Goal: Navigation & Orientation: Find specific page/section

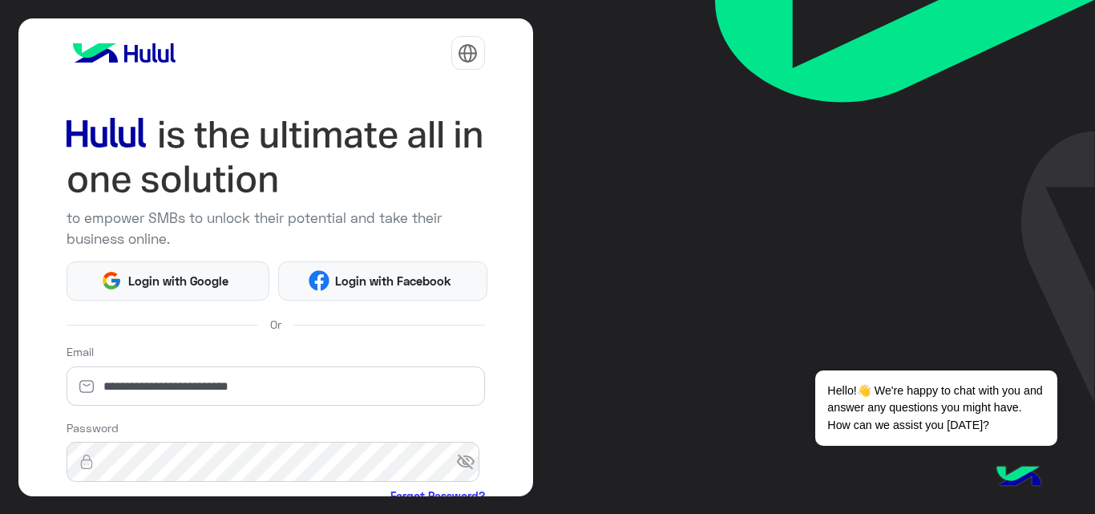
scroll to position [188, 0]
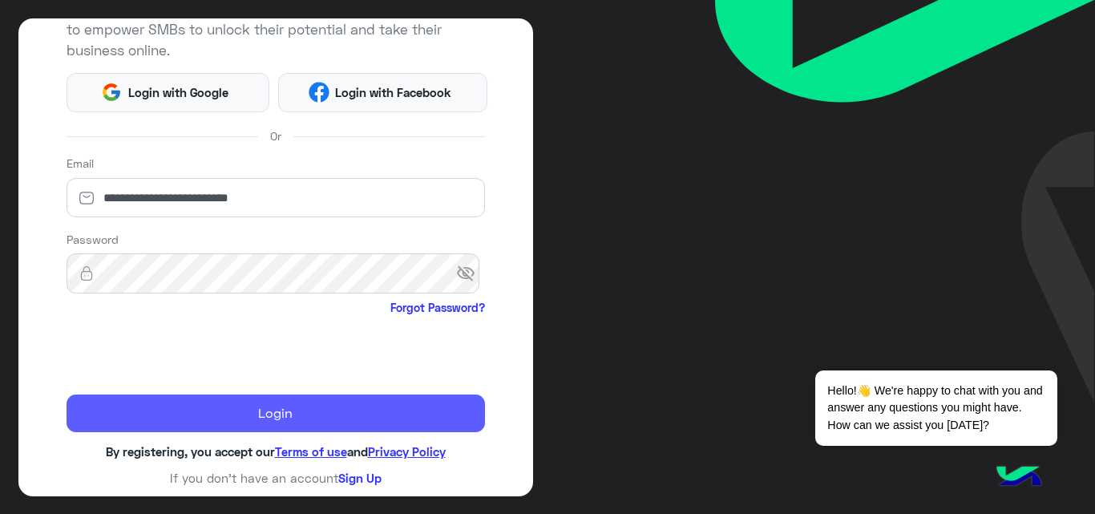
click at [149, 421] on button "Login" at bounding box center [276, 413] width 419 height 38
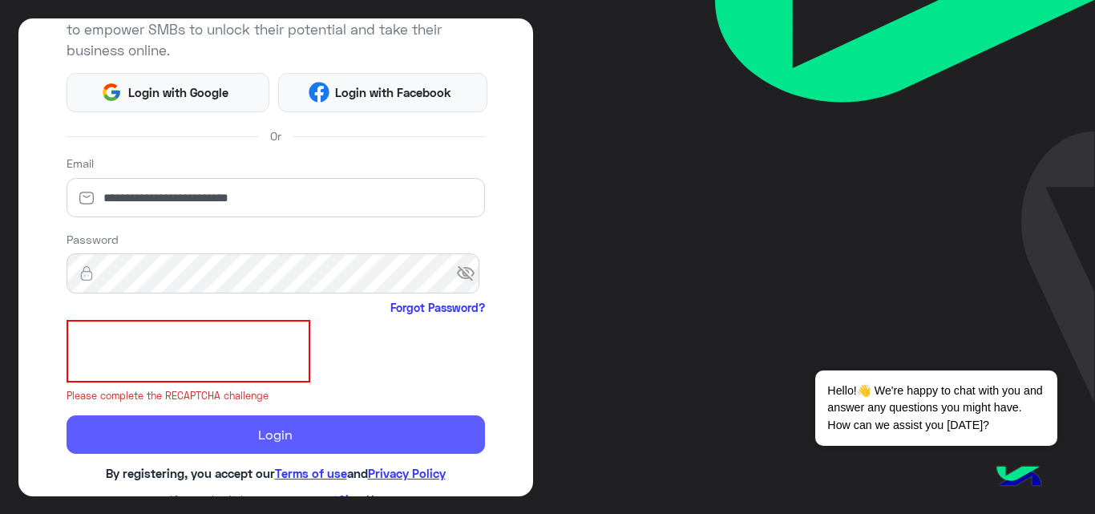
click at [149, 421] on button "Login" at bounding box center [276, 434] width 419 height 38
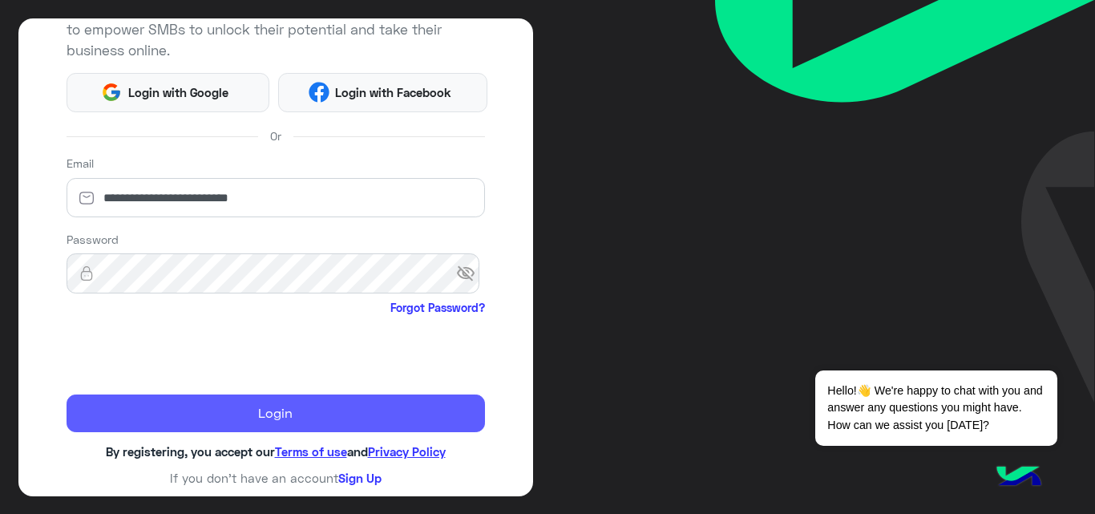
click at [232, 418] on button "Login" at bounding box center [276, 413] width 419 height 38
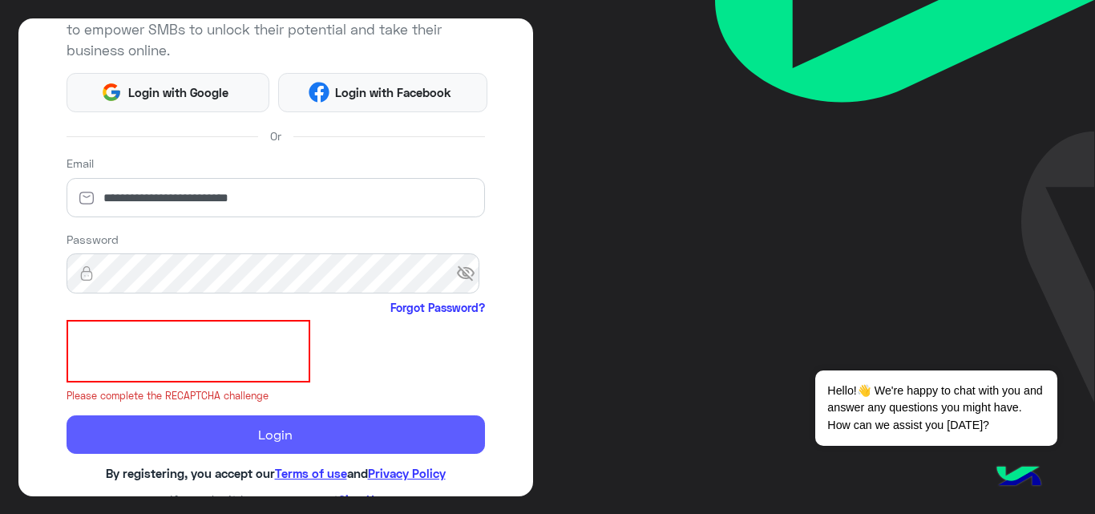
click at [235, 438] on button "Login" at bounding box center [276, 434] width 419 height 38
click at [294, 427] on button "Login" at bounding box center [276, 434] width 419 height 38
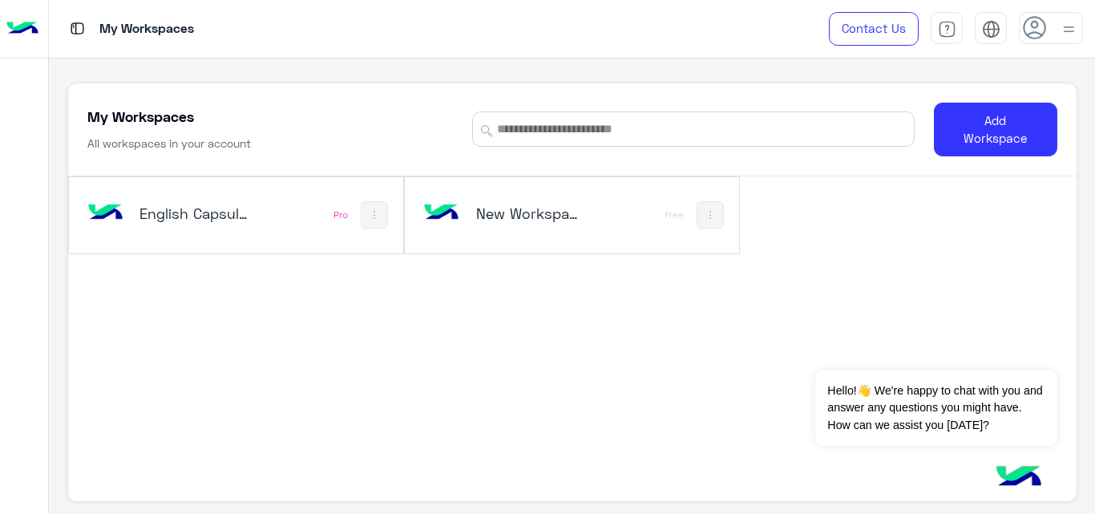
click at [261, 202] on div "English Capsules" at bounding box center [174, 215] width 183 height 47
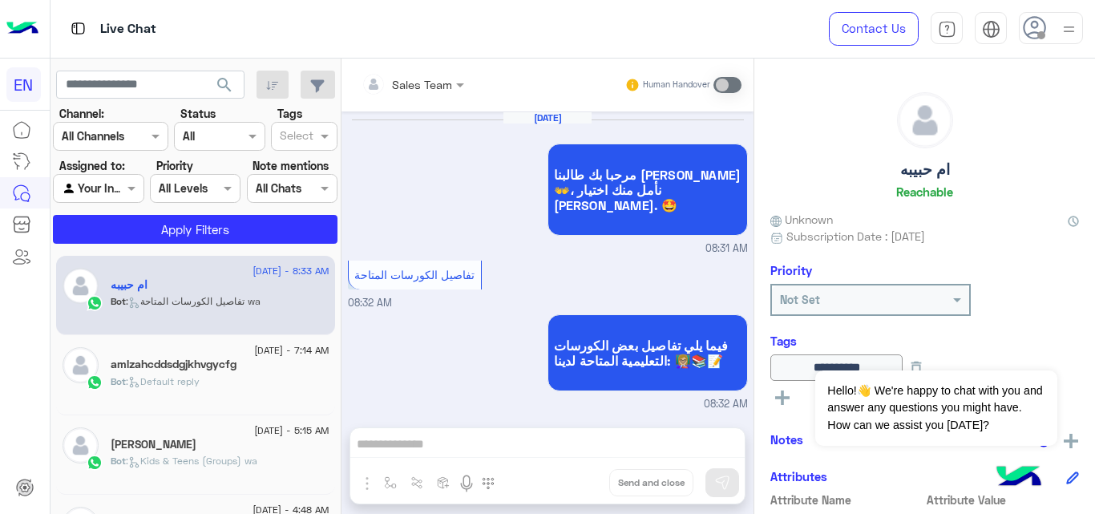
scroll to position [871, 0]
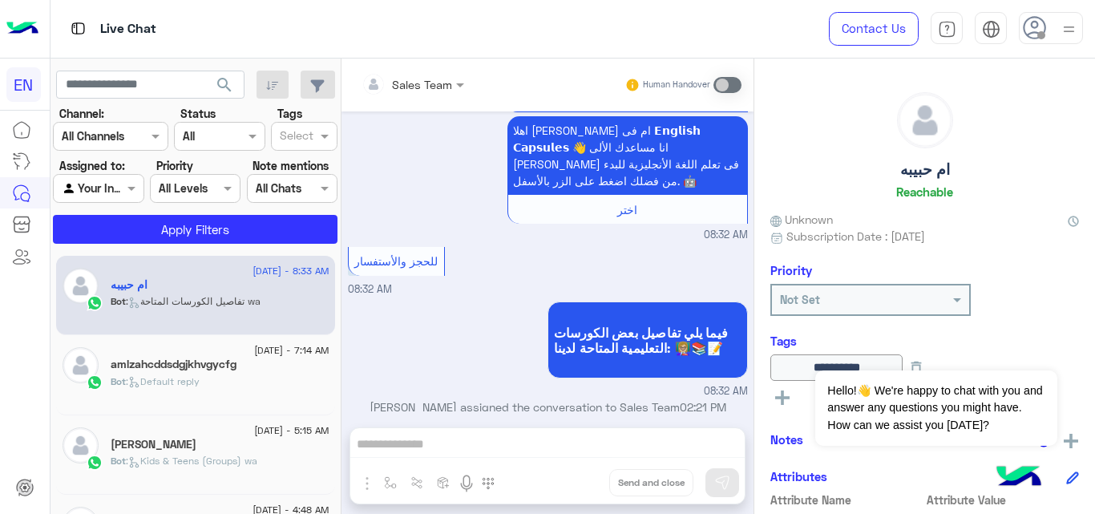
click at [243, 393] on div "Bot : Default reply" at bounding box center [220, 388] width 219 height 28
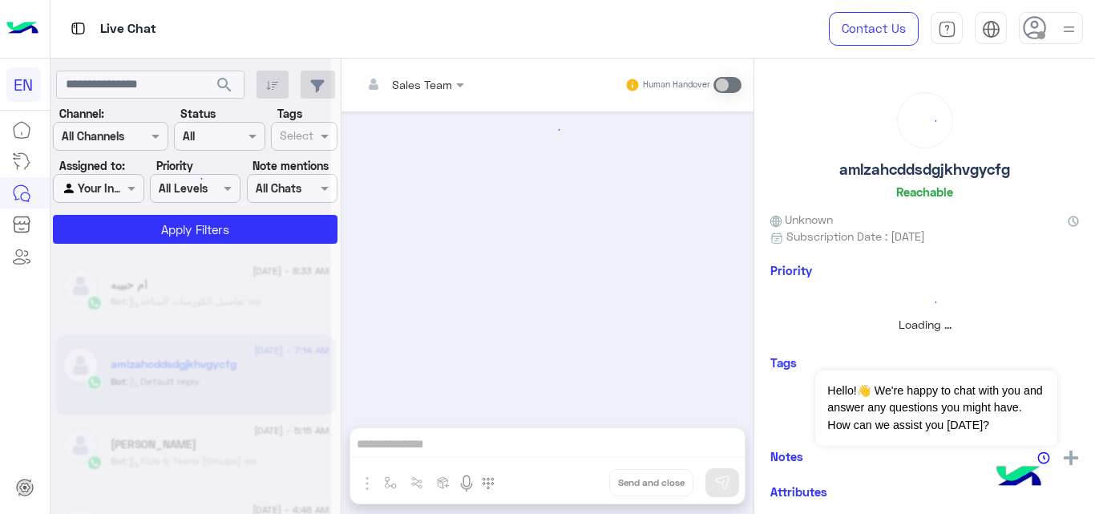
click at [243, 393] on div at bounding box center [191, 263] width 281 height 514
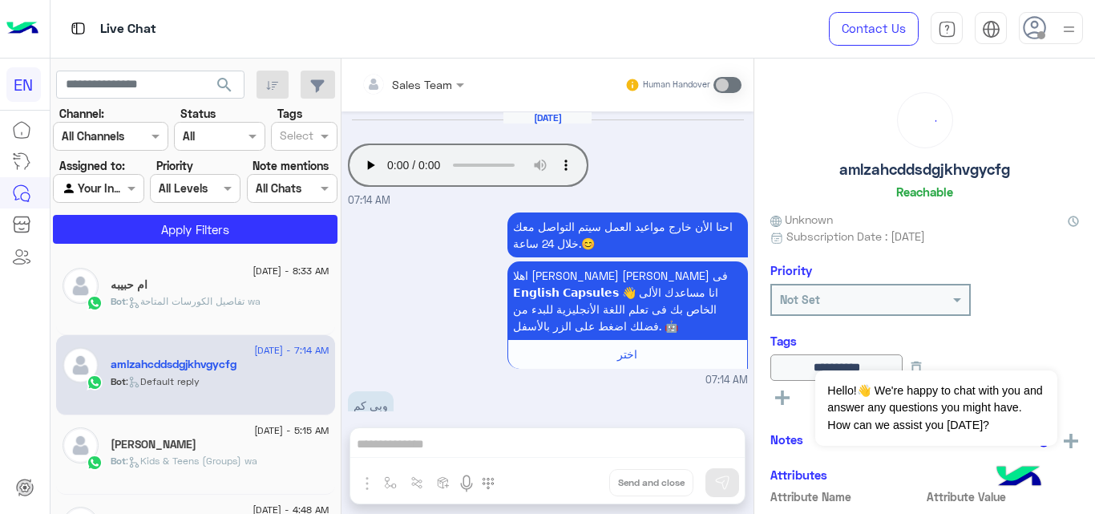
scroll to position [239, 0]
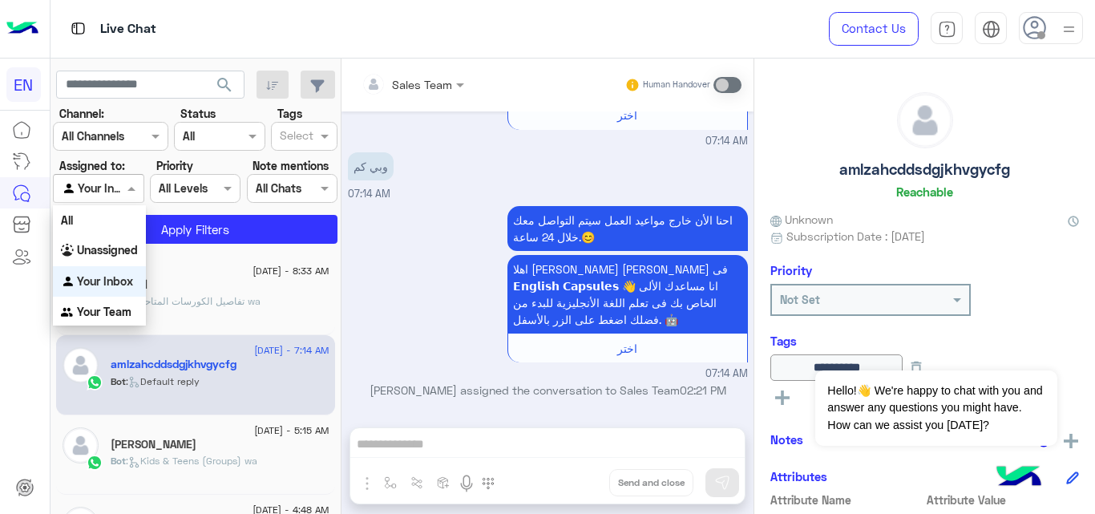
click at [127, 181] on span at bounding box center [133, 188] width 20 height 17
click at [98, 308] on b "Your Team" at bounding box center [104, 312] width 55 height 14
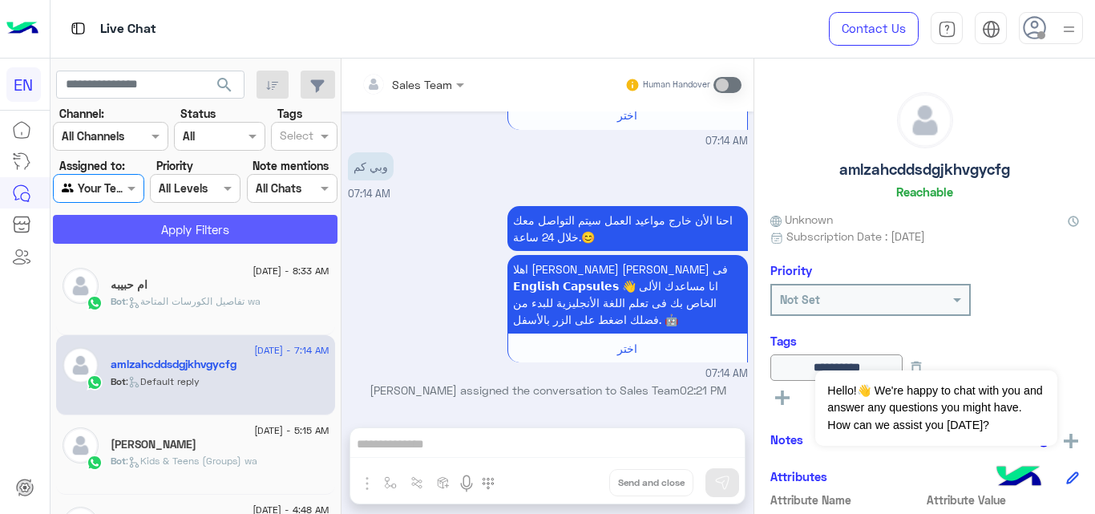
click at [280, 232] on button "Apply Filters" at bounding box center [195, 229] width 285 height 29
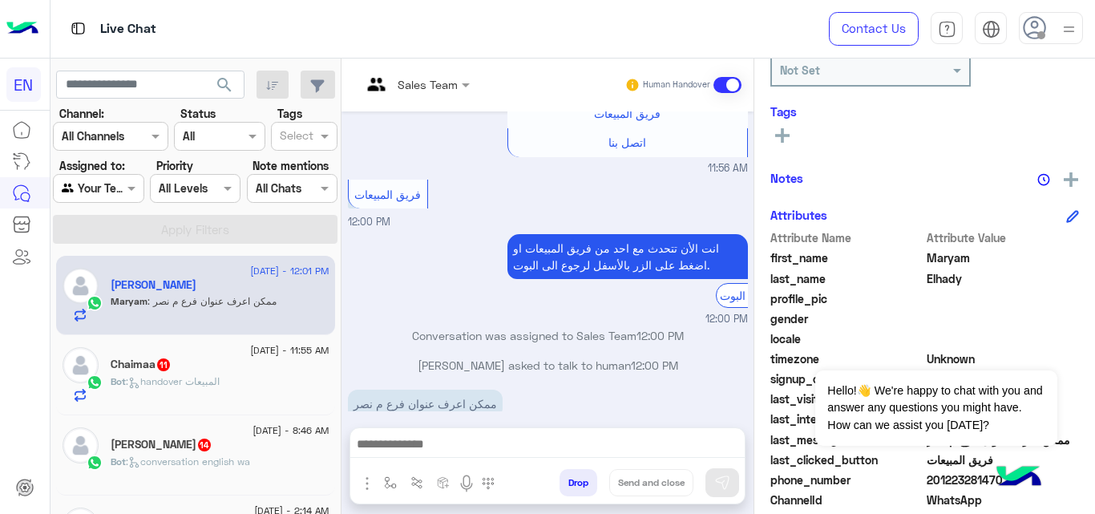
scroll to position [350, 0]
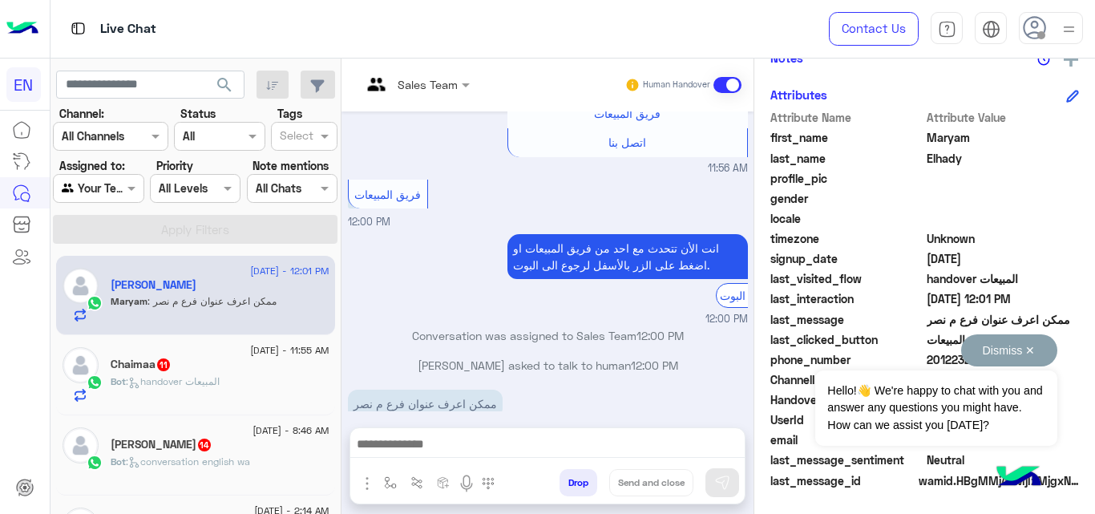
click at [942, 362] on div "Dismiss ✕ Hello!👋 We're happy to chat with you and answer any questions you mig…" at bounding box center [935, 389] width 241 height 111
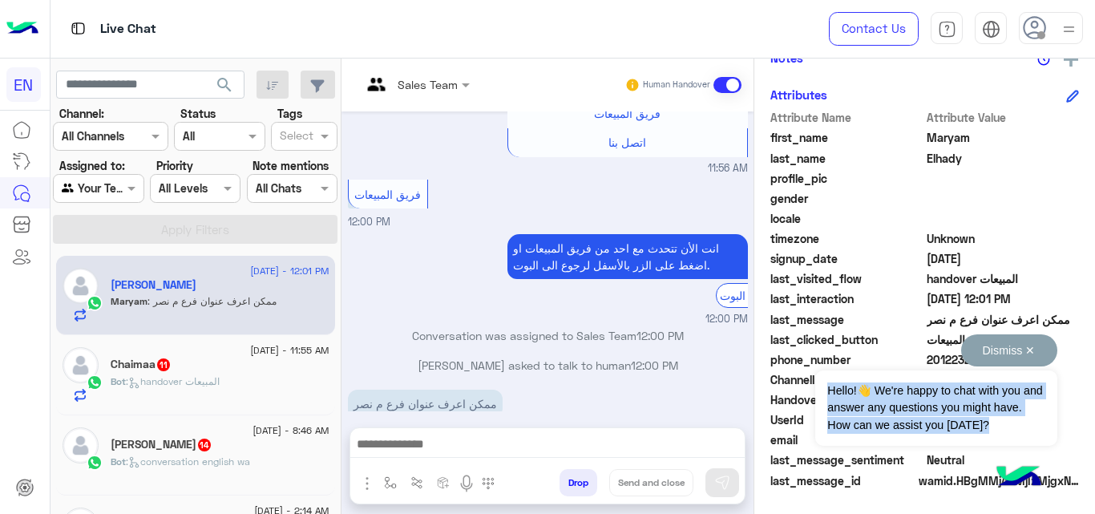
click at [942, 362] on div "Dismiss ✕ Hello!👋 We're happy to chat with you and answer any questions you mig…" at bounding box center [935, 389] width 241 height 111
click at [1030, 352] on button "Dismiss ✕" at bounding box center [1009, 350] width 96 height 32
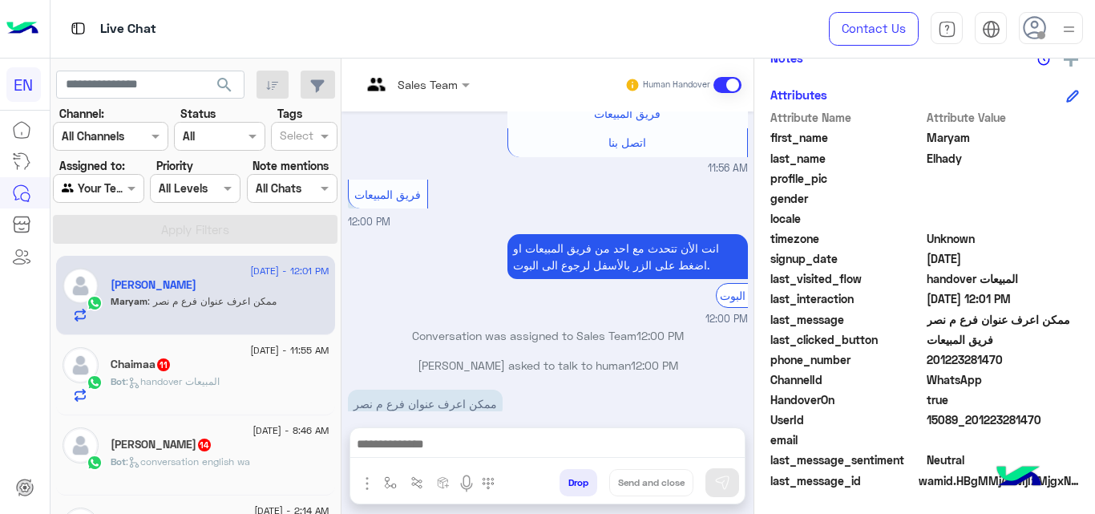
drag, startPoint x: 1009, startPoint y: 362, endPoint x: 932, endPoint y: 369, distance: 78.0
click at [932, 369] on div "phone_number 201223281470" at bounding box center [925, 361] width 309 height 20
copy span "01223281470"
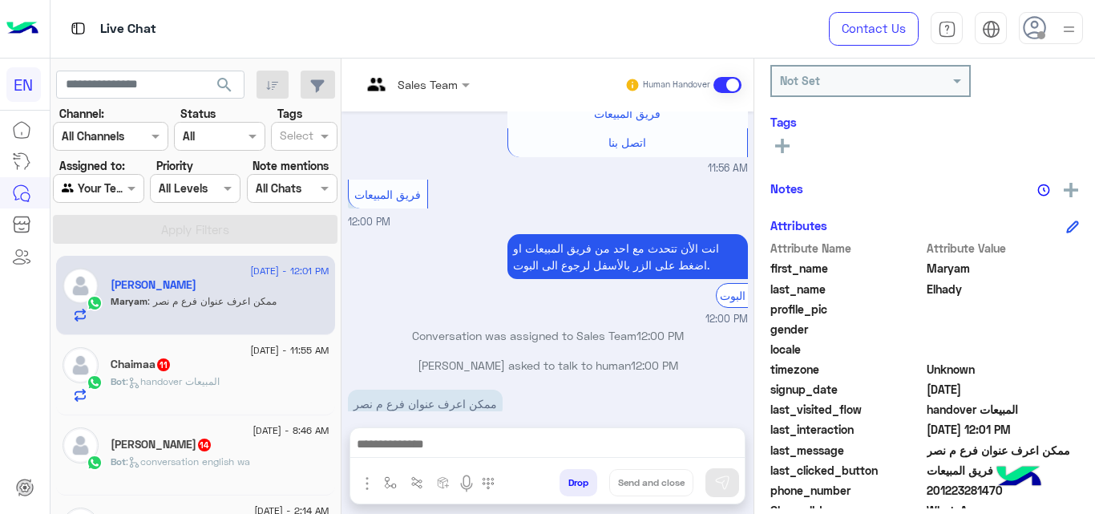
scroll to position [185, 0]
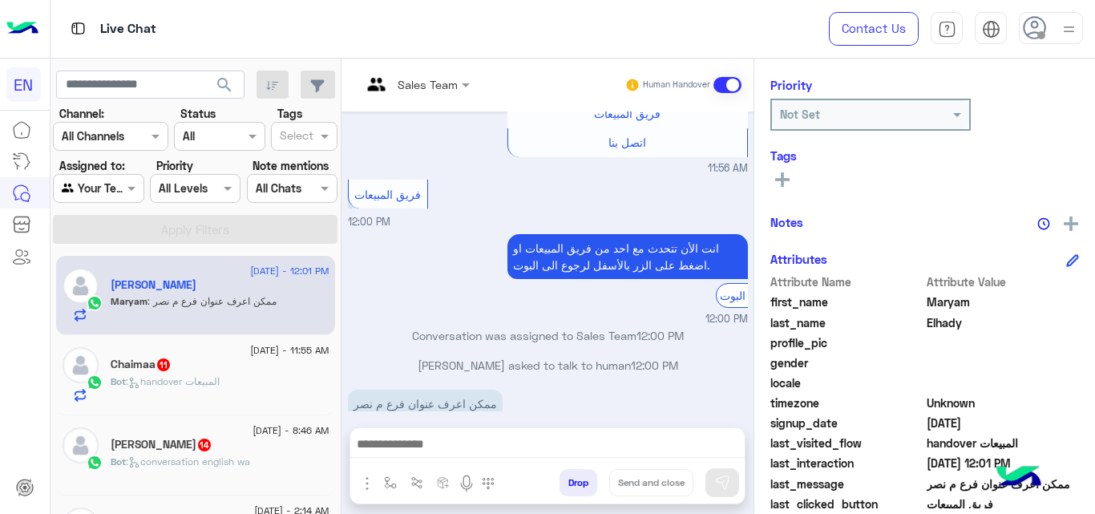
click at [783, 178] on rect at bounding box center [782, 179] width 3 height 14
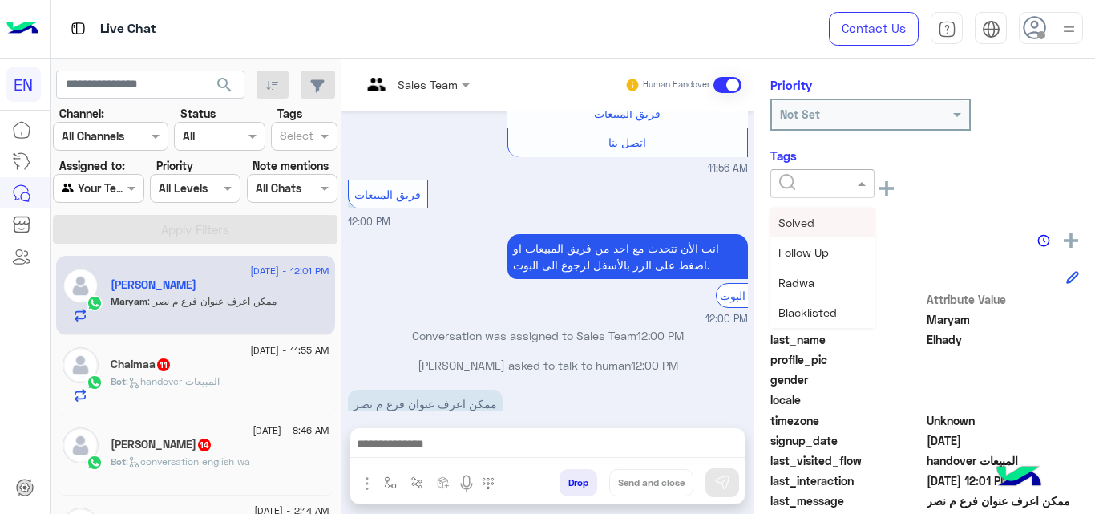
click at [800, 180] on input "text" at bounding box center [803, 184] width 49 height 17
click at [803, 260] on span "Christine" at bounding box center [822, 255] width 87 height 14
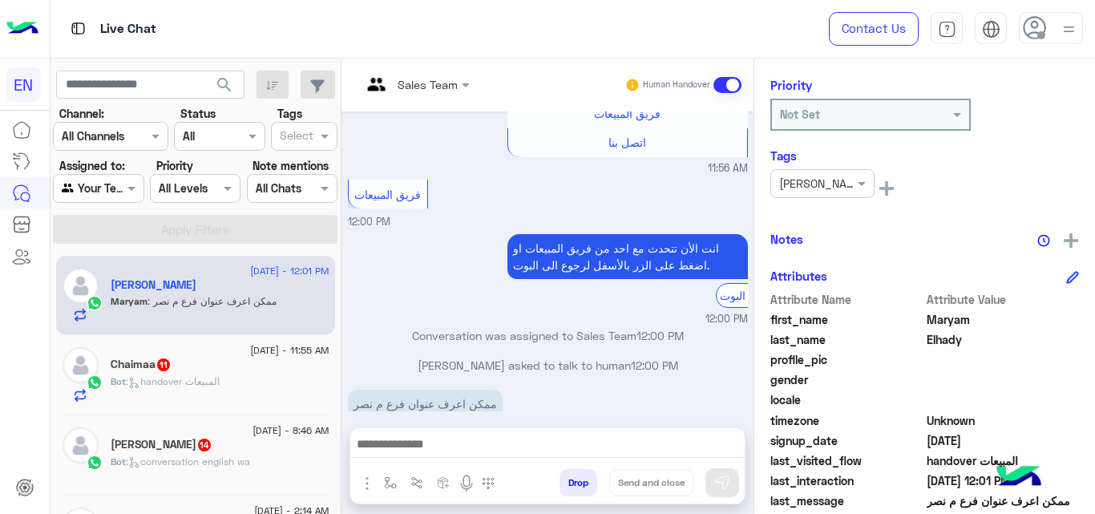
click at [271, 393] on div "Bot : handover المبيعات" at bounding box center [220, 388] width 219 height 28
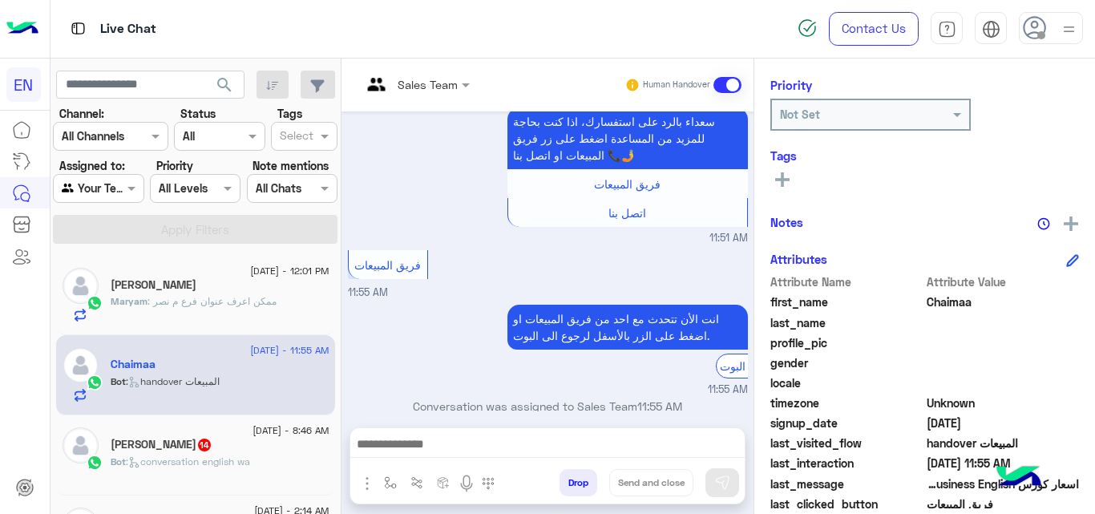
scroll to position [350, 0]
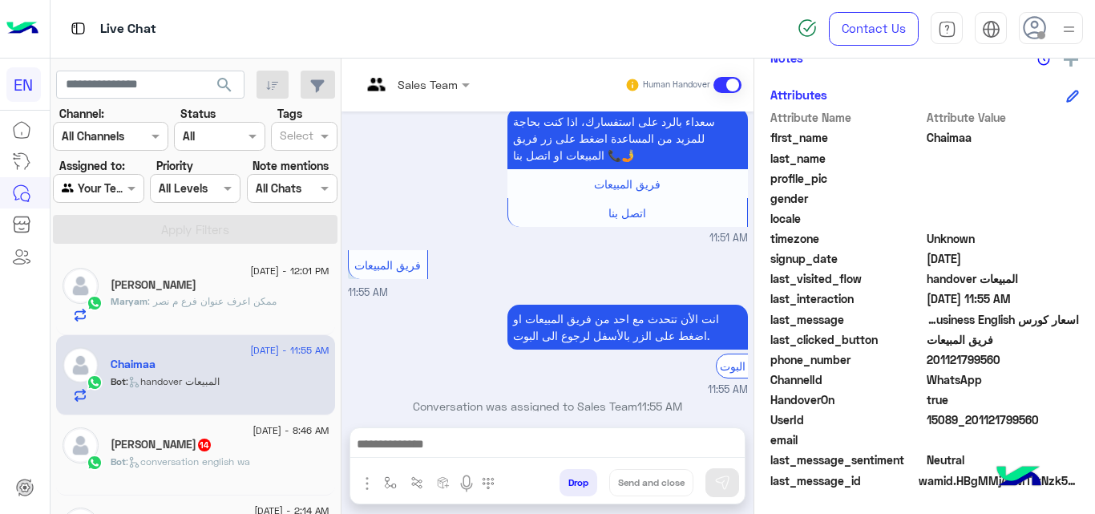
click at [961, 362] on span "201121799560" at bounding box center [1003, 359] width 153 height 17
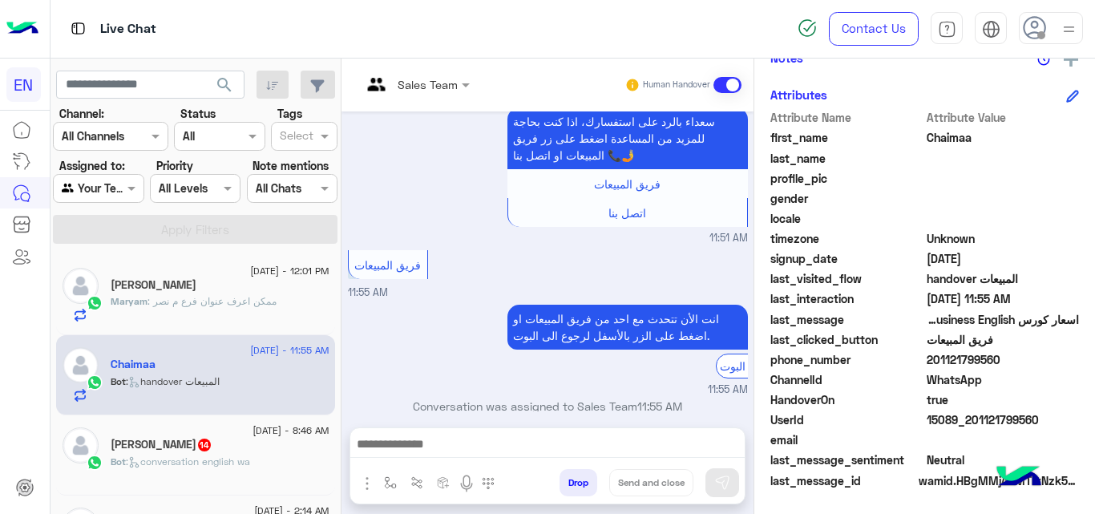
copy span "201121799560"
click at [937, 143] on span "Chaimaa" at bounding box center [1003, 137] width 153 height 17
copy span "Chaimaa"
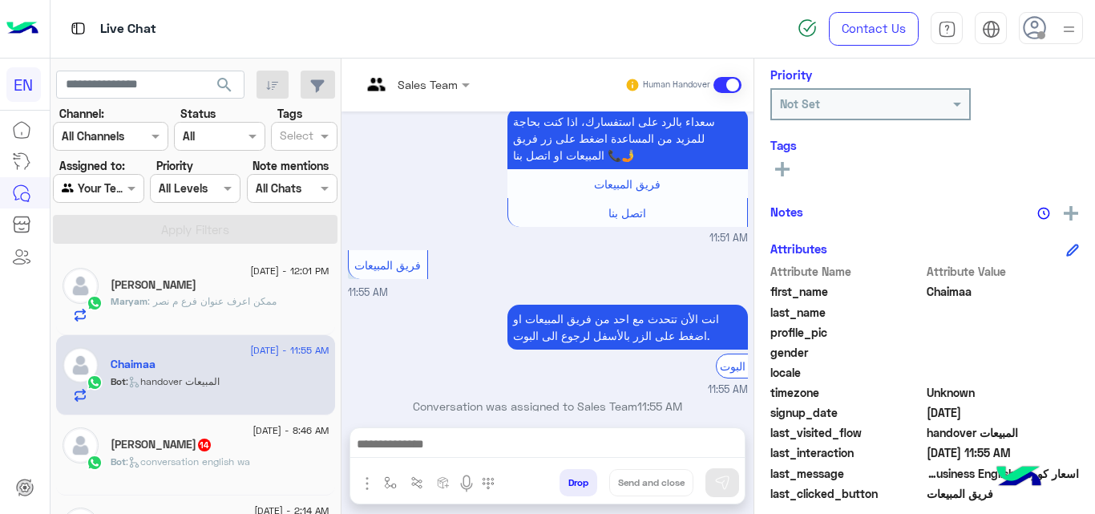
click at [780, 172] on icon at bounding box center [782, 169] width 14 height 14
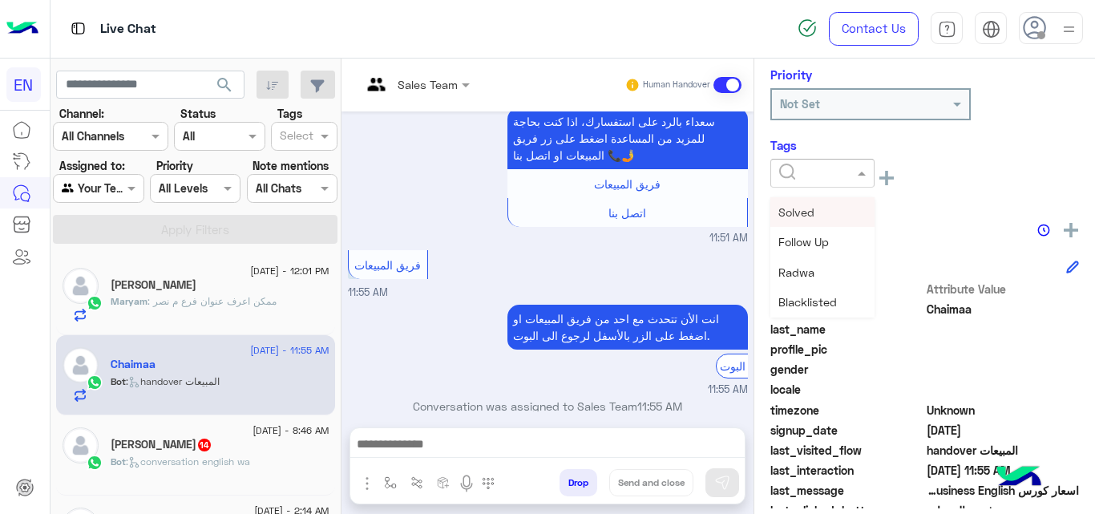
click at [802, 173] on input "text" at bounding box center [803, 173] width 49 height 17
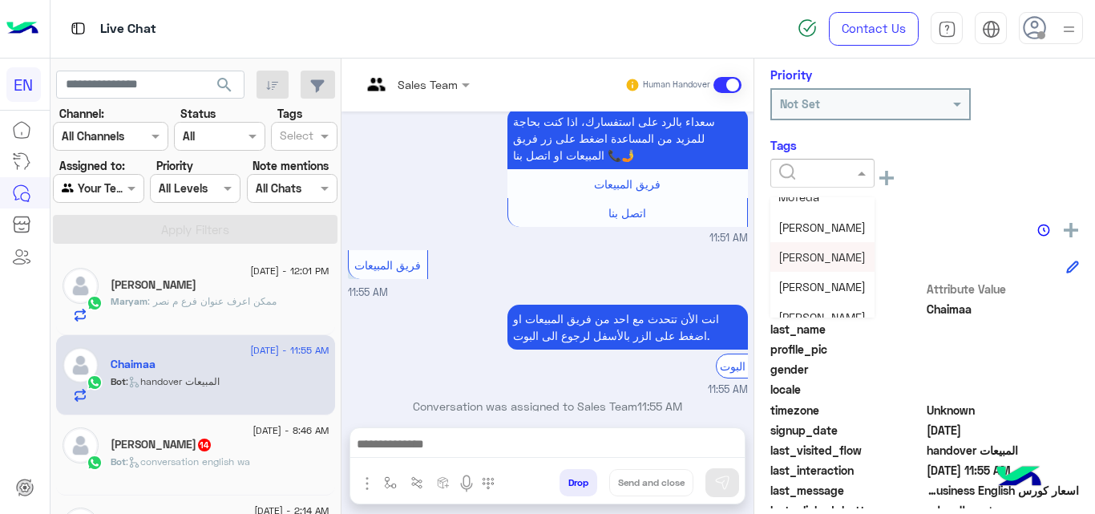
scroll to position [132, 0]
click at [811, 254] on span "Christine" at bounding box center [822, 260] width 87 height 14
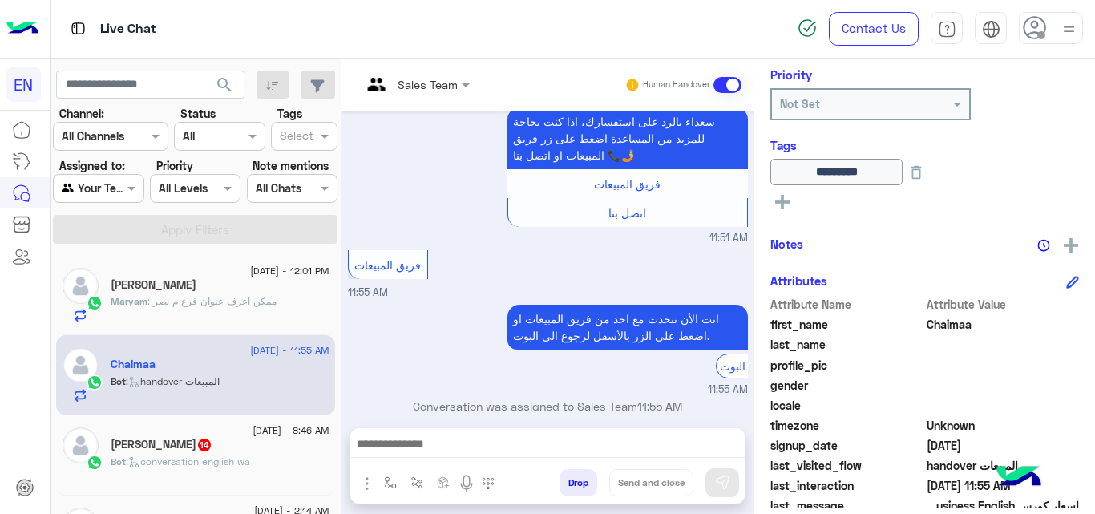
click at [308, 445] on div "محمد 14" at bounding box center [220, 446] width 219 height 17
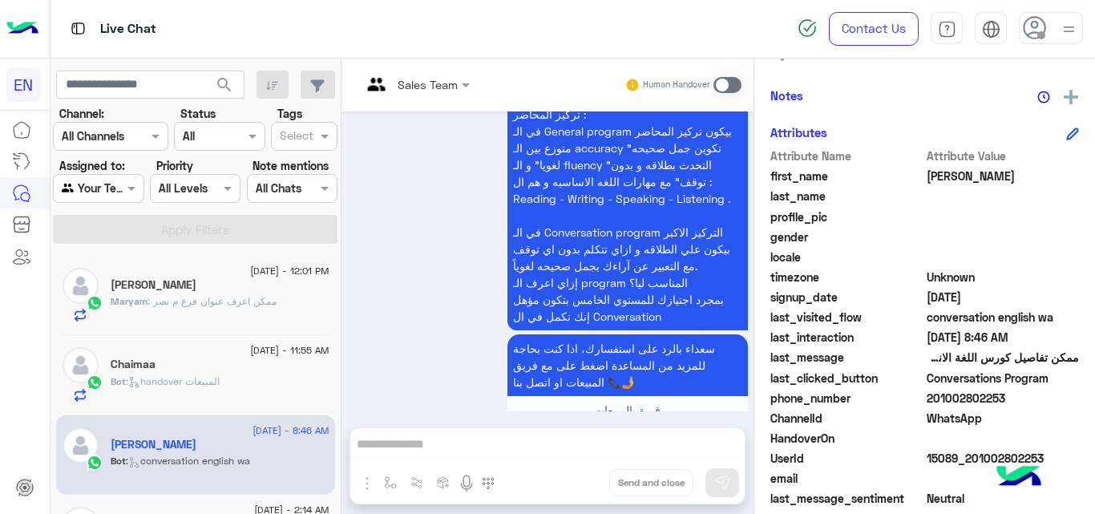
scroll to position [382, 0]
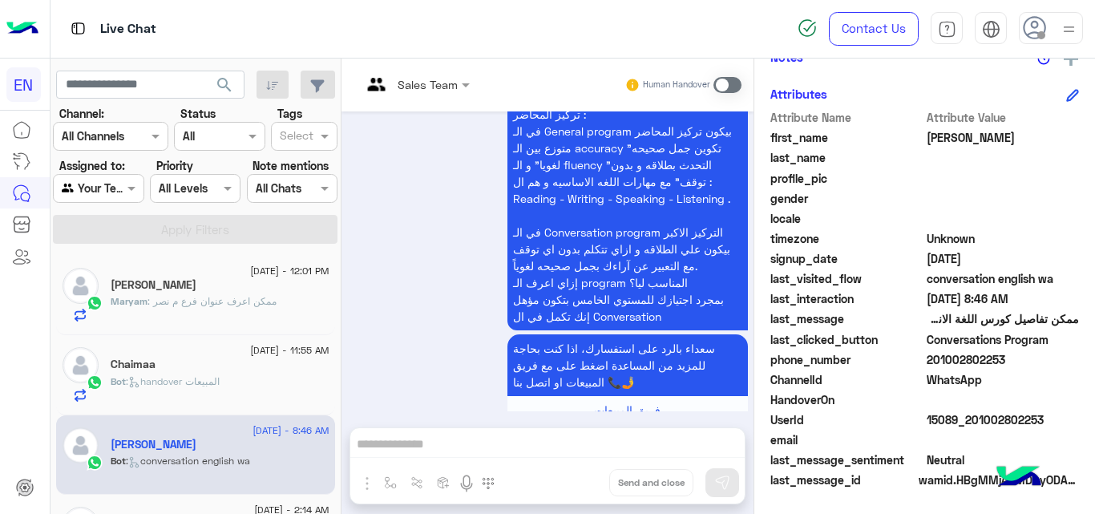
click at [953, 362] on span "201002802253" at bounding box center [1003, 359] width 153 height 17
copy span "201002802253"
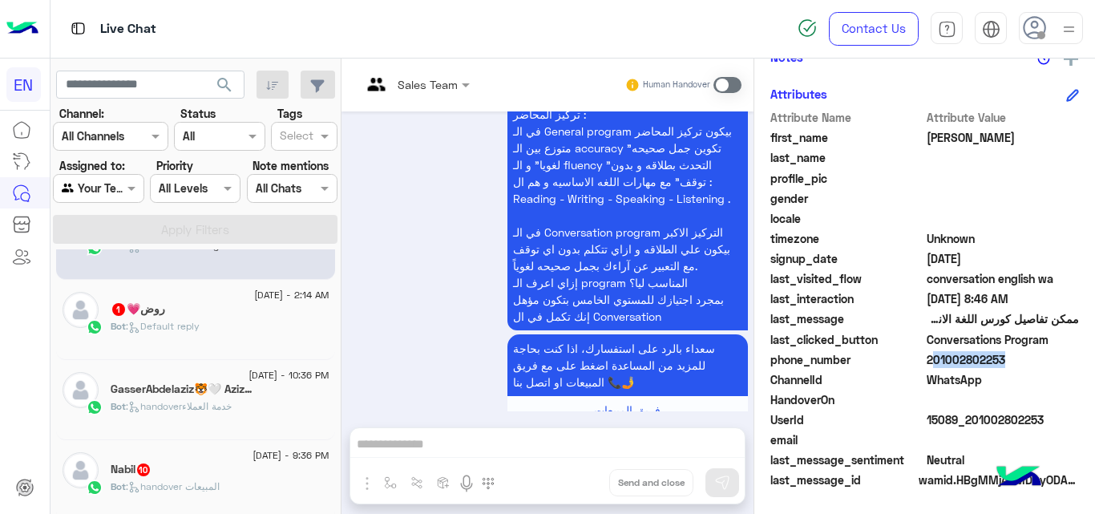
scroll to position [224, 0]
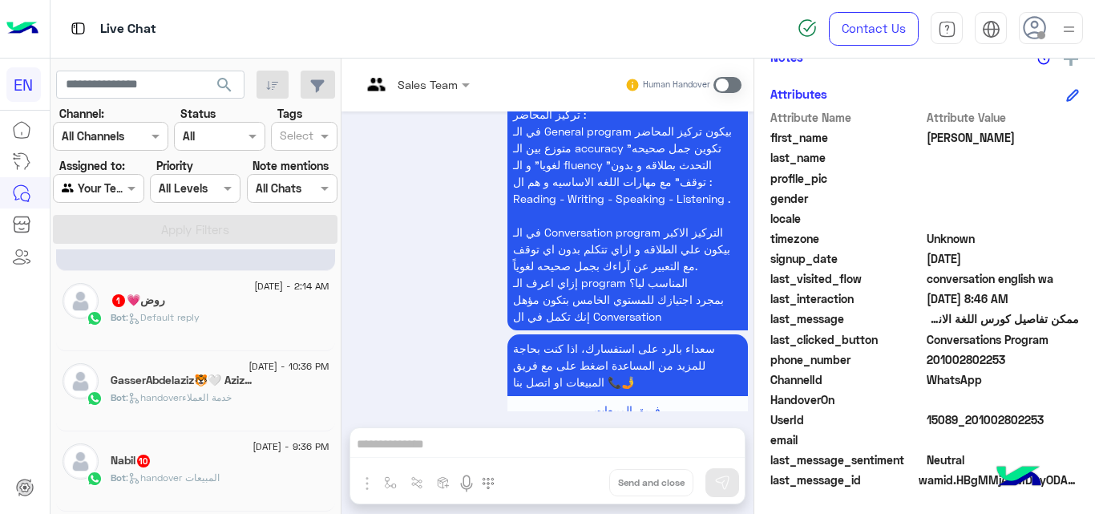
click at [253, 334] on div "Bot : Default reply" at bounding box center [220, 324] width 219 height 28
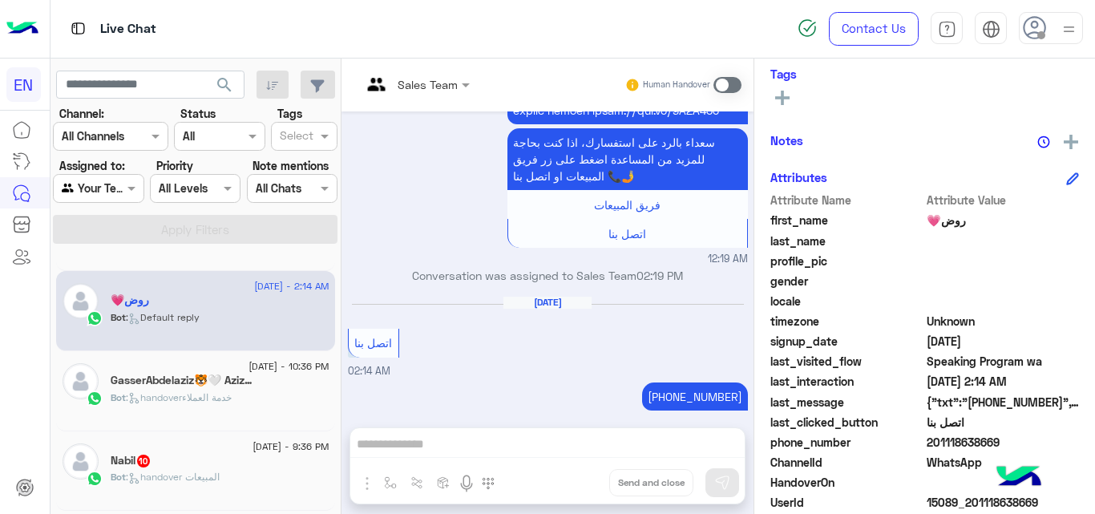
scroll to position [350, 0]
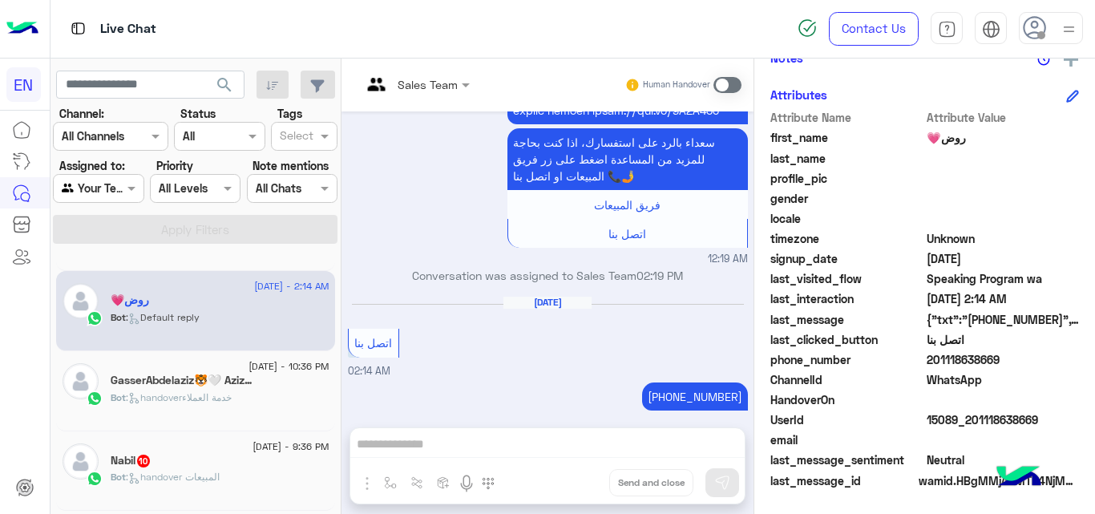
click at [960, 356] on span "201118638669" at bounding box center [1003, 359] width 153 height 17
copy span "201118638669"
click at [947, 136] on span "روض💗" at bounding box center [1003, 137] width 153 height 17
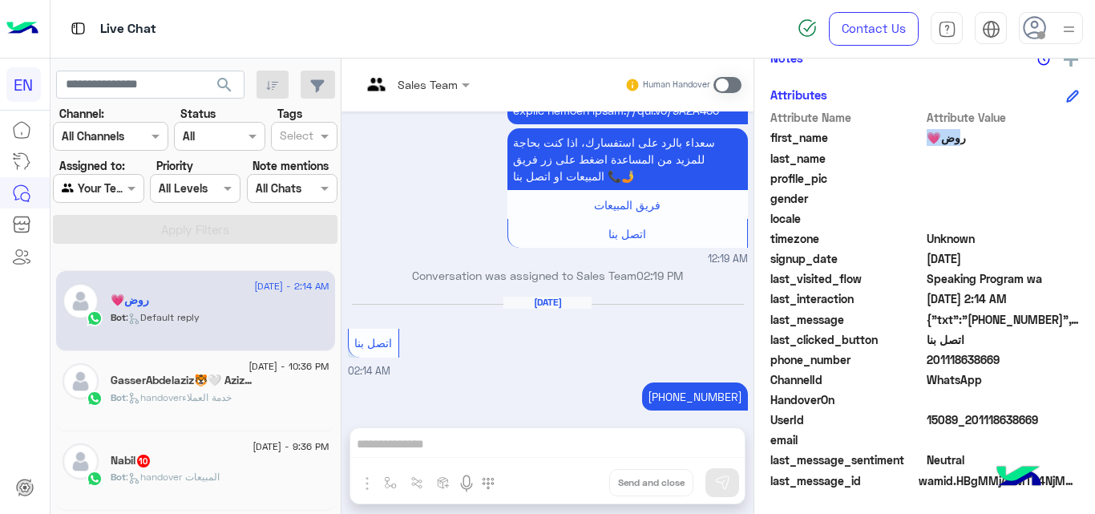
click at [947, 136] on span "روض💗" at bounding box center [1003, 137] width 153 height 17
copy span "روض"
click at [268, 406] on div "Bot : handoverخدمة العملاء" at bounding box center [220, 404] width 219 height 28
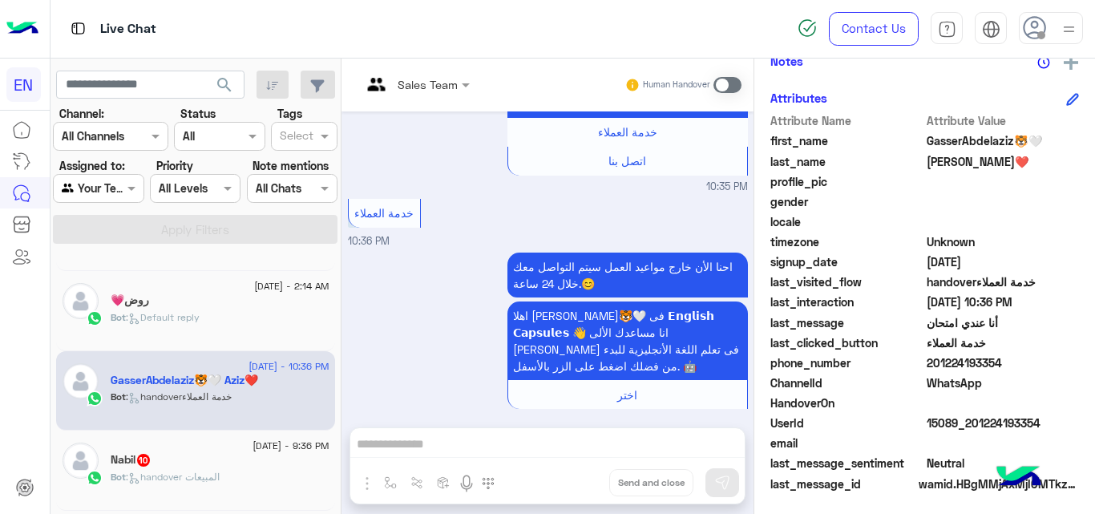
scroll to position [350, 0]
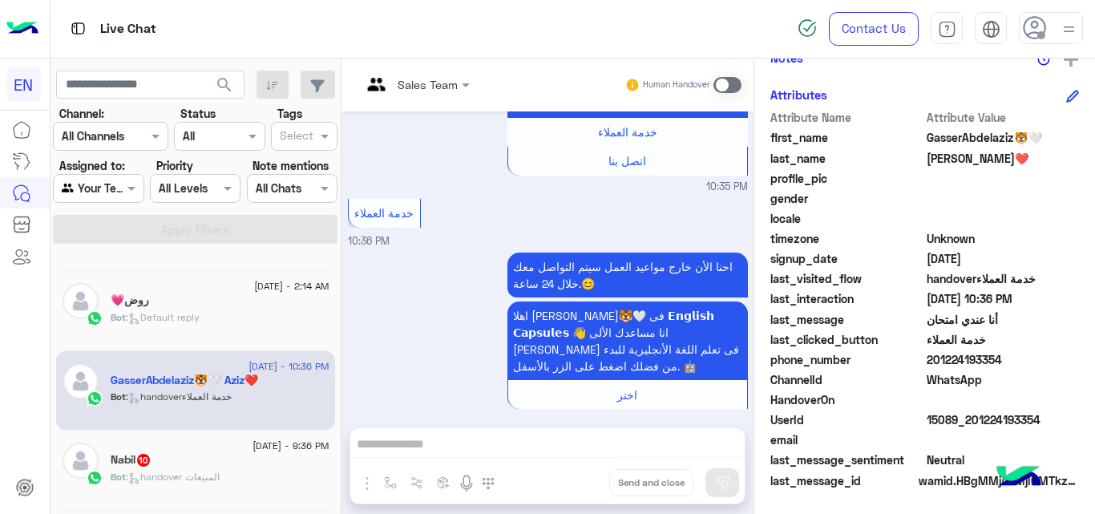
click at [970, 361] on span "201224193354" at bounding box center [1003, 359] width 153 height 17
copy span "201224193354"
click at [213, 467] on div "Nabil 10" at bounding box center [220, 461] width 219 height 17
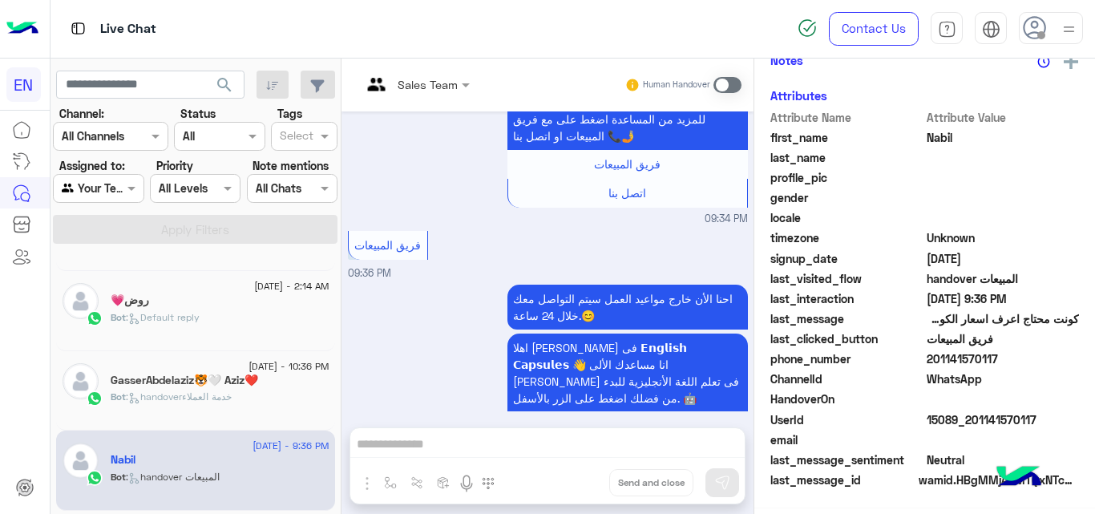
scroll to position [382, 0]
click at [967, 358] on span "201141570117" at bounding box center [1003, 359] width 153 height 17
copy span "201141570117"
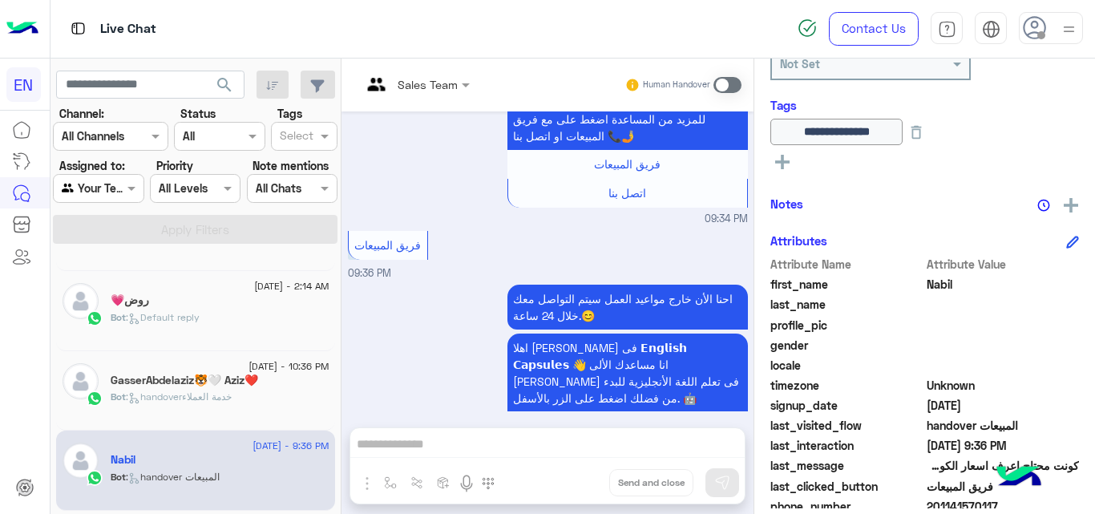
scroll to position [180, 0]
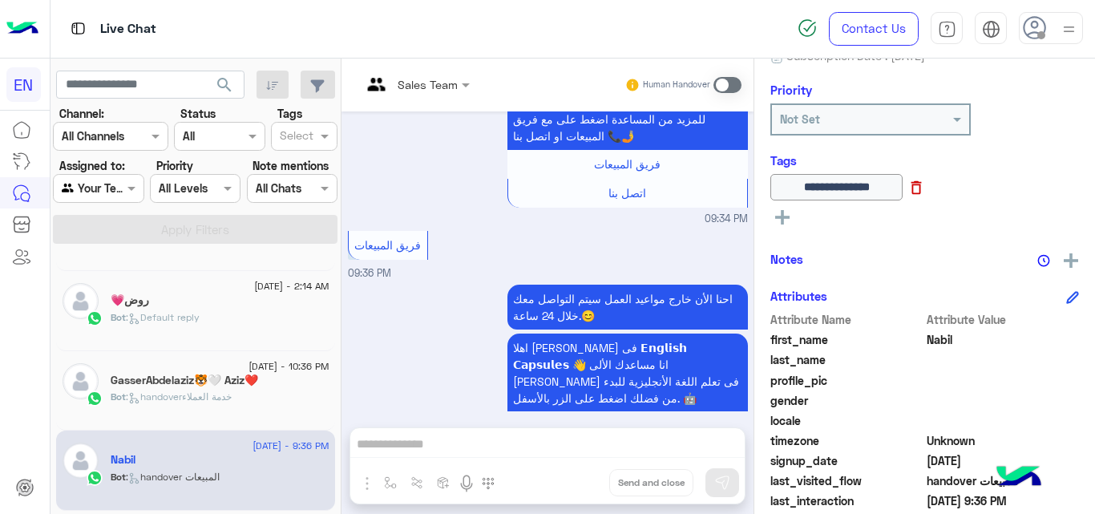
click at [922, 185] on icon at bounding box center [917, 188] width 10 height 14
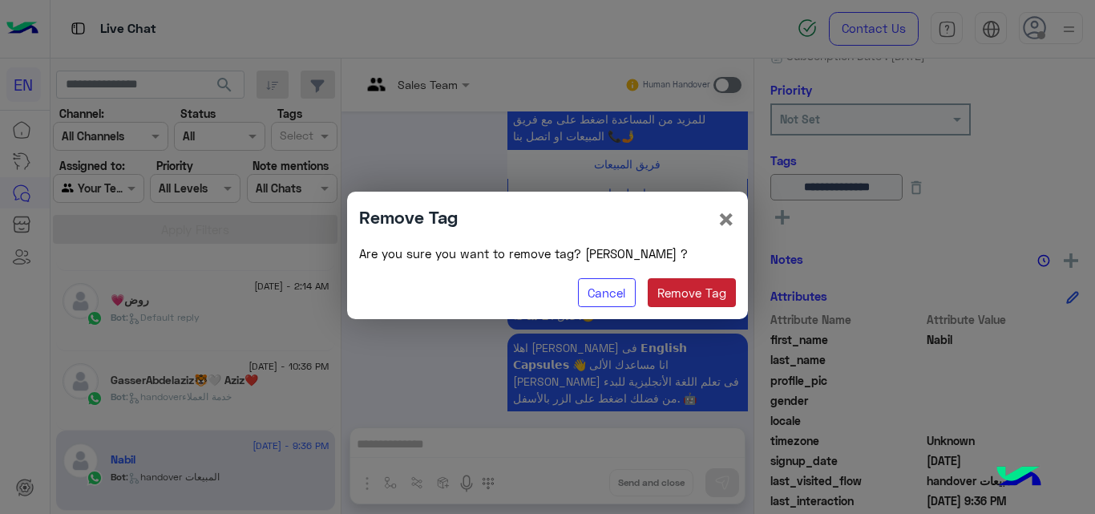
click at [669, 289] on button "Remove Tag" at bounding box center [692, 292] width 89 height 29
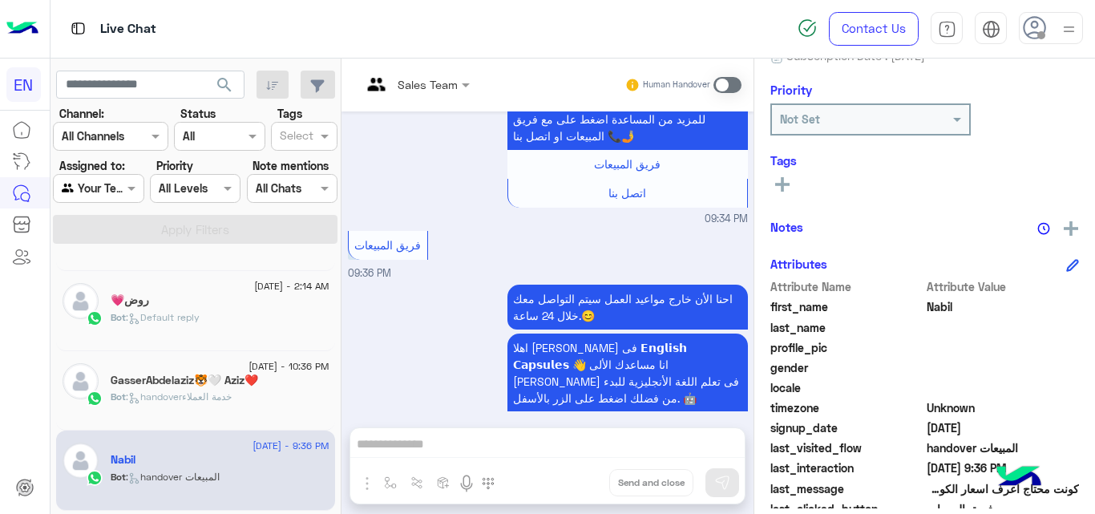
click at [781, 188] on icon at bounding box center [782, 184] width 14 height 14
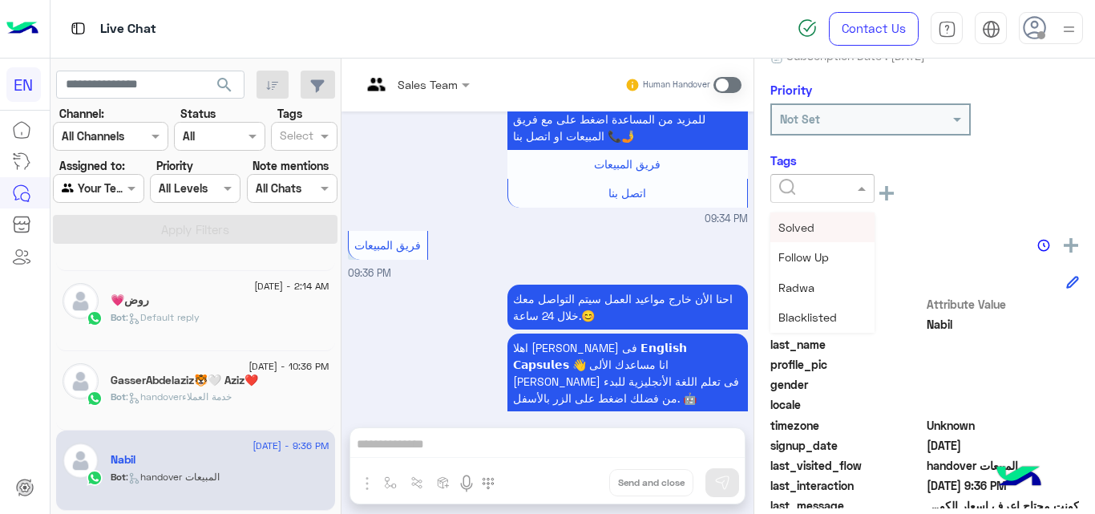
click at [790, 185] on input "text" at bounding box center [803, 188] width 49 height 17
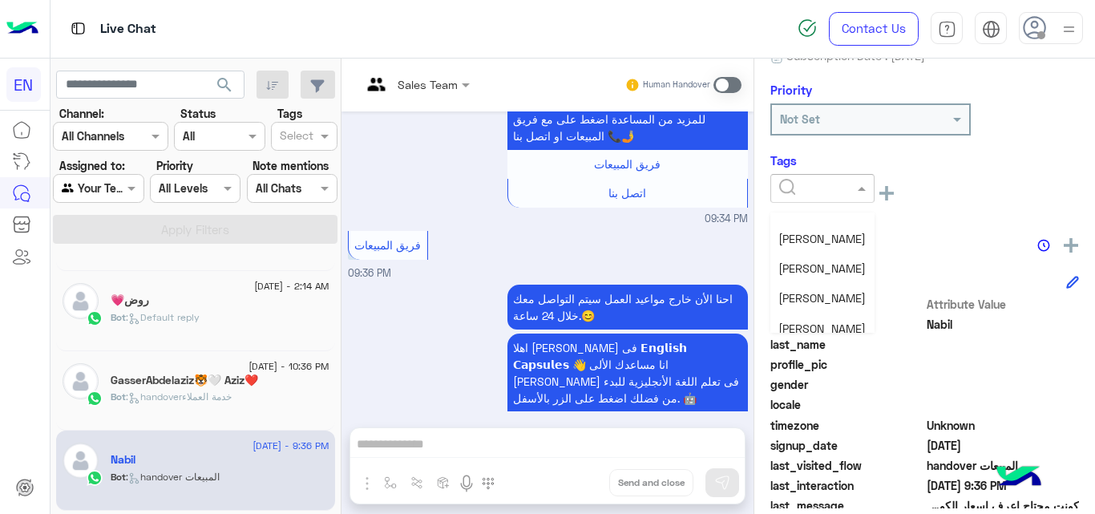
scroll to position [143, 0]
click at [827, 262] on div "Christine" at bounding box center [823, 264] width 104 height 30
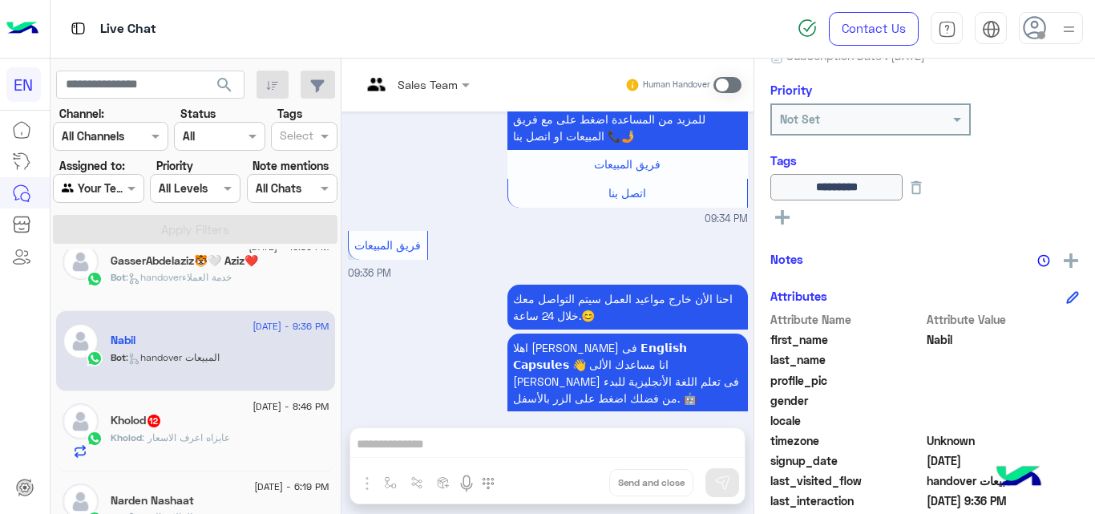
scroll to position [347, 0]
click at [249, 439] on div "Kholod : عايزاه اعرف الاسعار" at bounding box center [220, 441] width 219 height 28
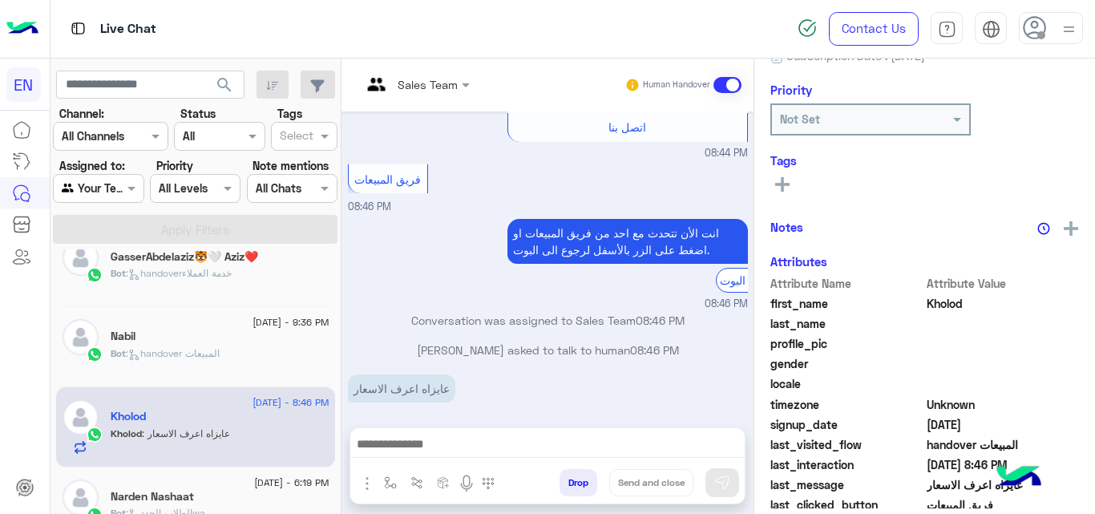
scroll to position [346, 0]
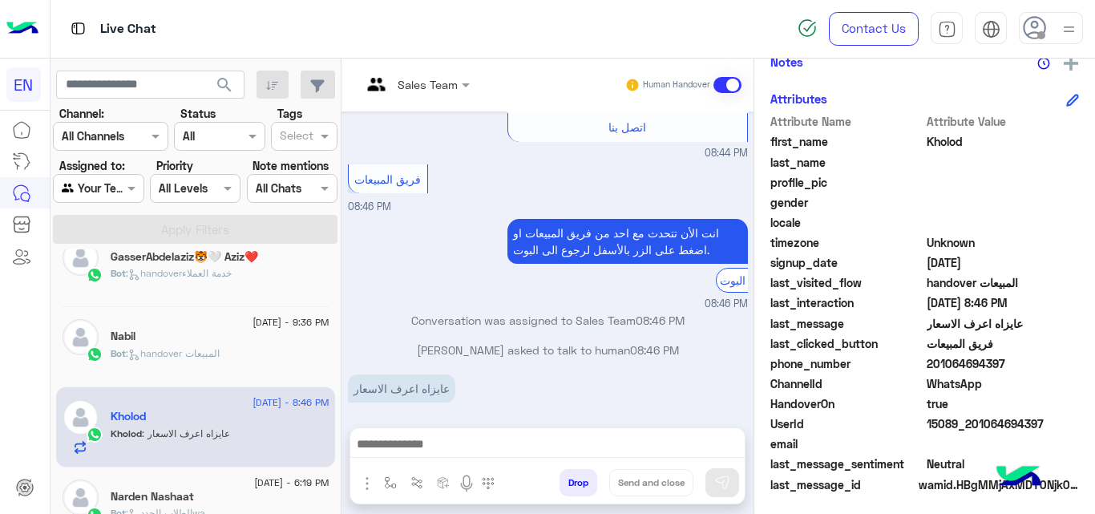
click at [978, 366] on span "201064694397" at bounding box center [1003, 363] width 153 height 17
copy span "201064694397"
click at [950, 140] on span "Kholod" at bounding box center [1003, 141] width 153 height 17
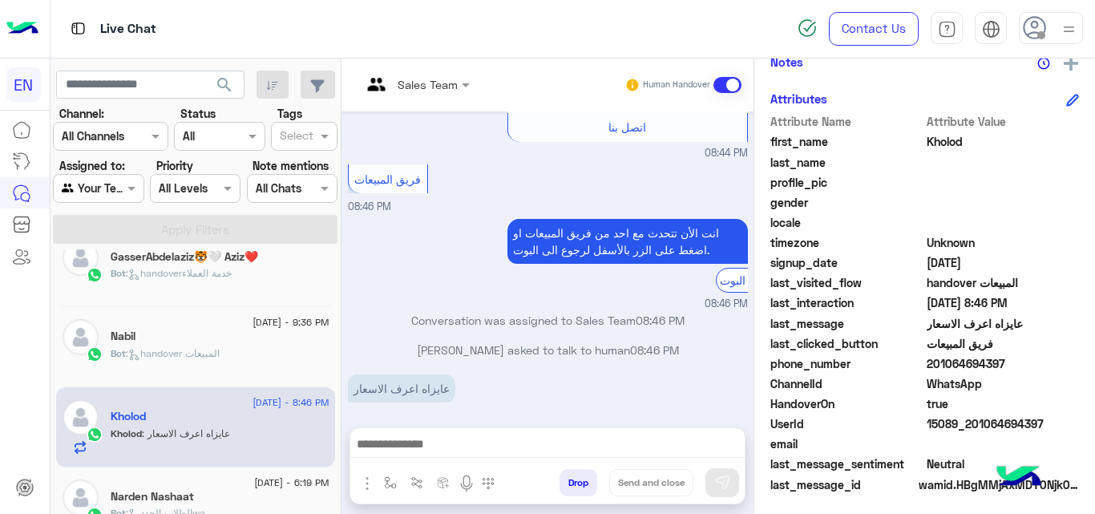
copy span "Kholod"
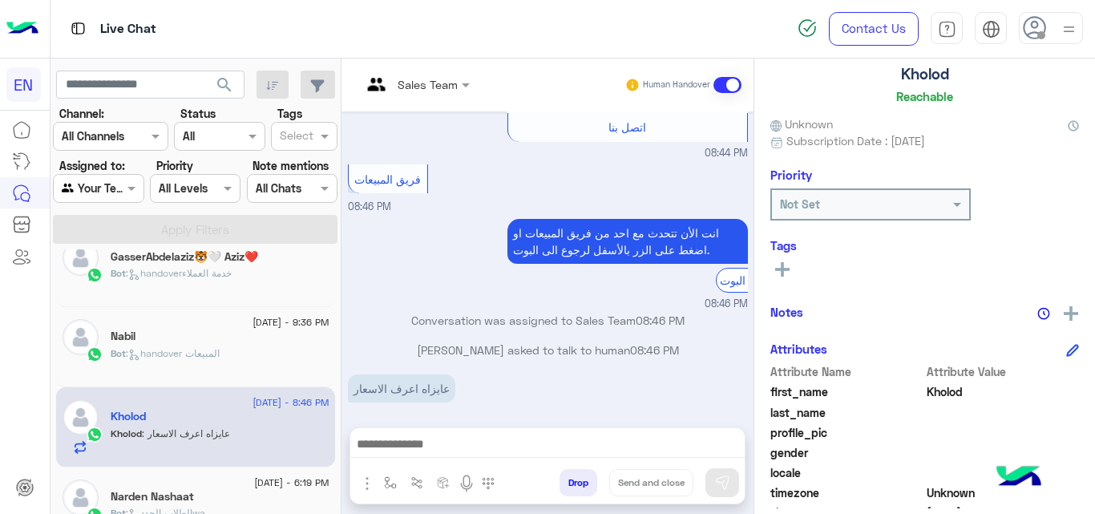
scroll to position [99, 0]
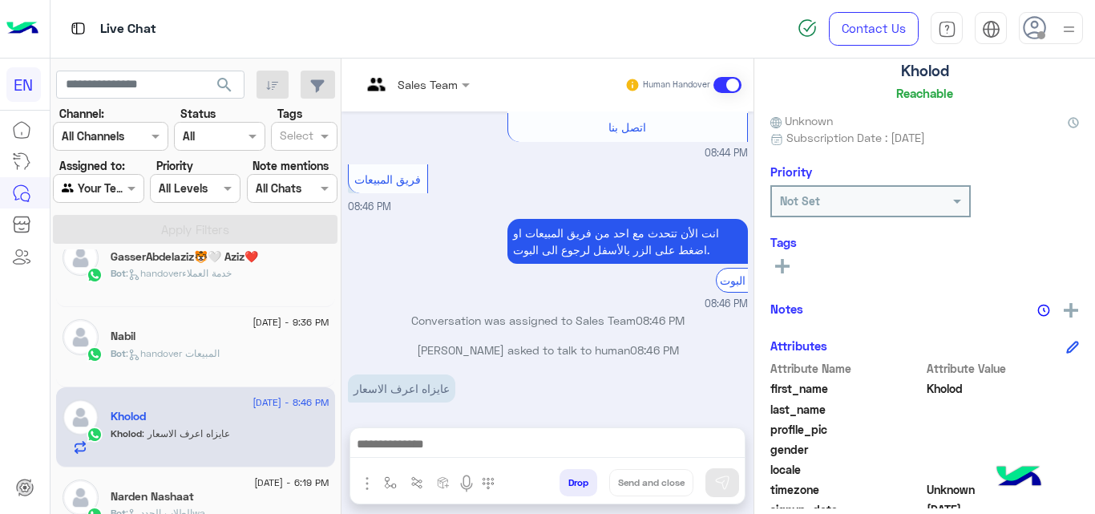
click at [785, 262] on icon at bounding box center [782, 266] width 14 height 14
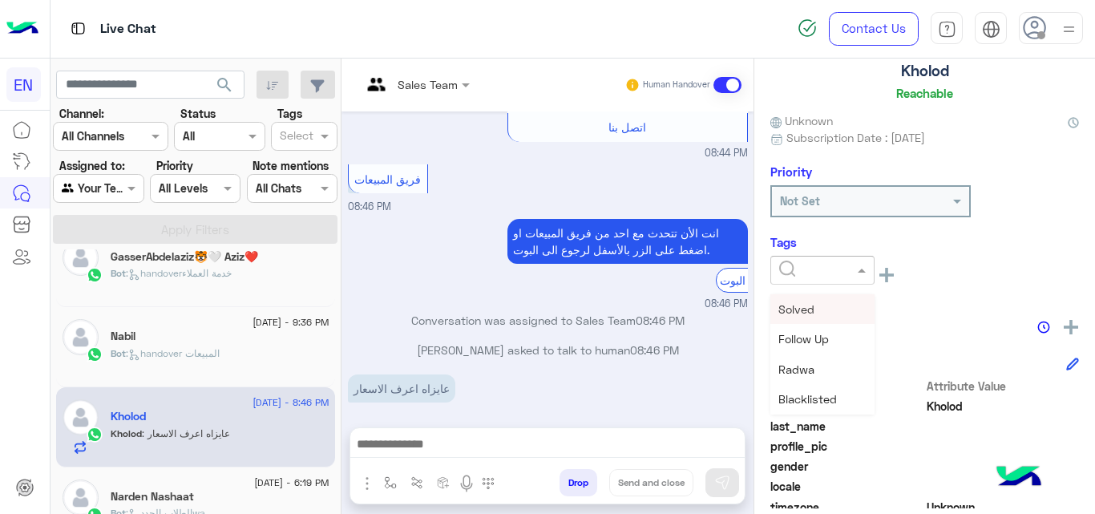
click at [799, 275] on input "text" at bounding box center [803, 270] width 49 height 17
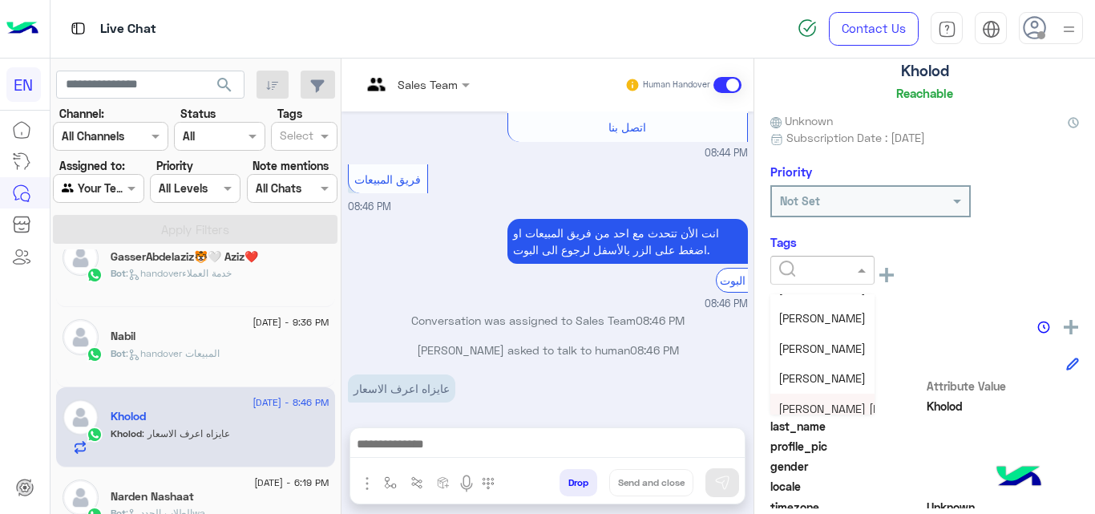
scroll to position [125, 0]
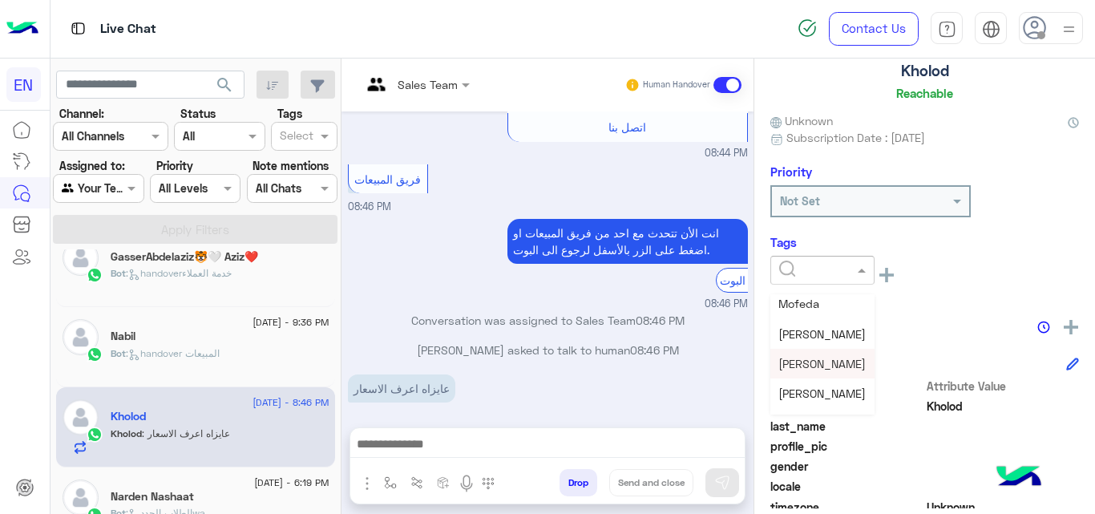
click at [798, 373] on div "Christine" at bounding box center [823, 364] width 104 height 30
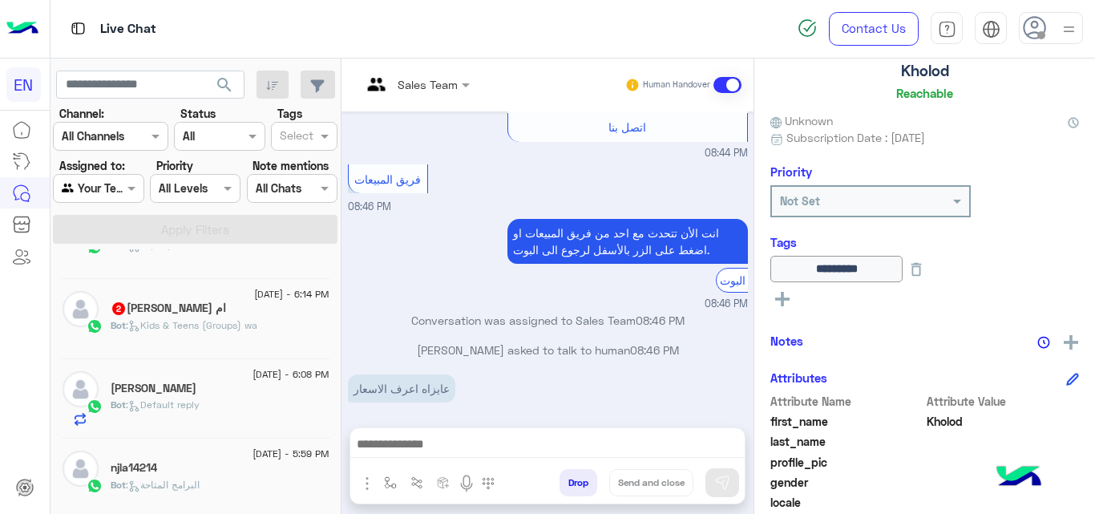
scroll to position [467, 0]
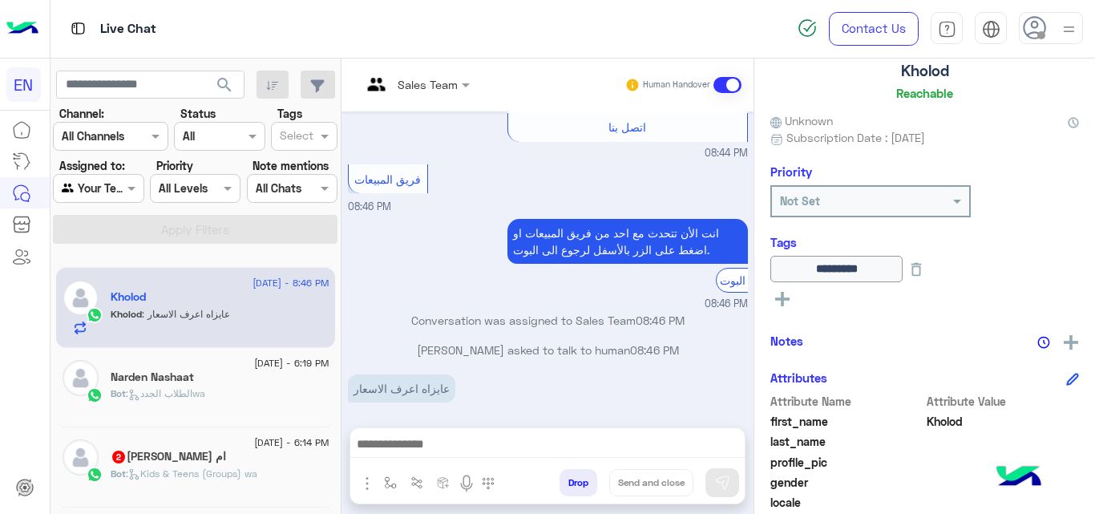
click at [280, 388] on div "Bot : الطلاب الجددwa" at bounding box center [220, 400] width 219 height 28
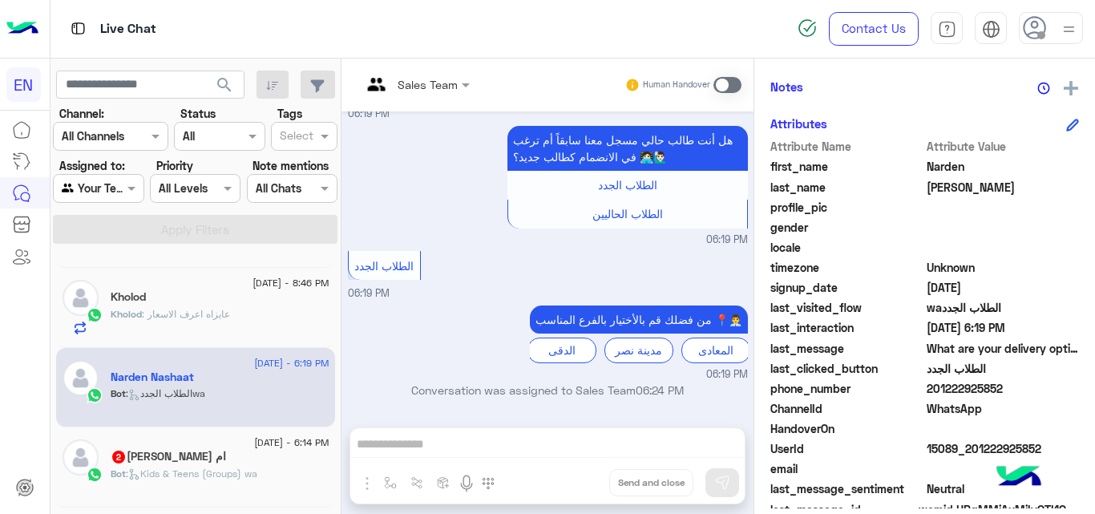
scroll to position [327, 0]
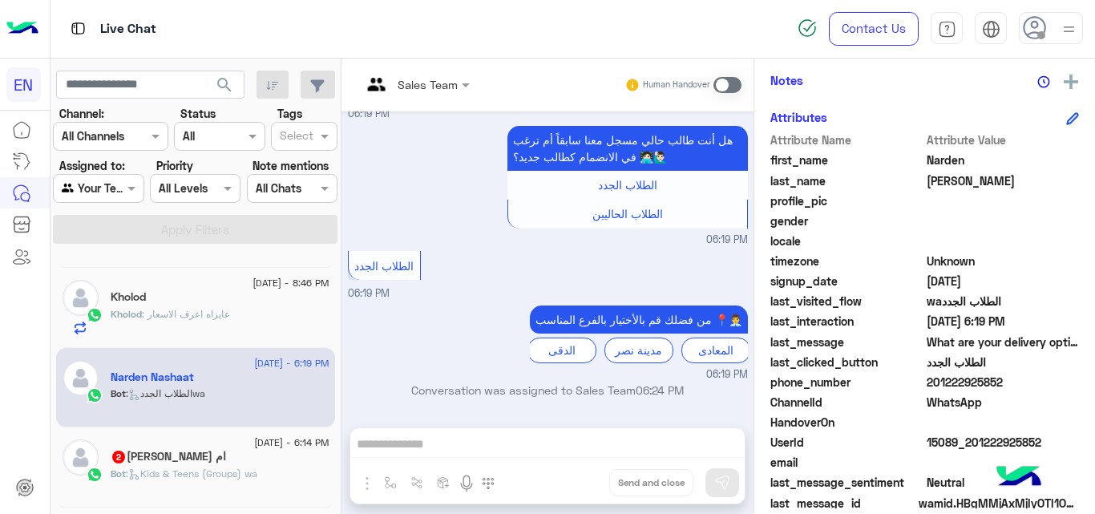
click at [945, 376] on span "201222925852" at bounding box center [1003, 382] width 153 height 17
click at [939, 161] on span "Narden" at bounding box center [1003, 160] width 153 height 17
click at [975, 385] on span "201222925852" at bounding box center [1003, 382] width 153 height 17
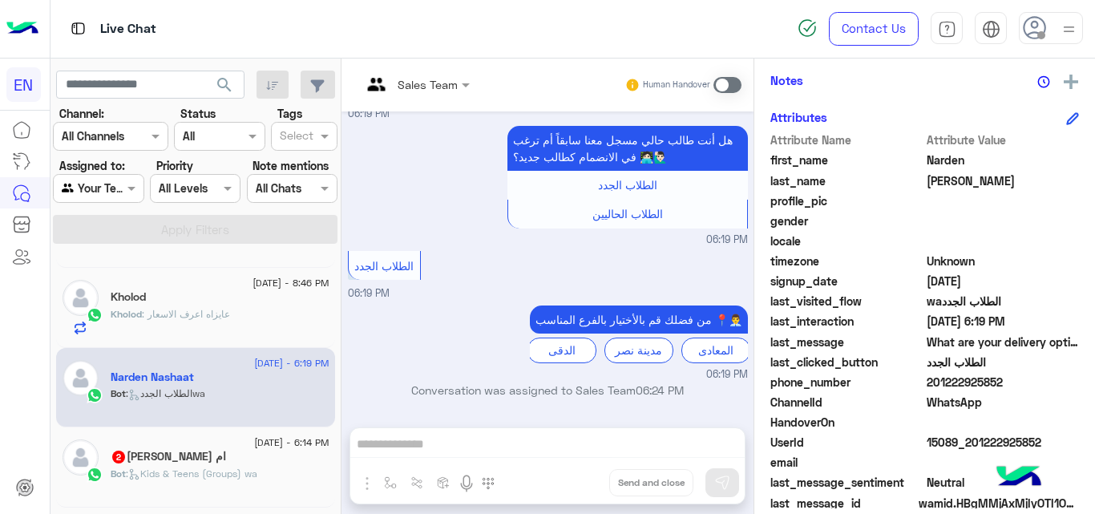
click at [975, 385] on span "201222925852" at bounding box center [1003, 382] width 153 height 17
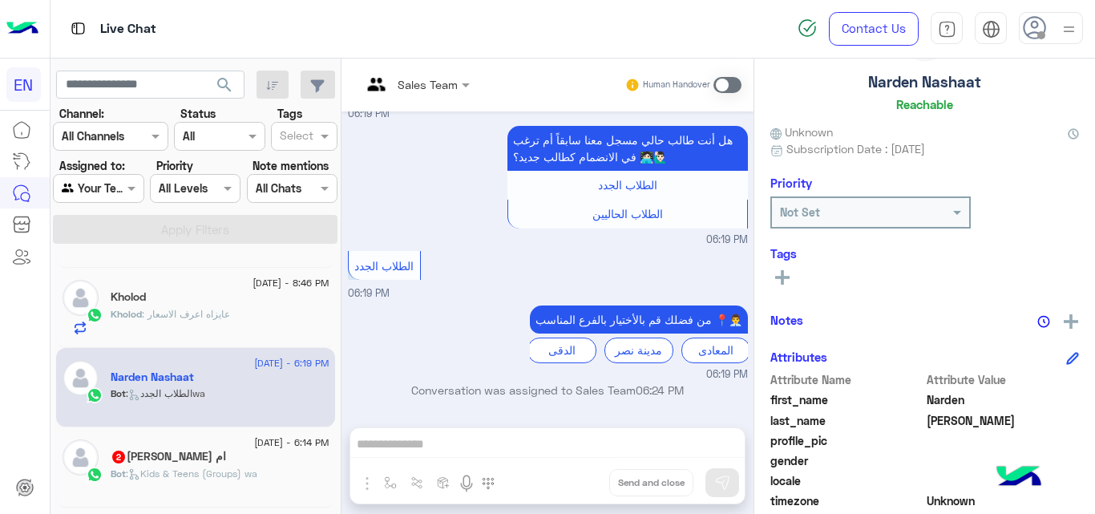
scroll to position [88, 0]
click at [785, 277] on rect at bounding box center [782, 276] width 14 height 3
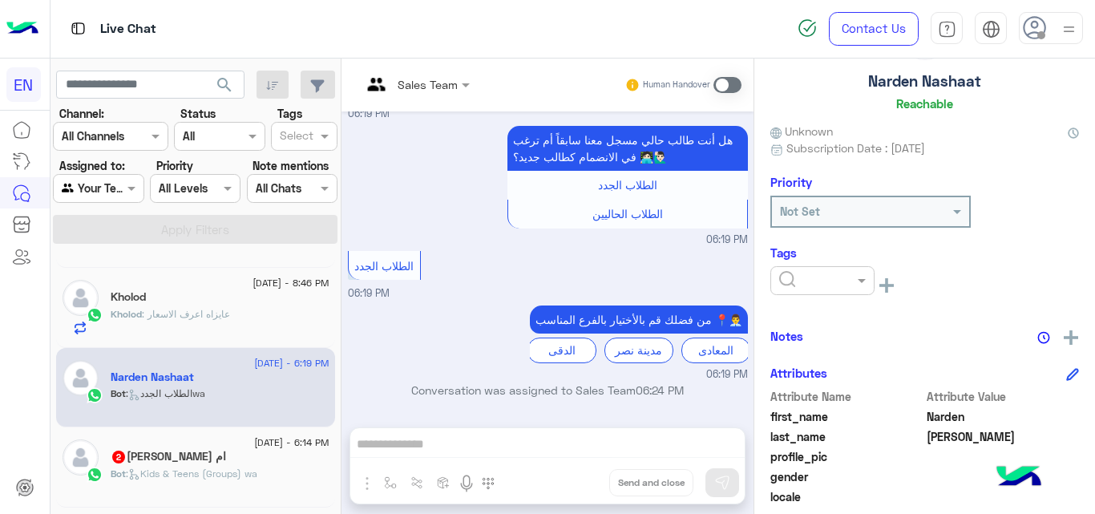
click at [842, 280] on div at bounding box center [822, 280] width 103 height 18
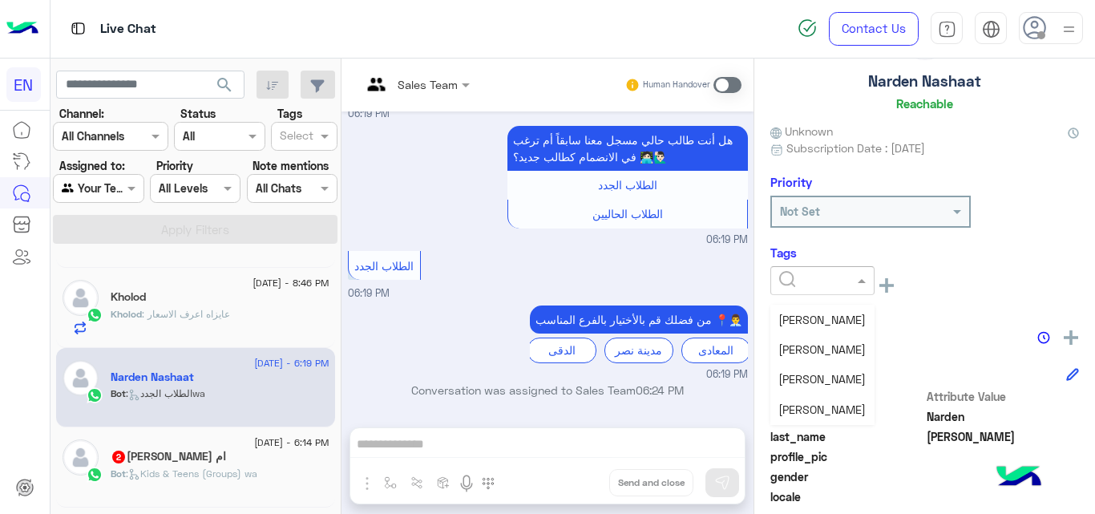
scroll to position [161, 0]
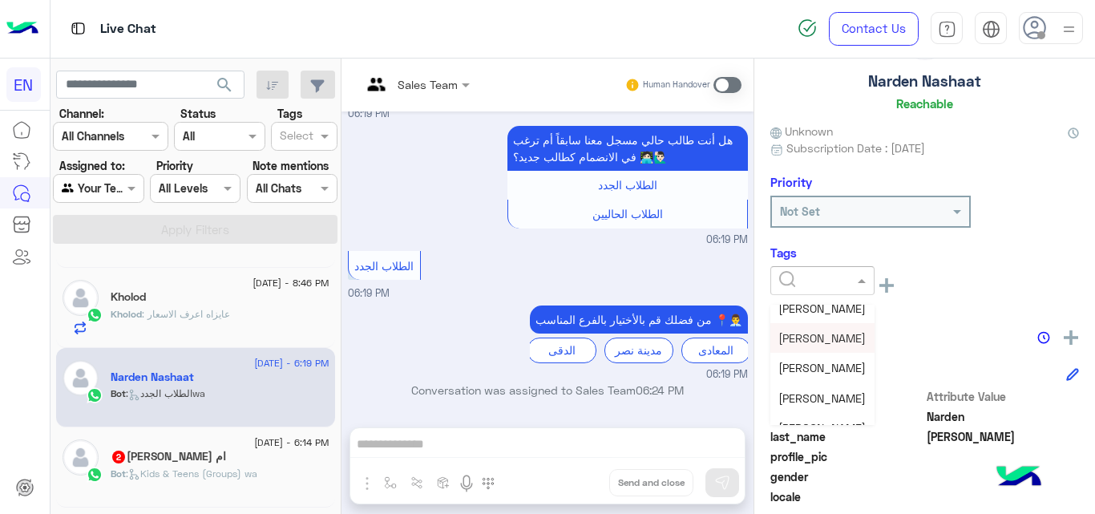
click at [804, 339] on span "Christine" at bounding box center [822, 338] width 87 height 14
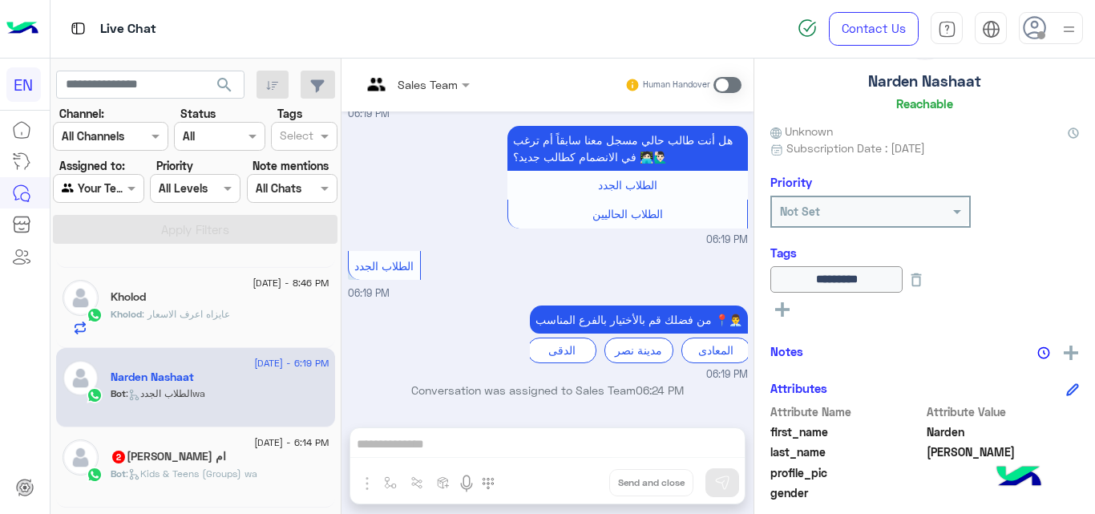
click at [338, 367] on div "14 August - 12:01 PM Maryam Elhady Maryam : ممكن اعرف عنوان فرع م نصر 14 August…" at bounding box center [196, 384] width 291 height 270
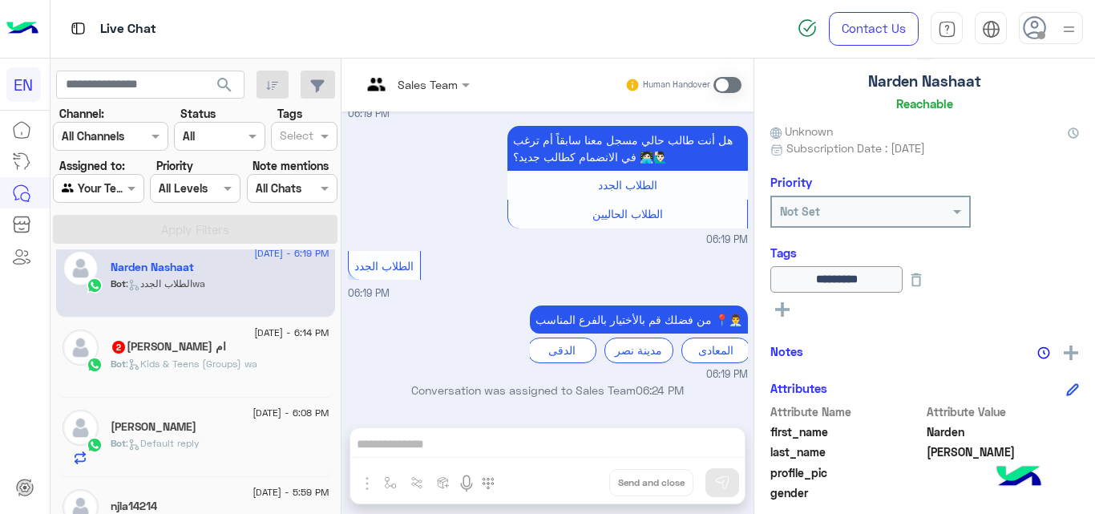
scroll to position [601, 0]
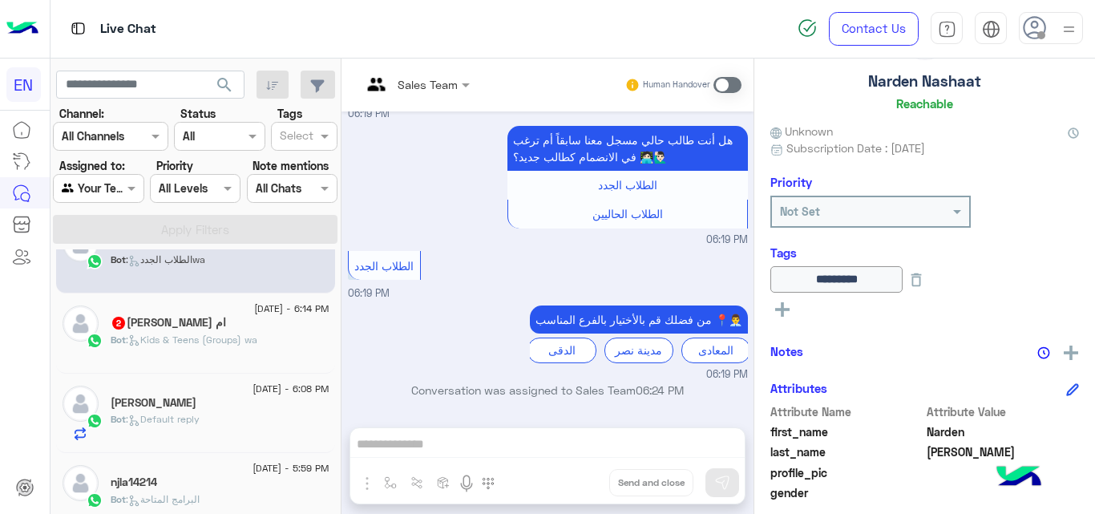
click at [265, 336] on div "Bot : Kids & Teens (Groups) wa" at bounding box center [220, 347] width 219 height 28
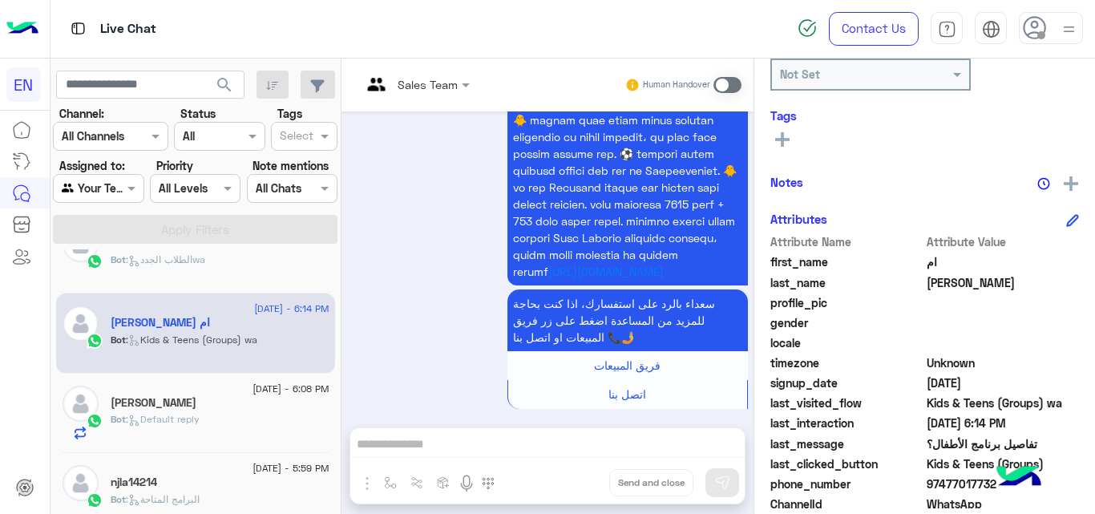
scroll to position [350, 0]
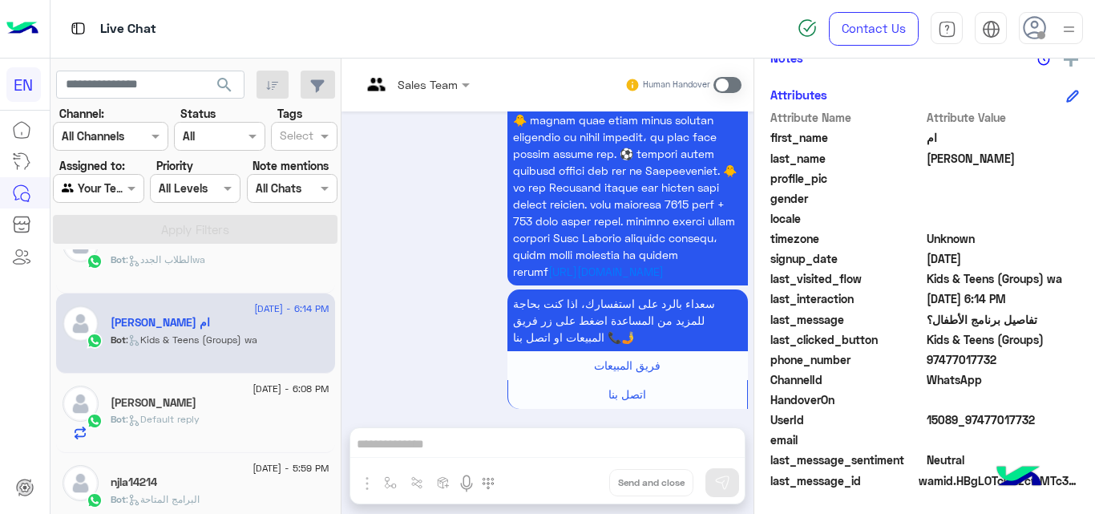
click at [964, 354] on span "97477017732" at bounding box center [1003, 359] width 153 height 17
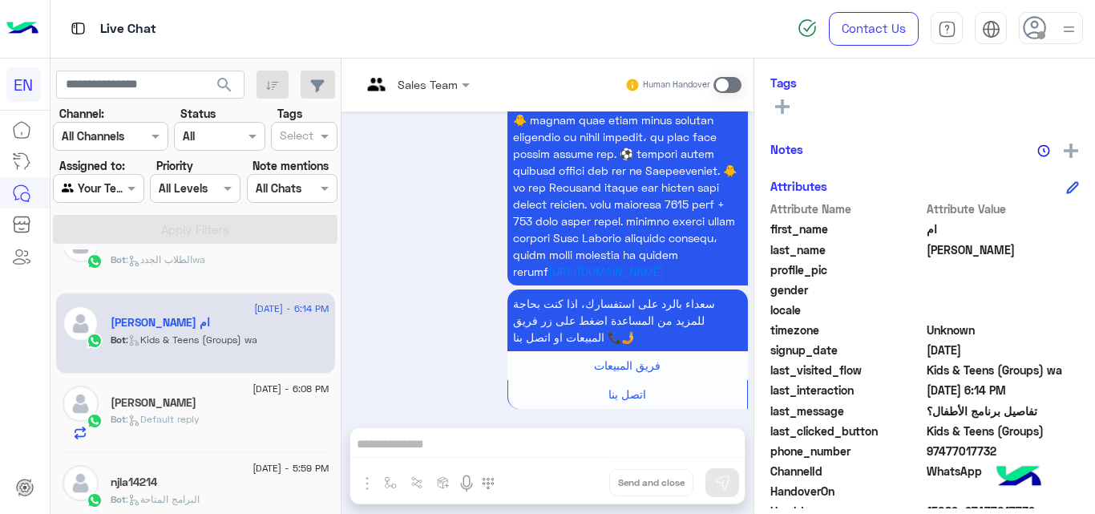
scroll to position [254, 0]
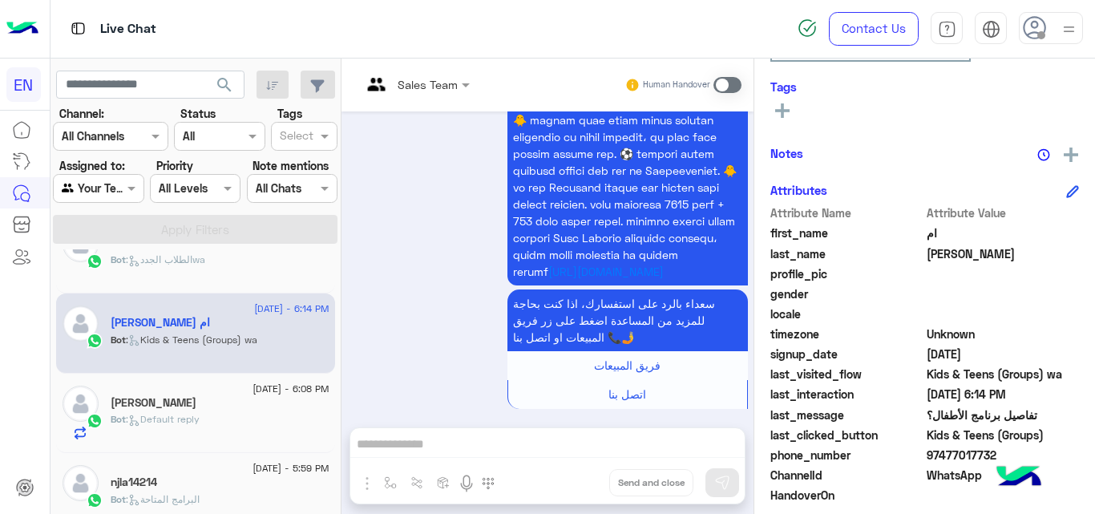
click at [787, 115] on div "See All" at bounding box center [925, 112] width 309 height 25
click at [787, 115] on icon at bounding box center [782, 110] width 14 height 14
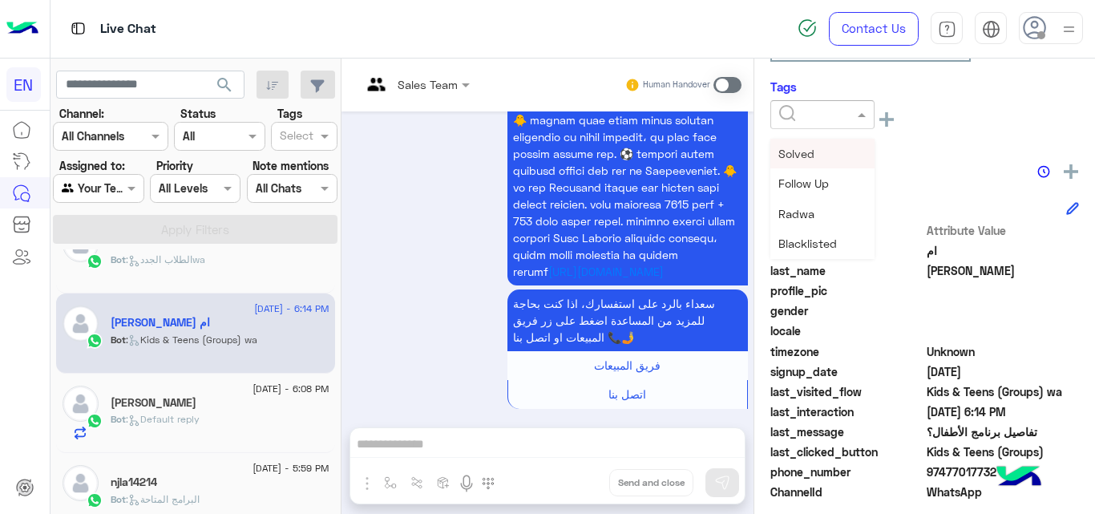
click at [847, 126] on div at bounding box center [823, 114] width 104 height 29
click at [811, 177] on span "Christine" at bounding box center [822, 181] width 87 height 14
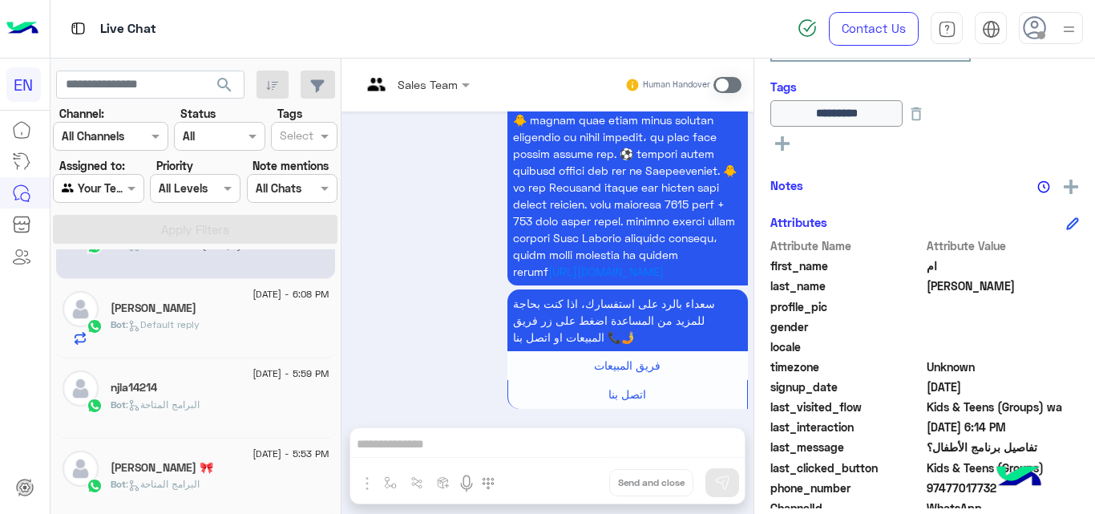
scroll to position [710, 0]
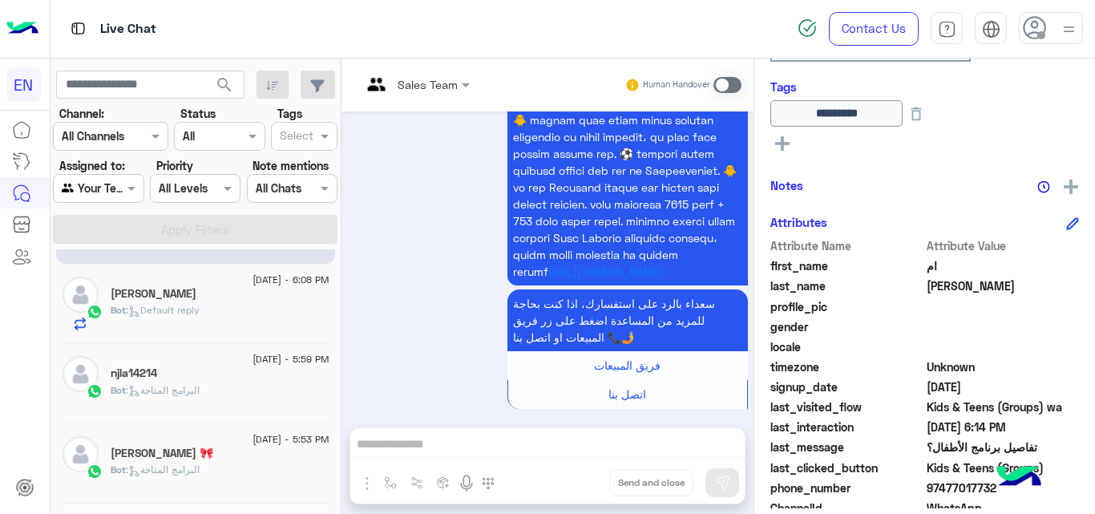
click at [271, 299] on div "Ahmed Fathy" at bounding box center [220, 295] width 219 height 17
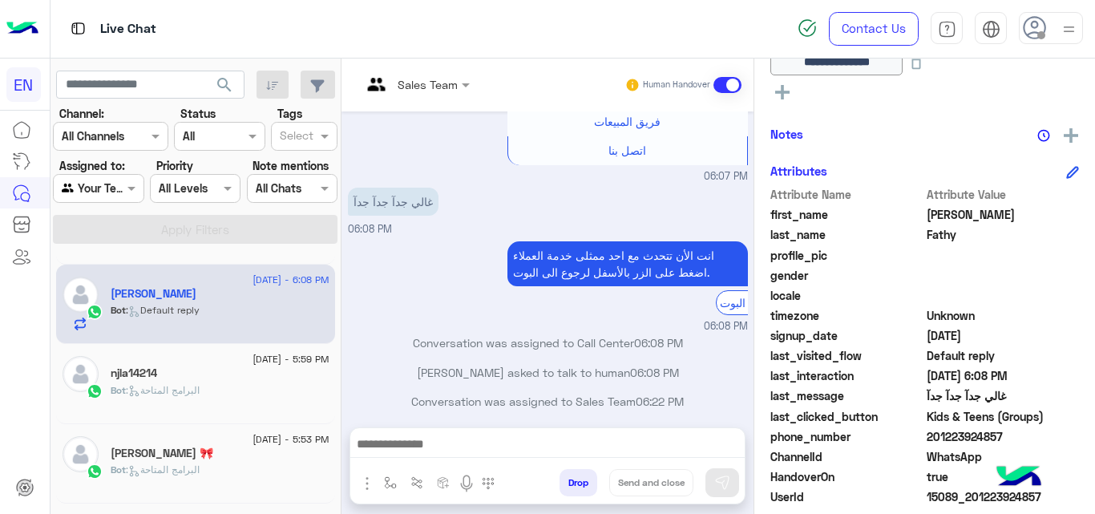
scroll to position [313, 0]
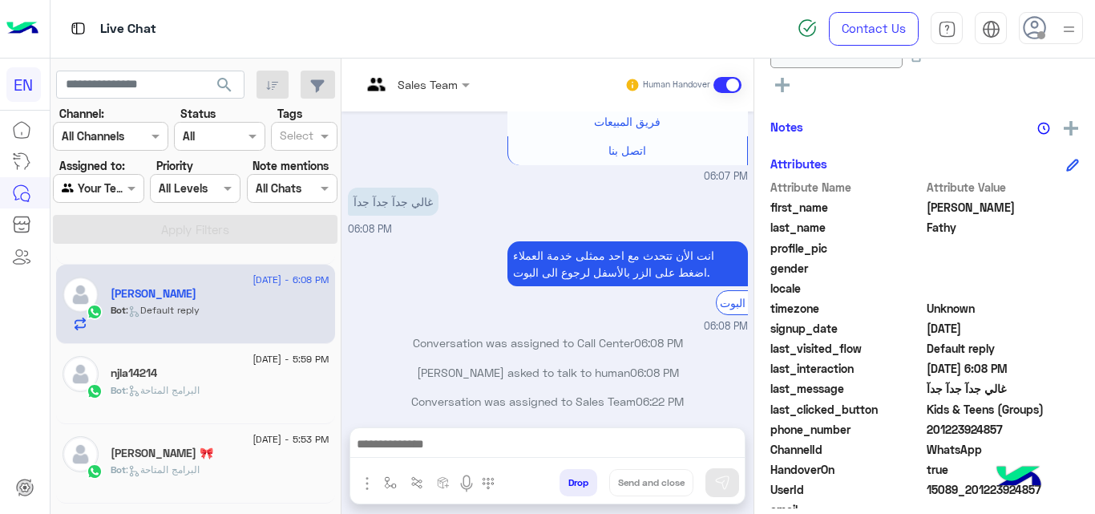
click at [957, 433] on span "201223924857" at bounding box center [1003, 429] width 153 height 17
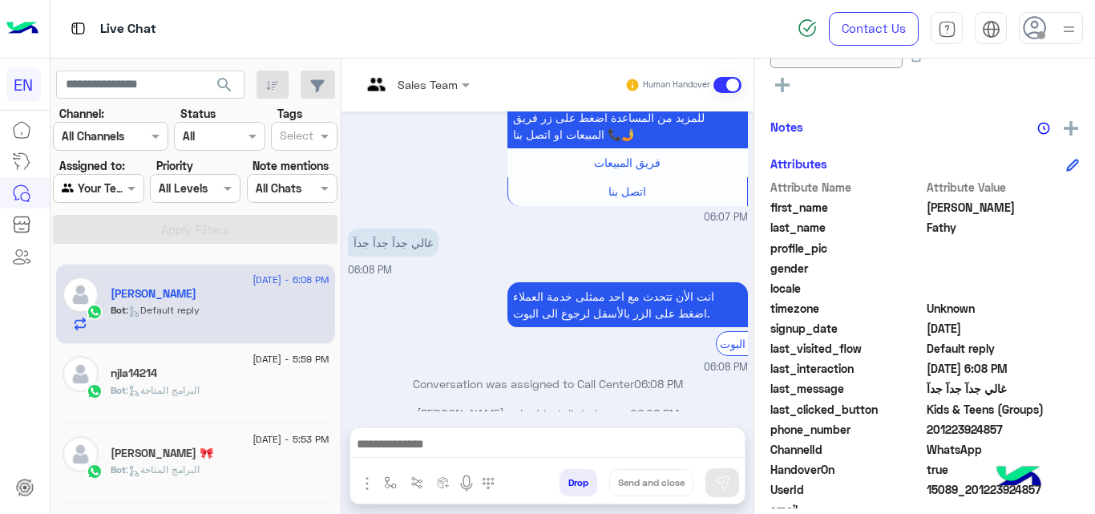
scroll to position [1098, 0]
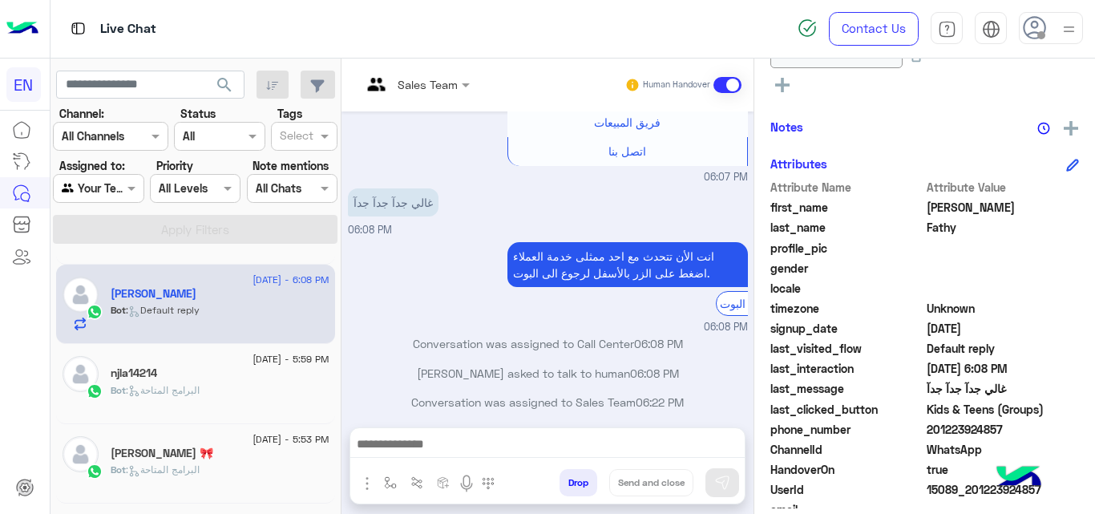
click at [787, 90] on icon at bounding box center [782, 85] width 14 height 14
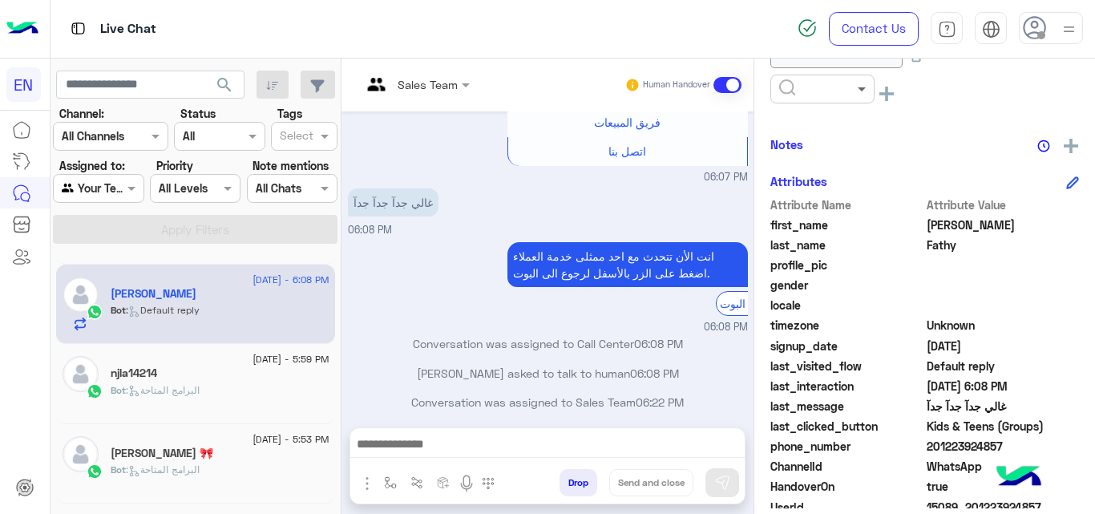
click at [864, 91] on span at bounding box center [864, 88] width 20 height 17
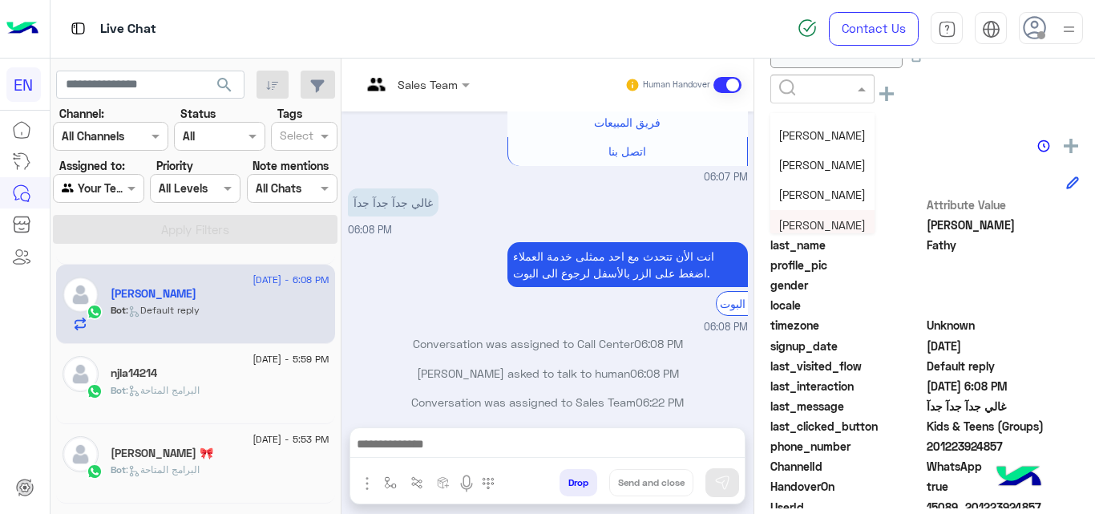
scroll to position [139, 0]
click at [799, 170] on span "Christine" at bounding box center [822, 169] width 87 height 14
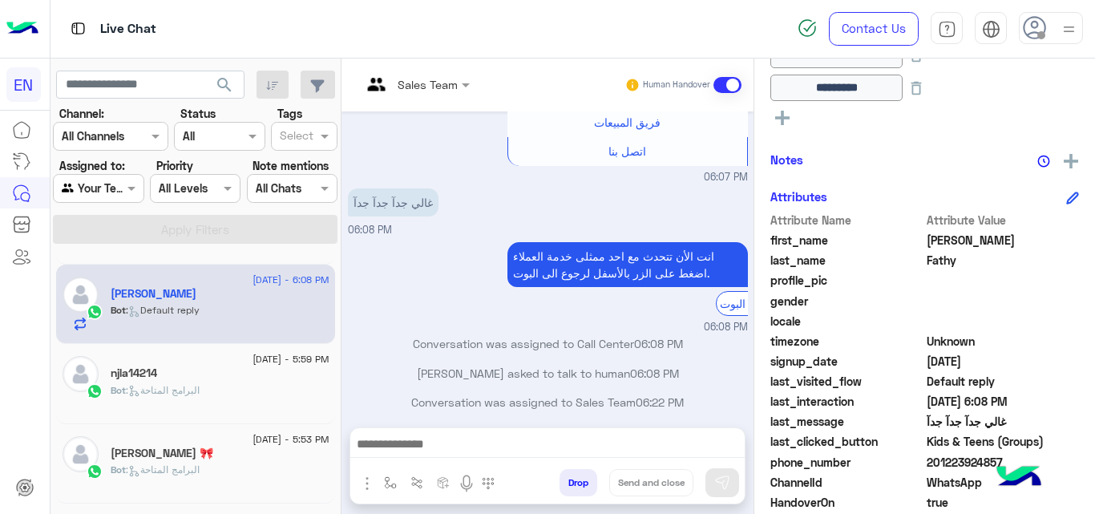
click at [270, 372] on div "njla14214" at bounding box center [220, 374] width 219 height 17
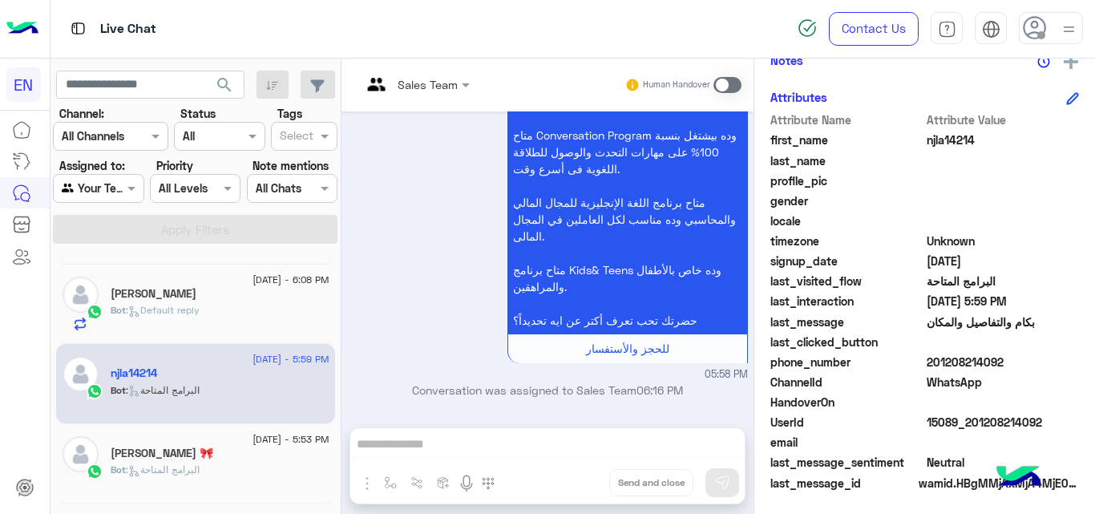
scroll to position [350, 0]
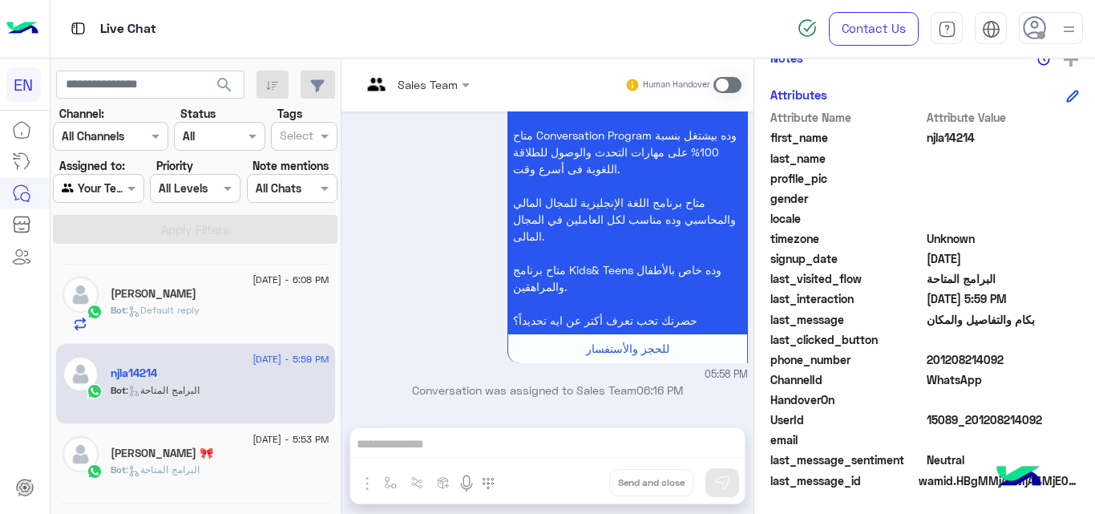
click at [939, 355] on span "201208214092" at bounding box center [1003, 359] width 153 height 17
click at [946, 139] on span "njla14214" at bounding box center [1003, 137] width 153 height 17
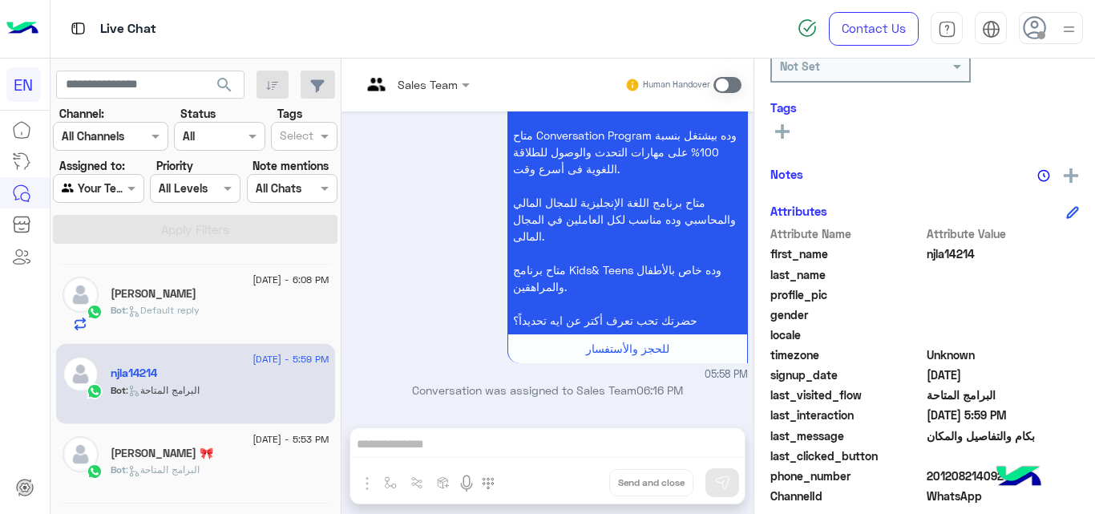
click at [788, 129] on icon at bounding box center [782, 131] width 14 height 14
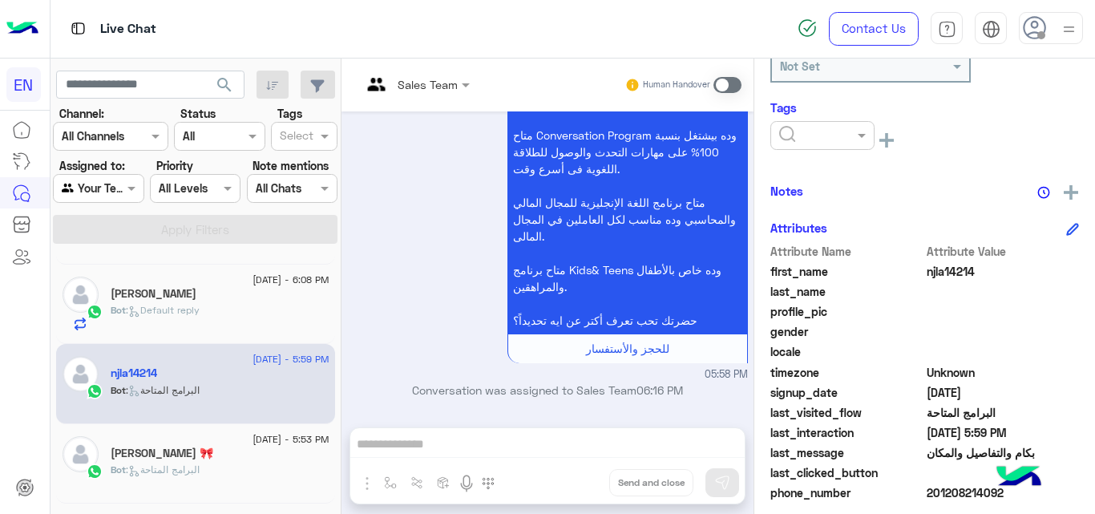
click at [829, 136] on div at bounding box center [822, 135] width 103 height 18
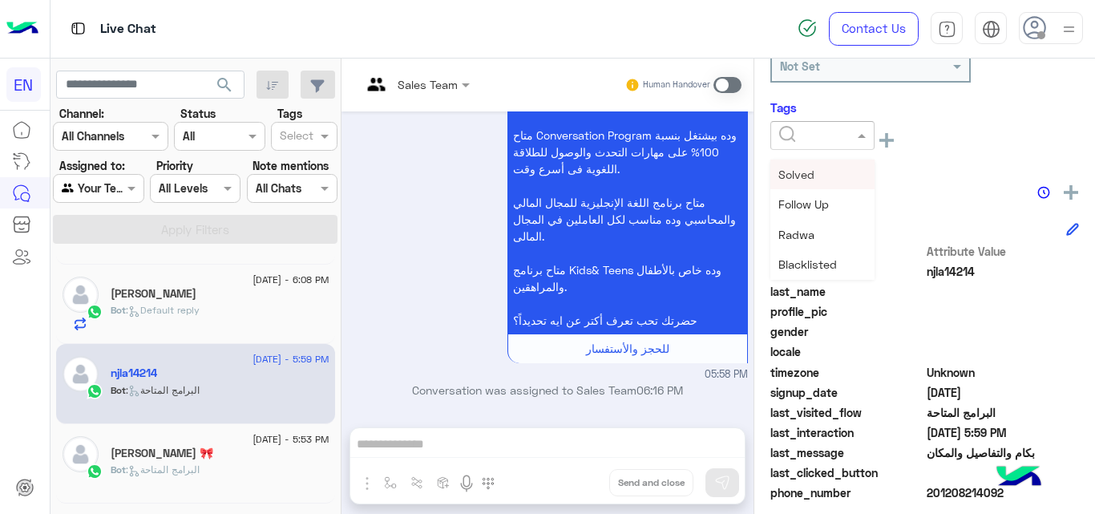
scroll to position [150, 0]
click at [794, 197] on span "Christine" at bounding box center [822, 204] width 87 height 14
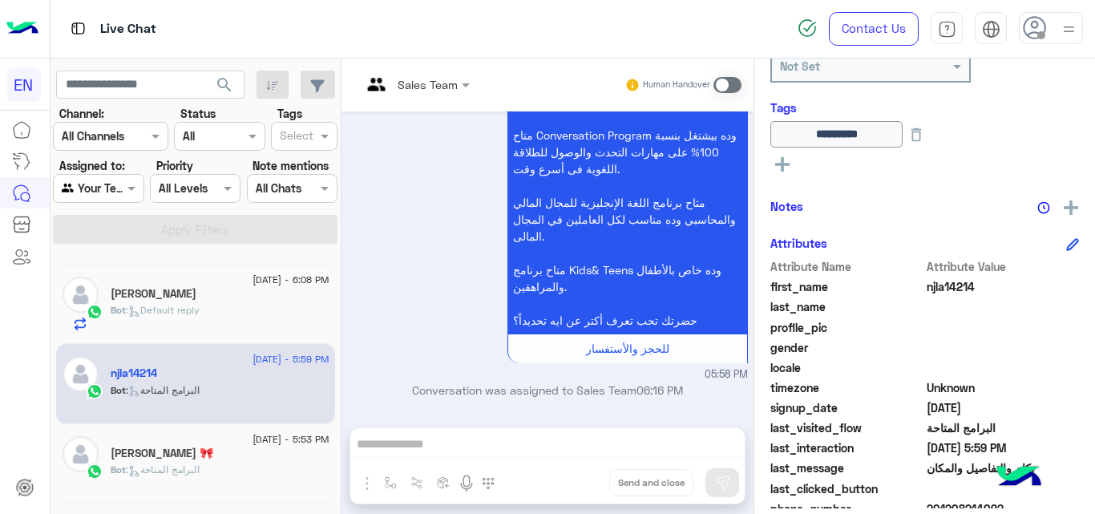
click at [212, 459] on div "tia ali 🎀" at bounding box center [220, 455] width 219 height 17
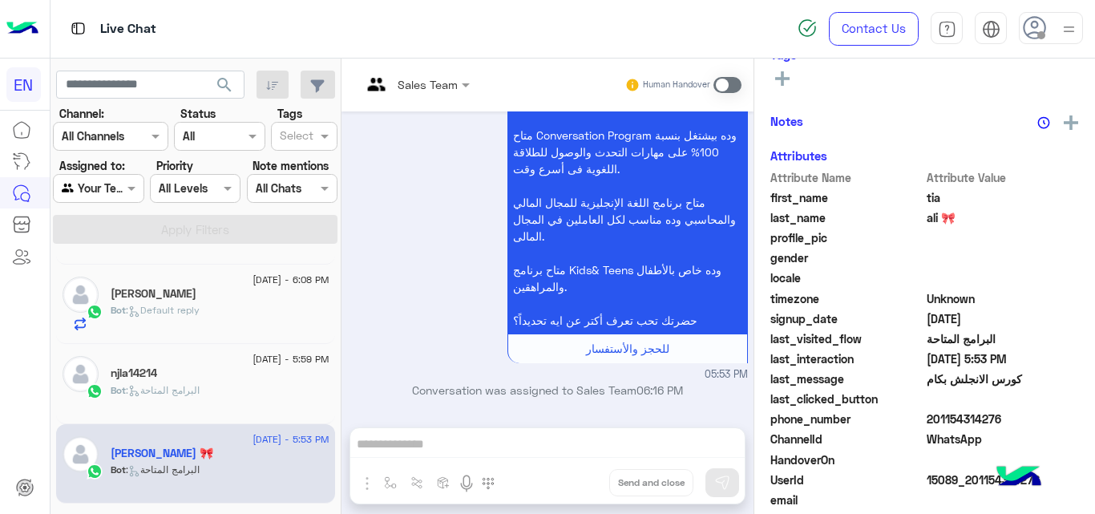
scroll to position [346, 0]
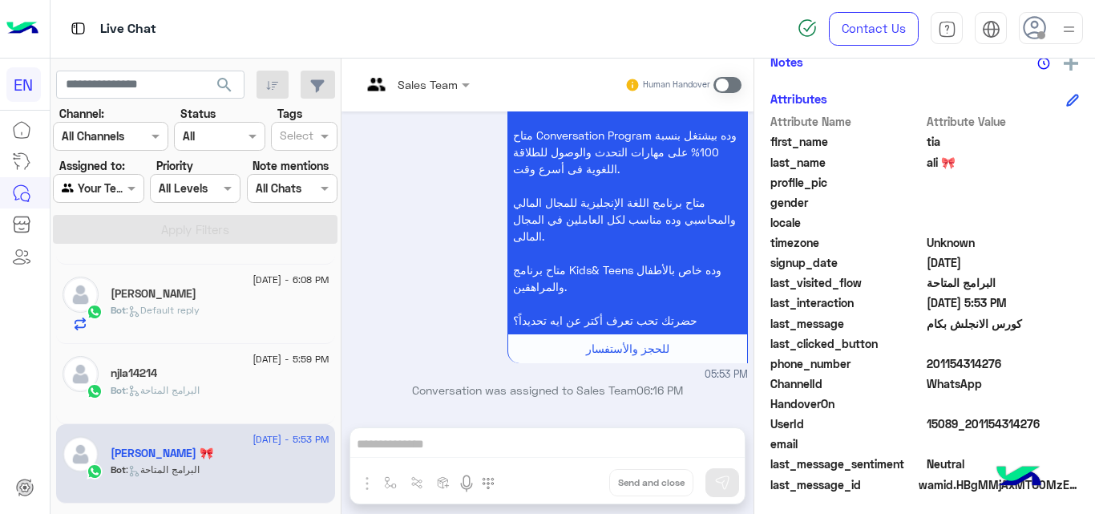
click at [981, 358] on span "201154314276" at bounding box center [1003, 363] width 153 height 17
click at [932, 143] on span "tia" at bounding box center [1003, 141] width 153 height 17
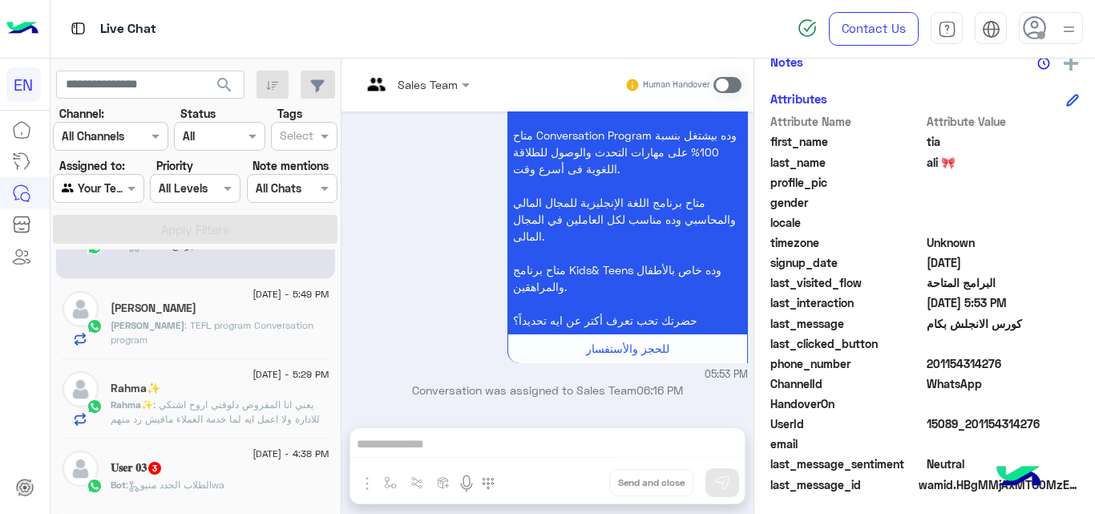
scroll to position [231, 0]
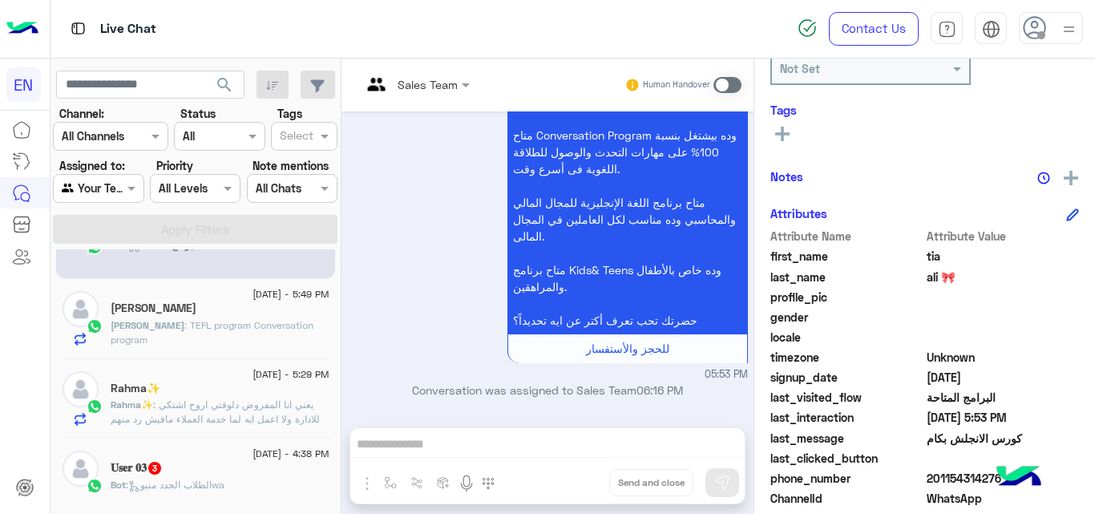
click at [783, 127] on rect at bounding box center [782, 134] width 3 height 14
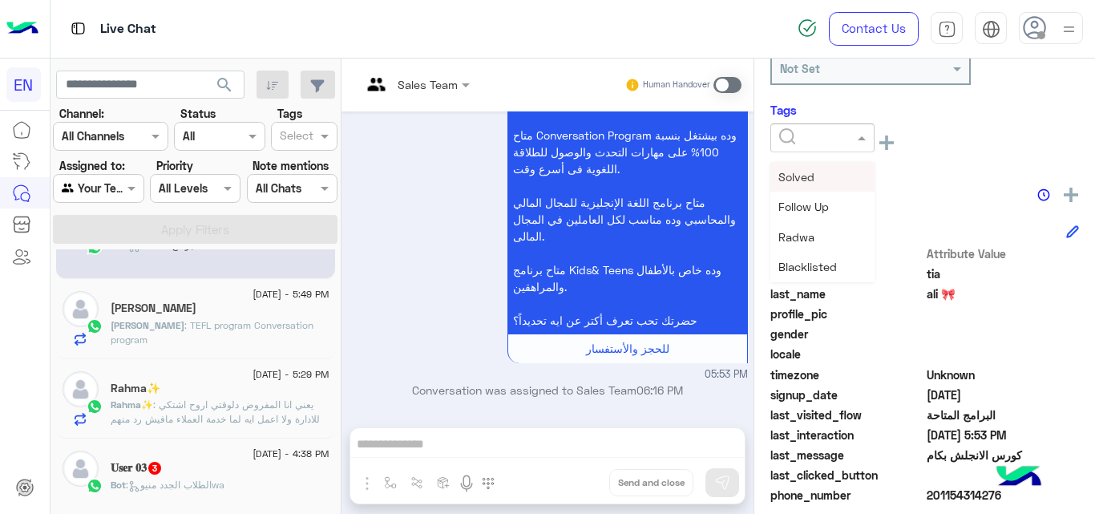
click at [865, 145] on span at bounding box center [864, 137] width 20 height 17
click at [844, 239] on div "Christine" at bounding box center [823, 238] width 104 height 30
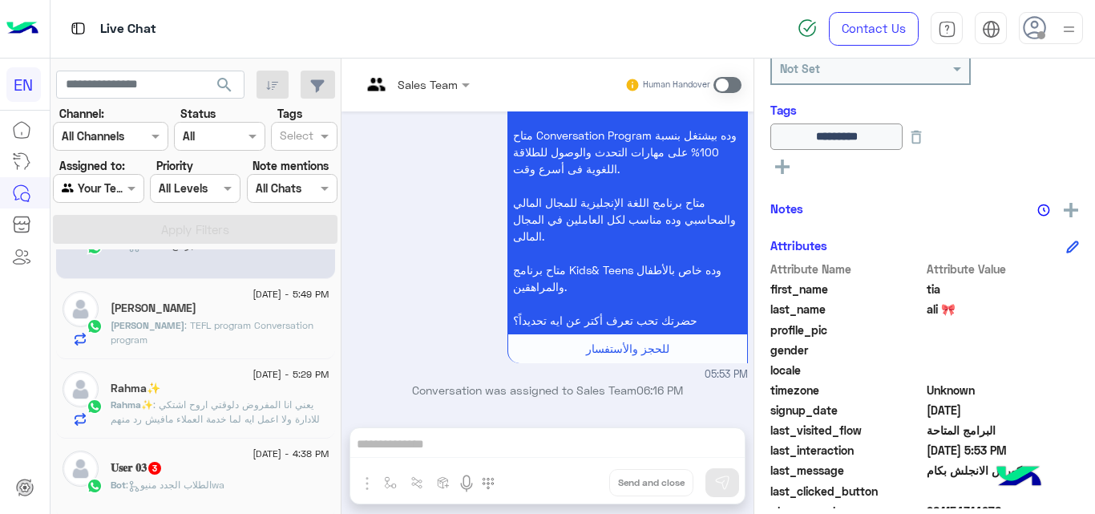
click at [230, 310] on div "Rogena Amin" at bounding box center [220, 309] width 219 height 17
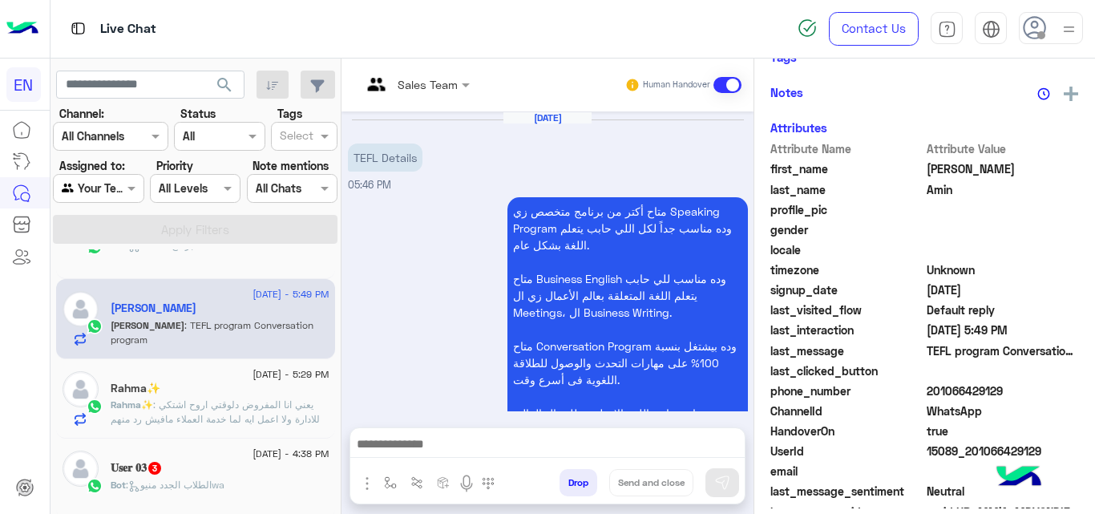
scroll to position [512, 0]
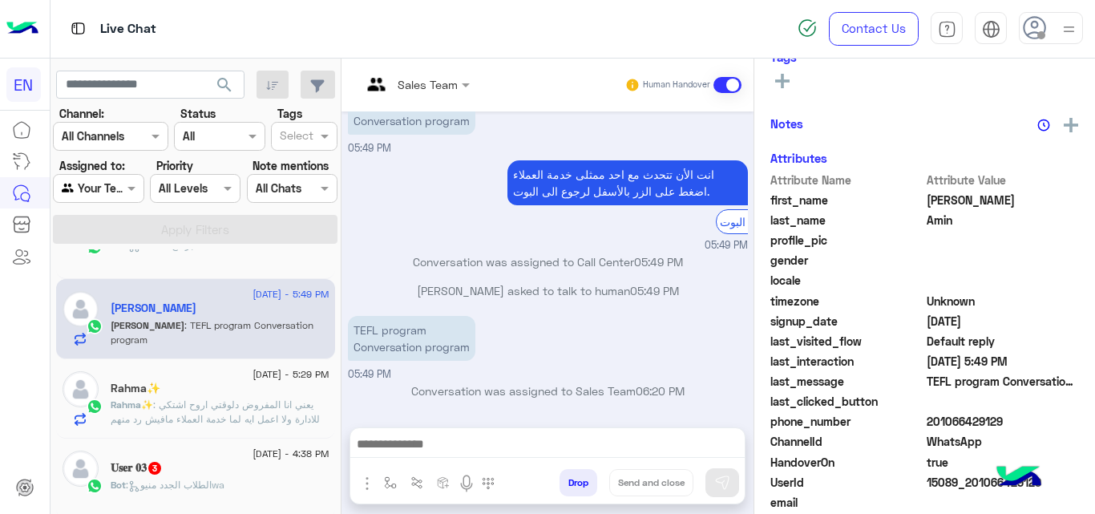
click at [969, 416] on span "201066429129" at bounding box center [1003, 421] width 153 height 17
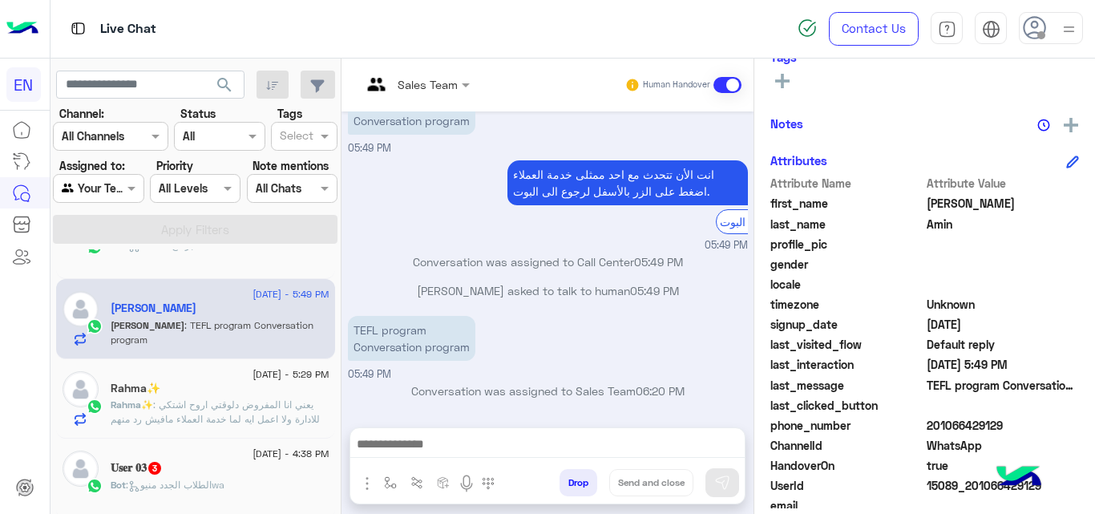
click at [779, 89] on button at bounding box center [783, 80] width 24 height 19
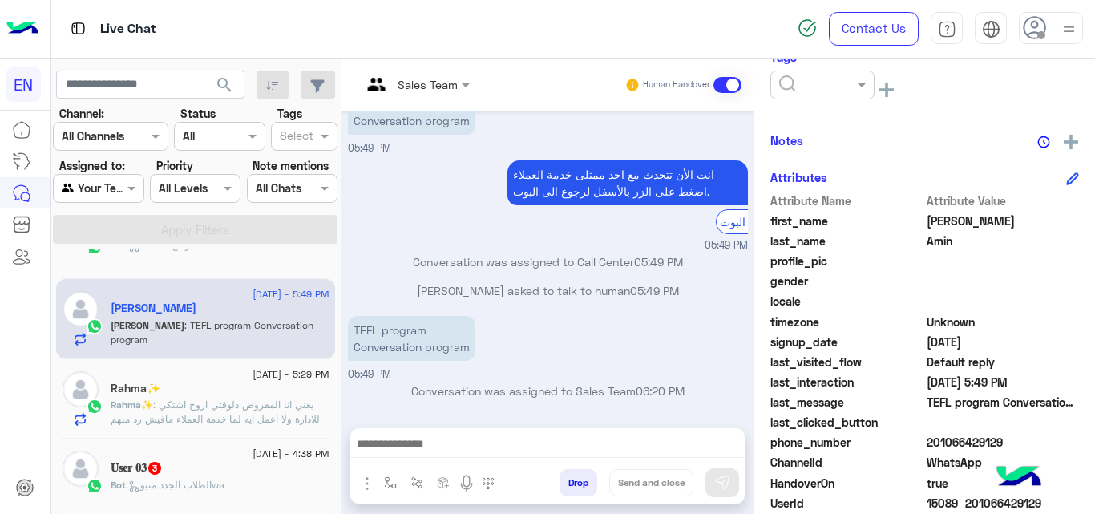
click at [788, 89] on input "text" at bounding box center [803, 85] width 49 height 17
drag, startPoint x: 868, startPoint y: 129, endPoint x: 871, endPoint y: 140, distance: 11.5
click at [871, 140] on div "Solved Follow Up Radwa Blacklisted Mofeda Nada Mohamed Christine Abdullah Sales…" at bounding box center [823, 169] width 104 height 120
click at [818, 220] on span "Christine" at bounding box center [822, 220] width 87 height 14
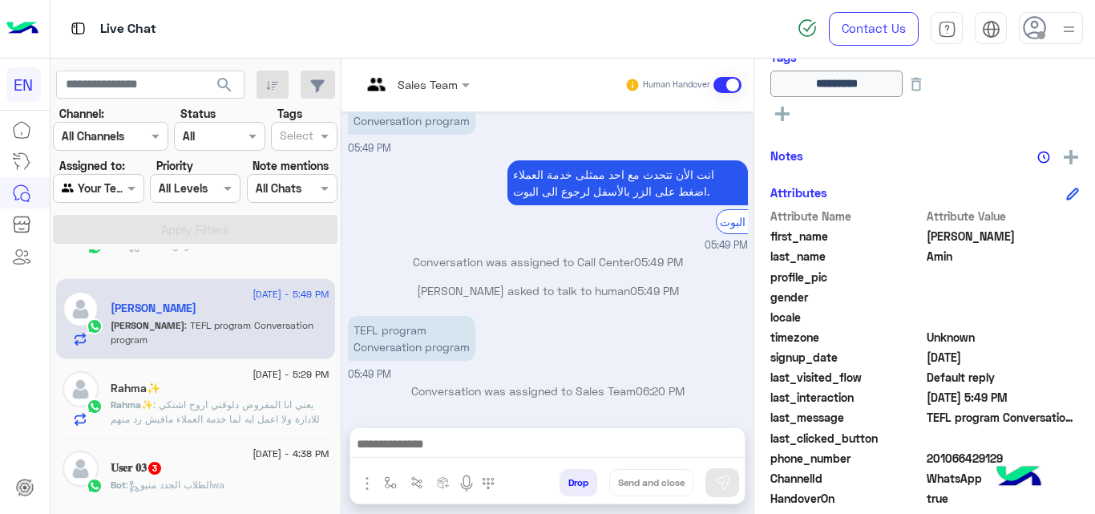
click at [266, 411] on p "Rahma✨ : يعني انا المفروض دلوقتي اروح اشتكي للادارة ولا اعمل ايه لما خدمة العمل…" at bounding box center [220, 419] width 219 height 43
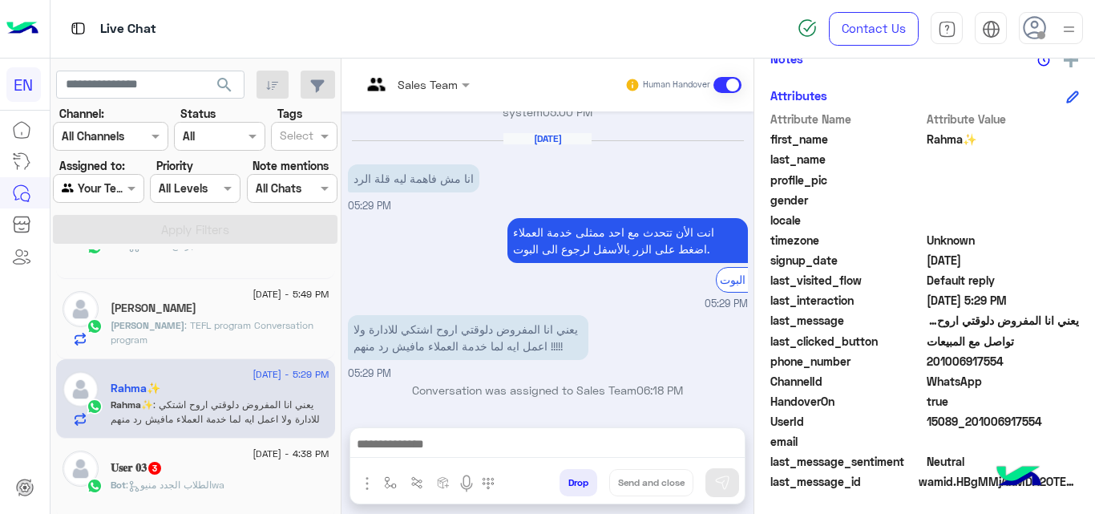
scroll to position [382, 0]
click at [943, 356] on span "201006917554" at bounding box center [1003, 359] width 153 height 17
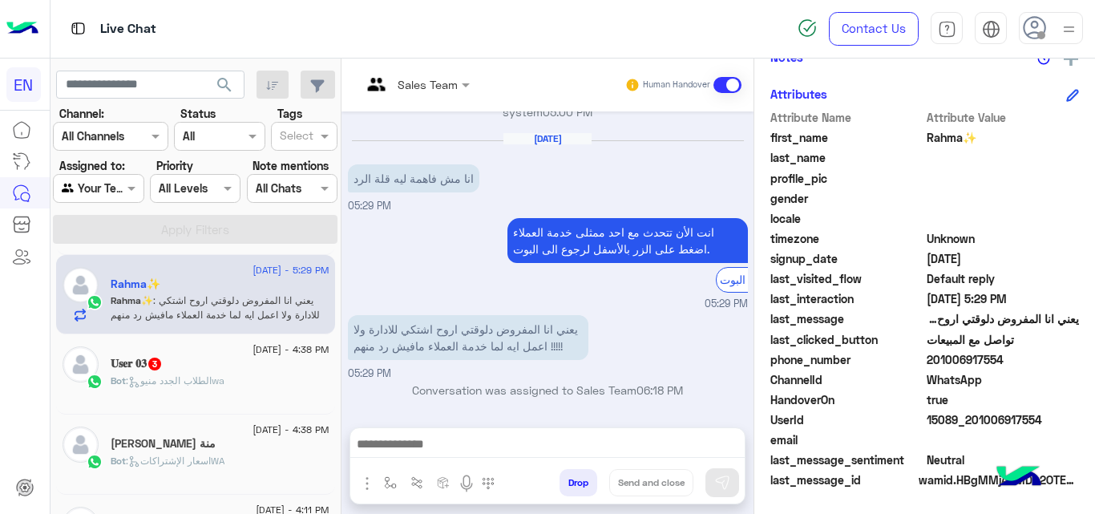
scroll to position [1048, 0]
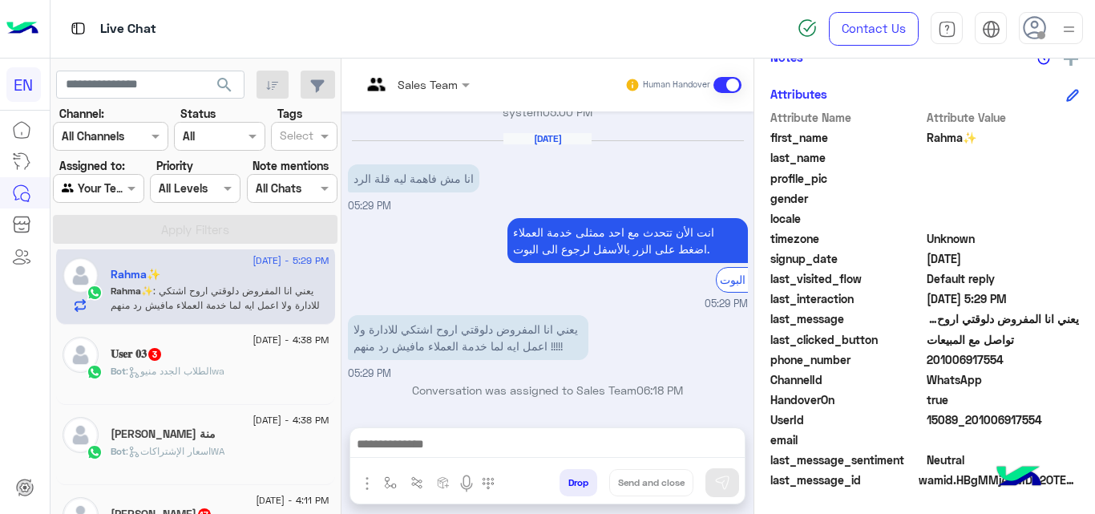
click at [268, 362] on div "𝐔𝐬𝐞𝐫 𝟎𝟑 3" at bounding box center [220, 355] width 219 height 17
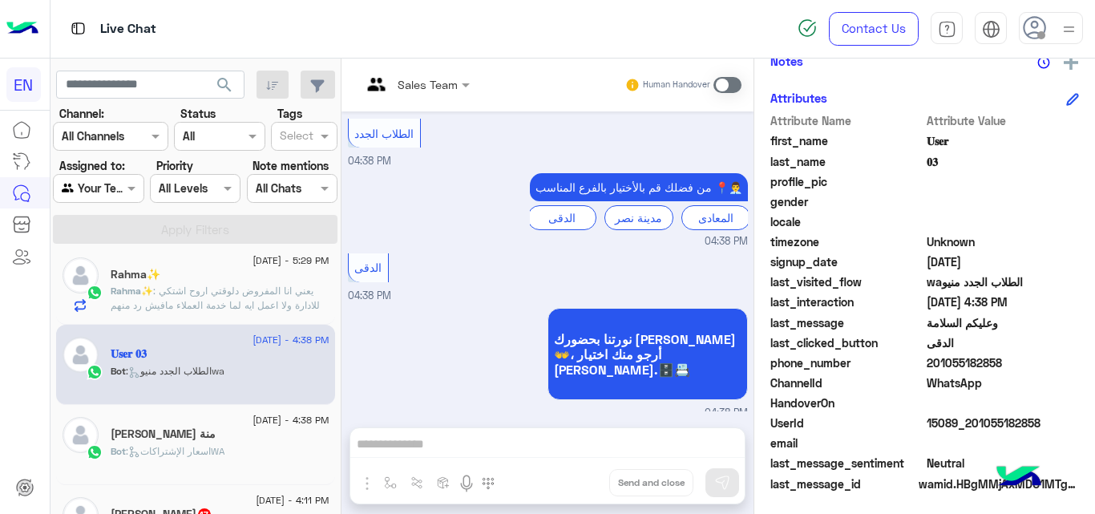
scroll to position [350, 0]
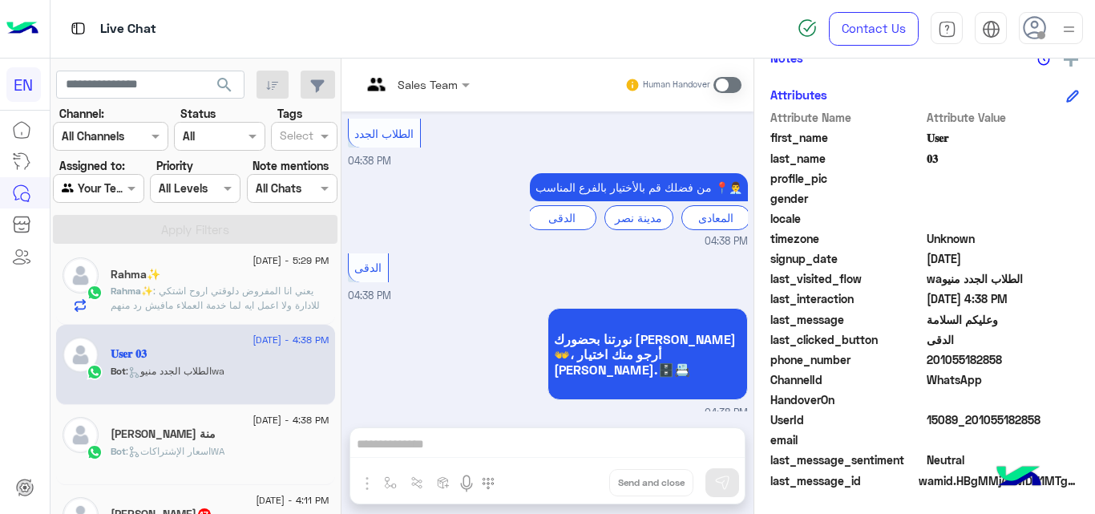
click at [971, 364] on span "201055182858" at bounding box center [1003, 359] width 153 height 17
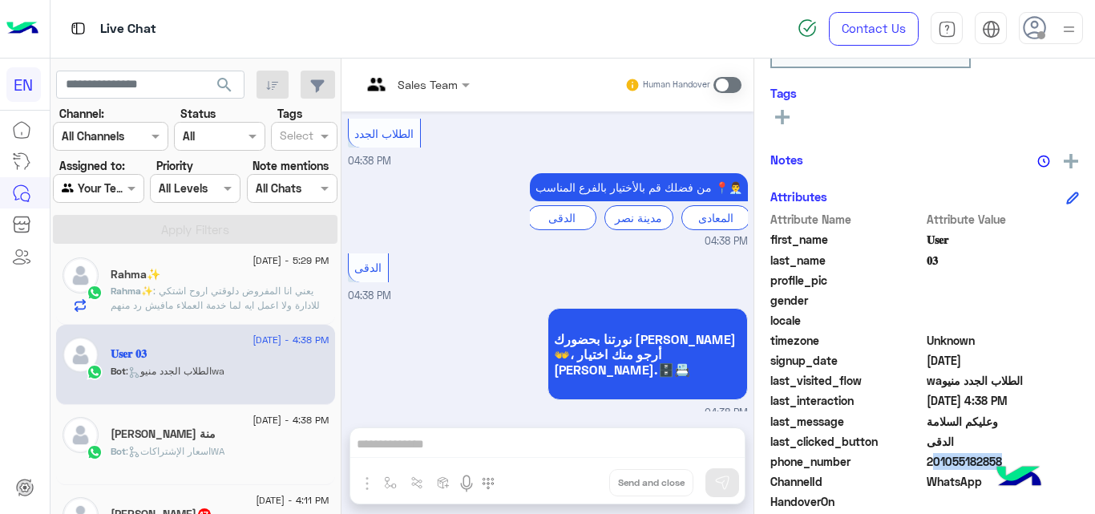
scroll to position [144, 0]
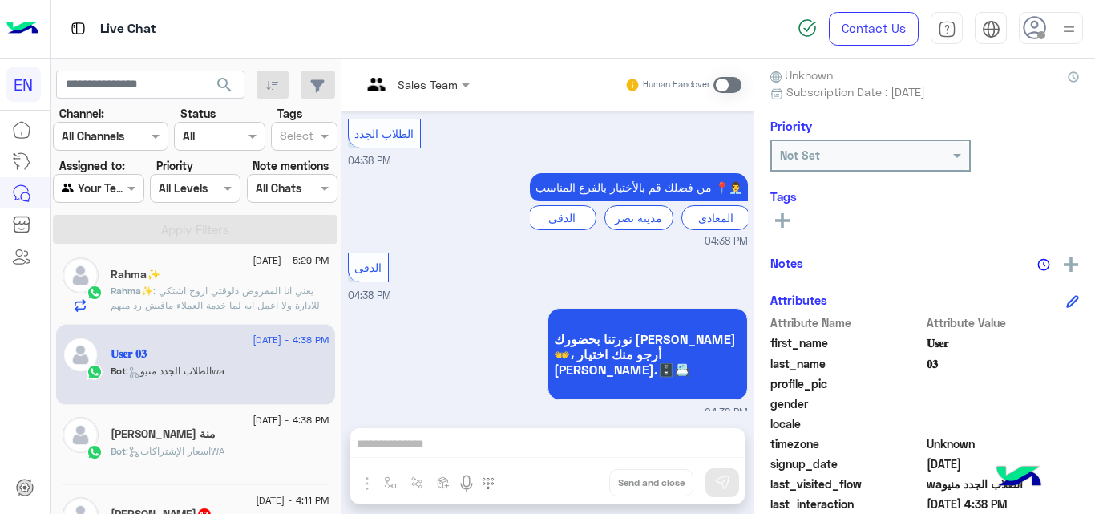
click at [784, 216] on icon at bounding box center [782, 220] width 14 height 14
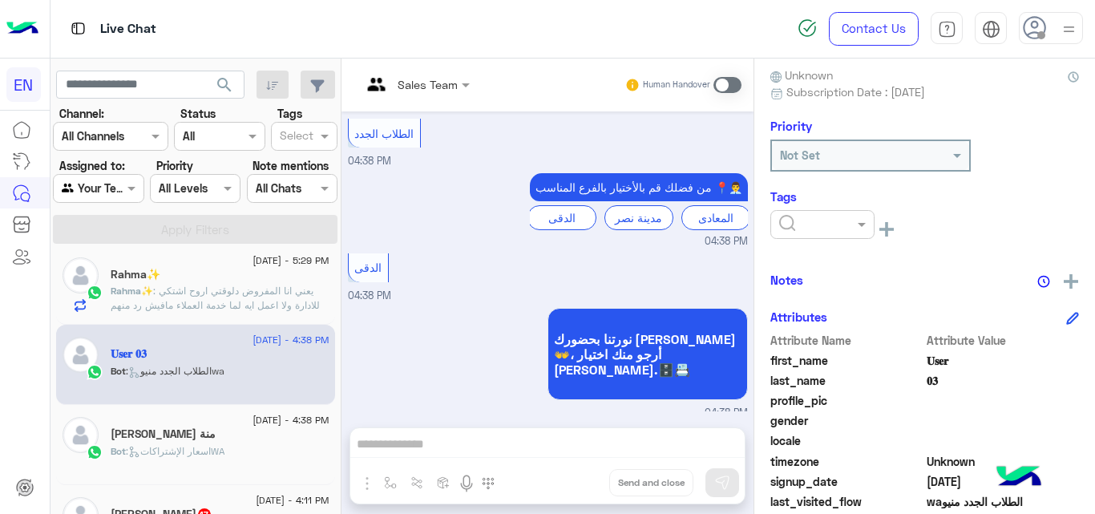
click at [813, 229] on input "text" at bounding box center [803, 224] width 49 height 17
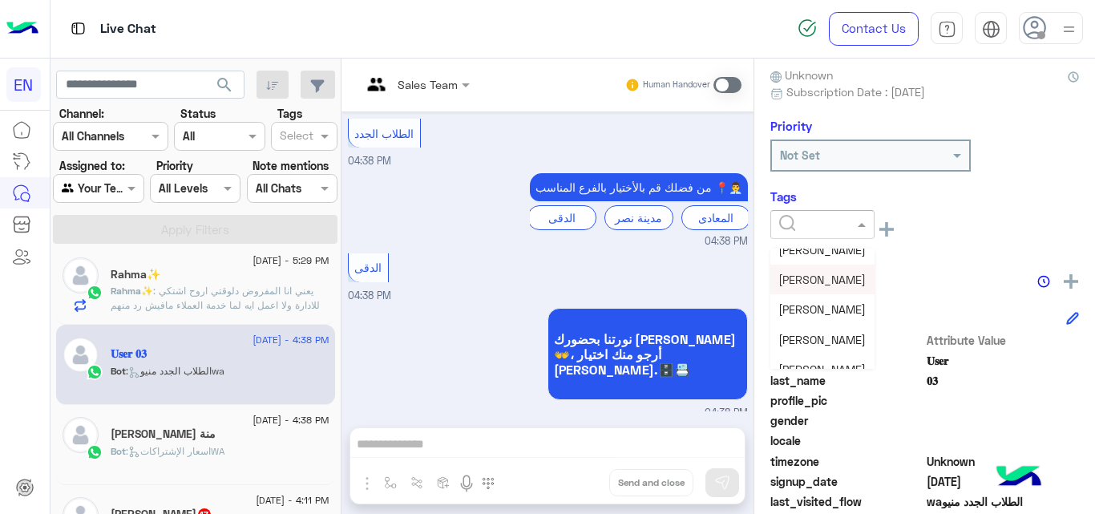
click at [809, 271] on div "Christine" at bounding box center [823, 280] width 104 height 30
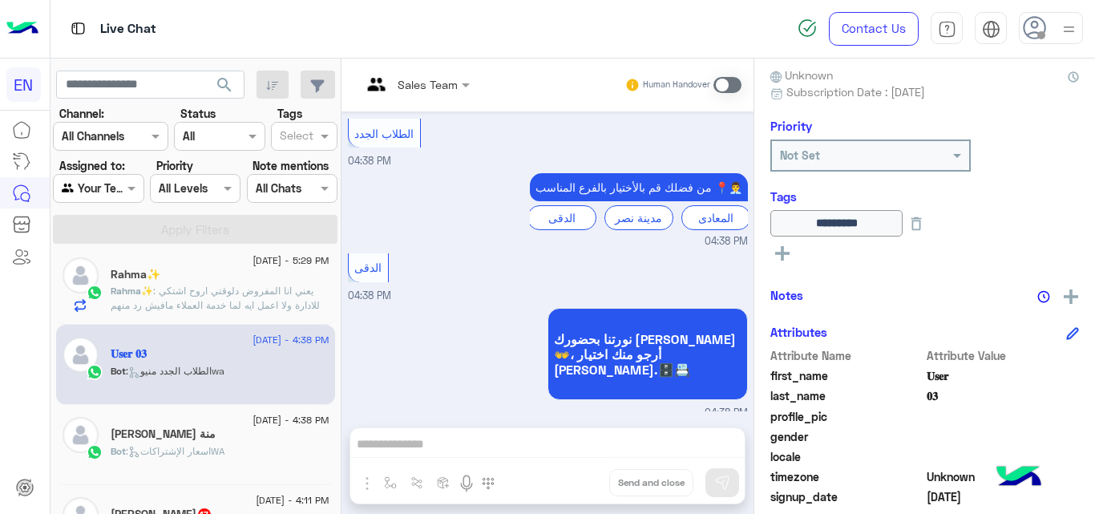
click at [308, 437] on div "منة الله علي" at bounding box center [220, 435] width 219 height 17
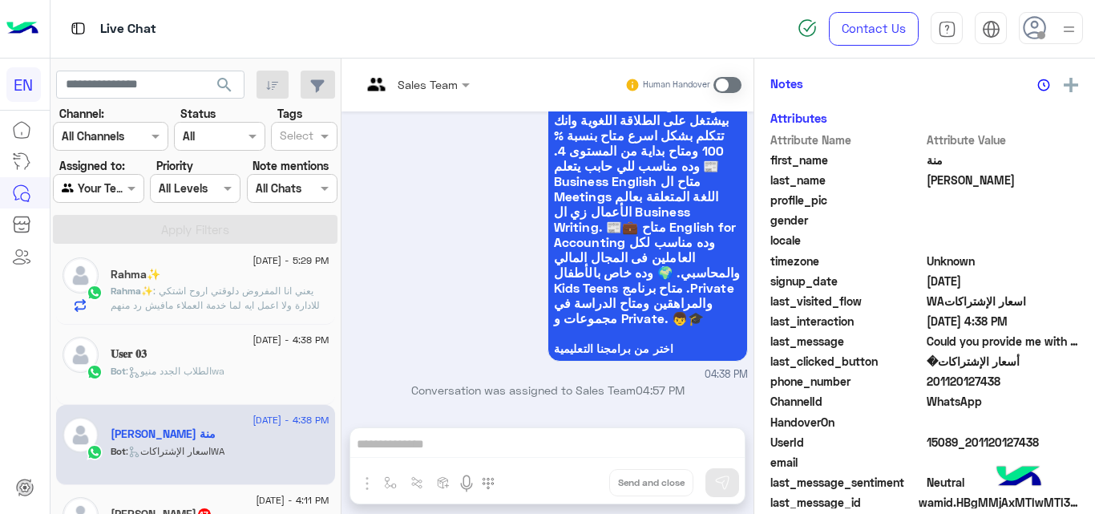
scroll to position [346, 0]
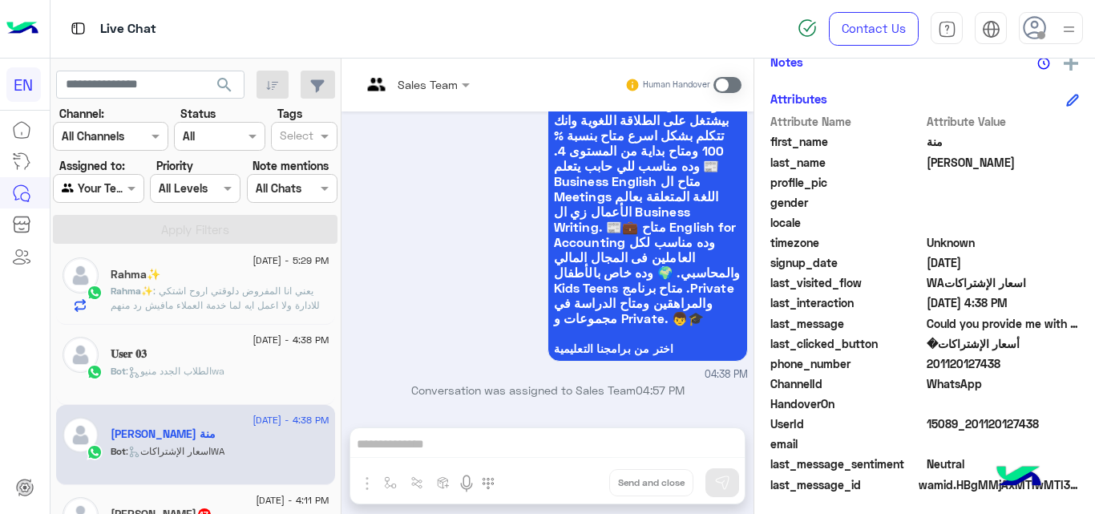
click at [943, 362] on span "201120127438" at bounding box center [1003, 363] width 153 height 17
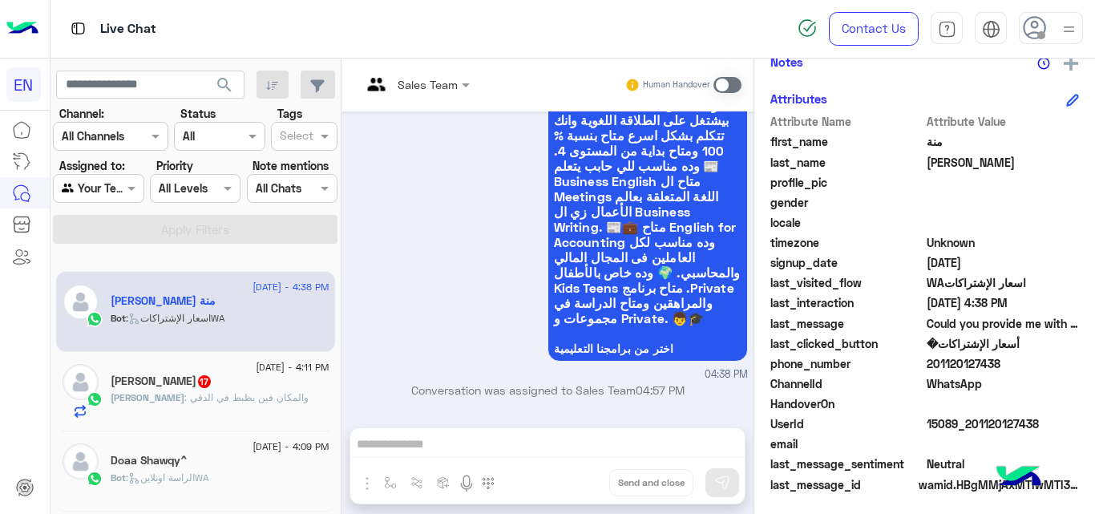
click at [226, 381] on div "Mohamed Nabil 17" at bounding box center [220, 382] width 219 height 17
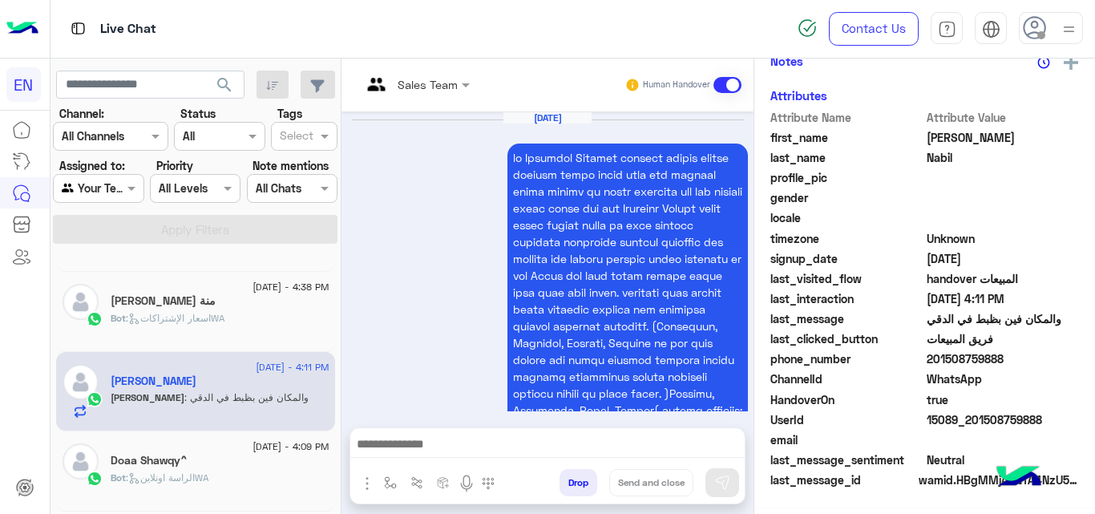
scroll to position [346, 0]
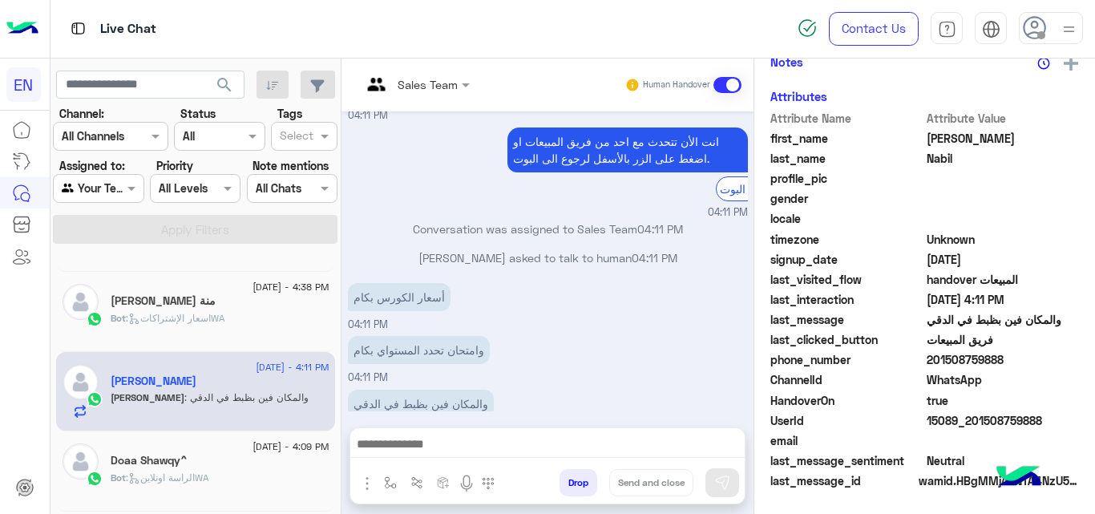
click at [996, 354] on span "201508759888" at bounding box center [1003, 359] width 153 height 17
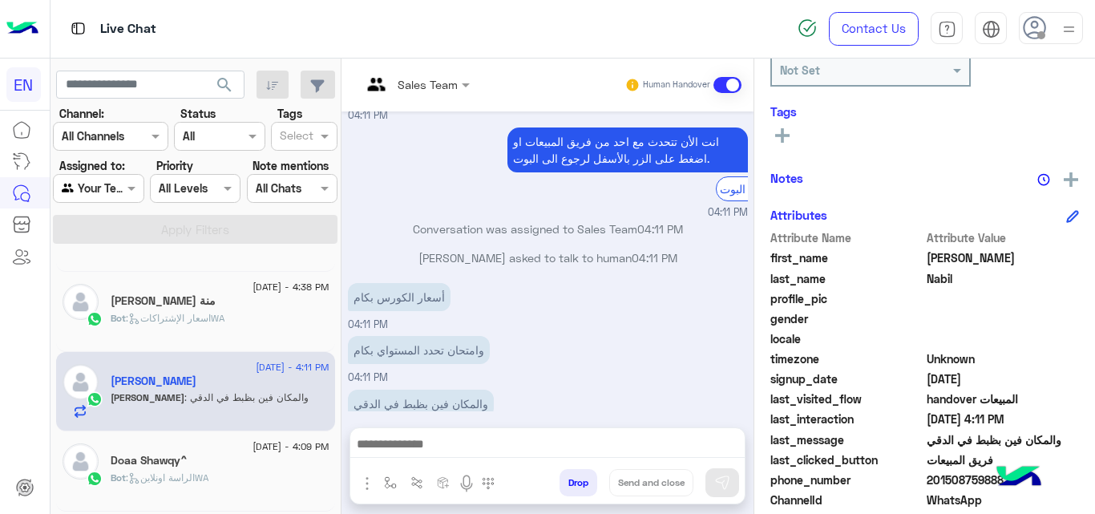
scroll to position [223, 0]
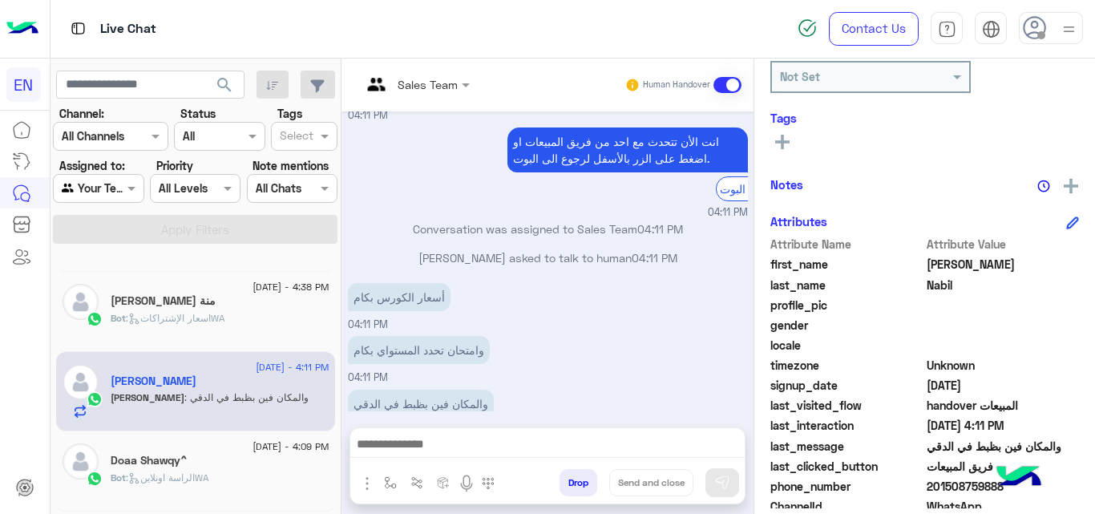
click at [779, 145] on icon at bounding box center [782, 142] width 14 height 14
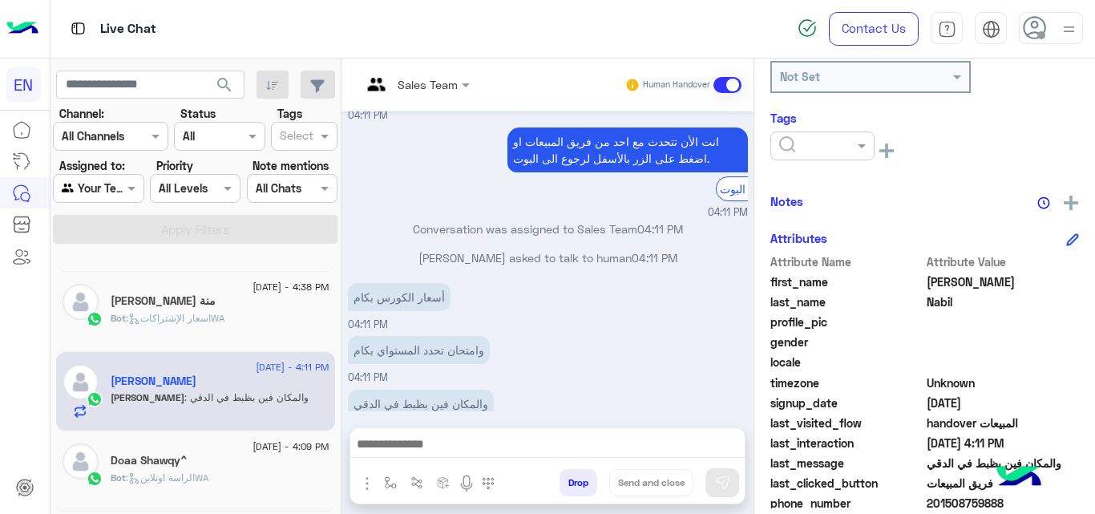
click at [852, 144] on div at bounding box center [822, 145] width 103 height 18
click at [842, 241] on div "Christine" at bounding box center [823, 252] width 104 height 30
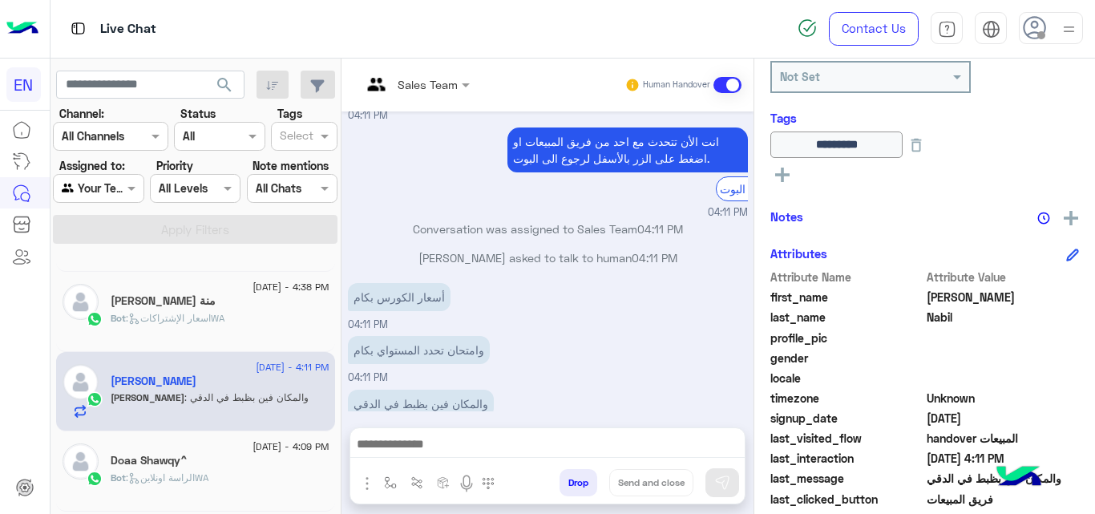
click at [310, 453] on span "13 August - 4:09 PM" at bounding box center [291, 446] width 76 height 14
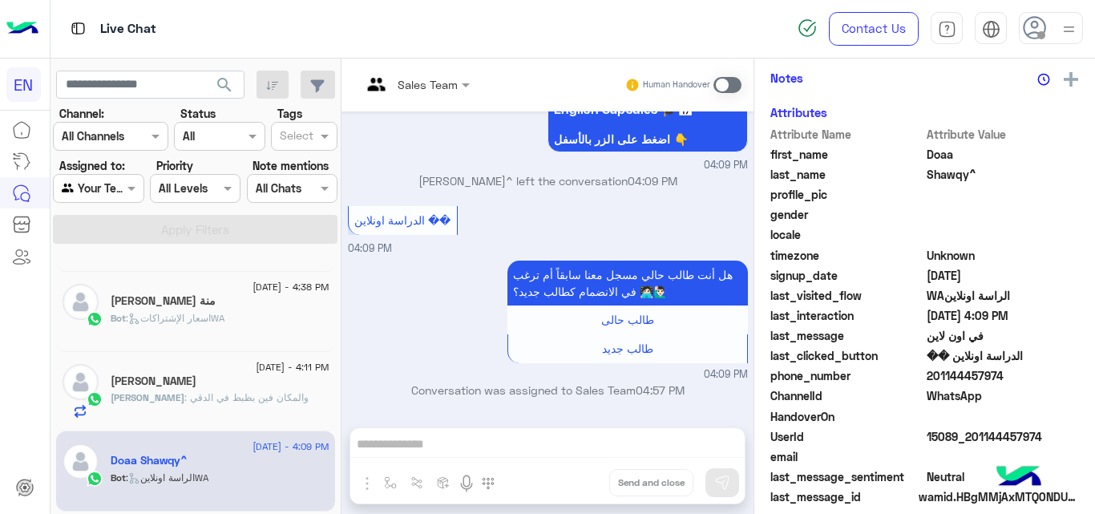
scroll to position [330, 0]
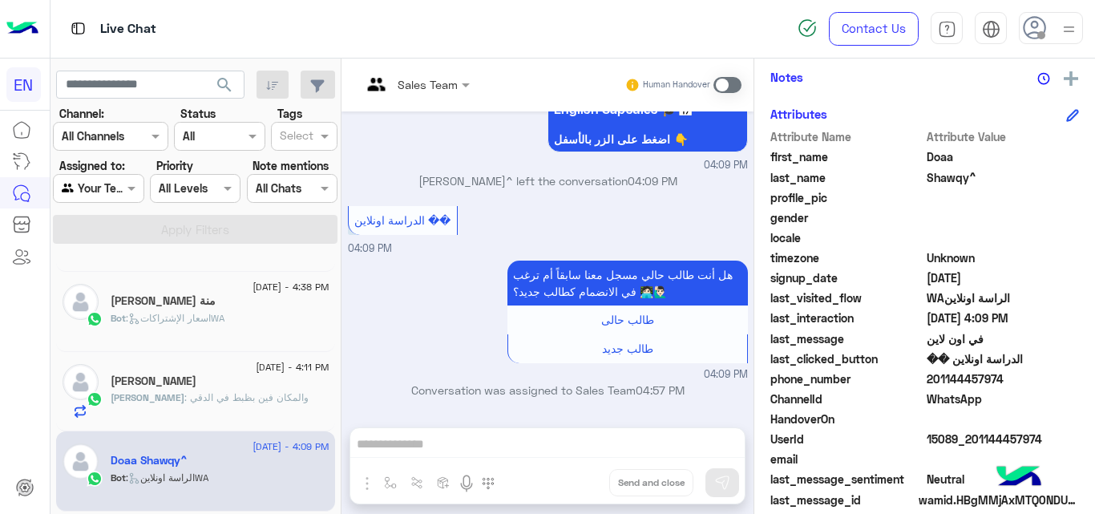
click at [960, 380] on span "201144457974" at bounding box center [1003, 378] width 153 height 17
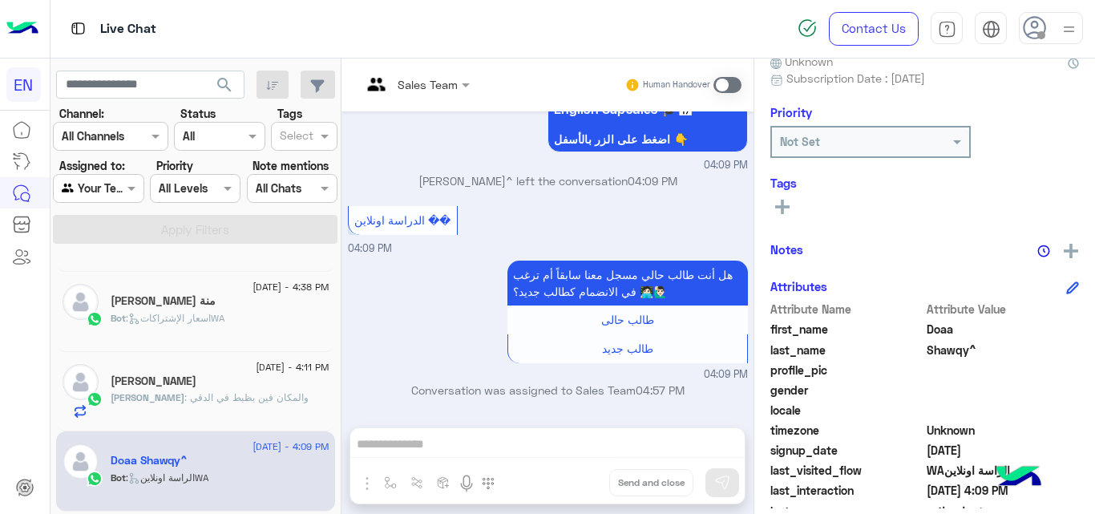
click at [782, 208] on rect at bounding box center [782, 207] width 3 height 14
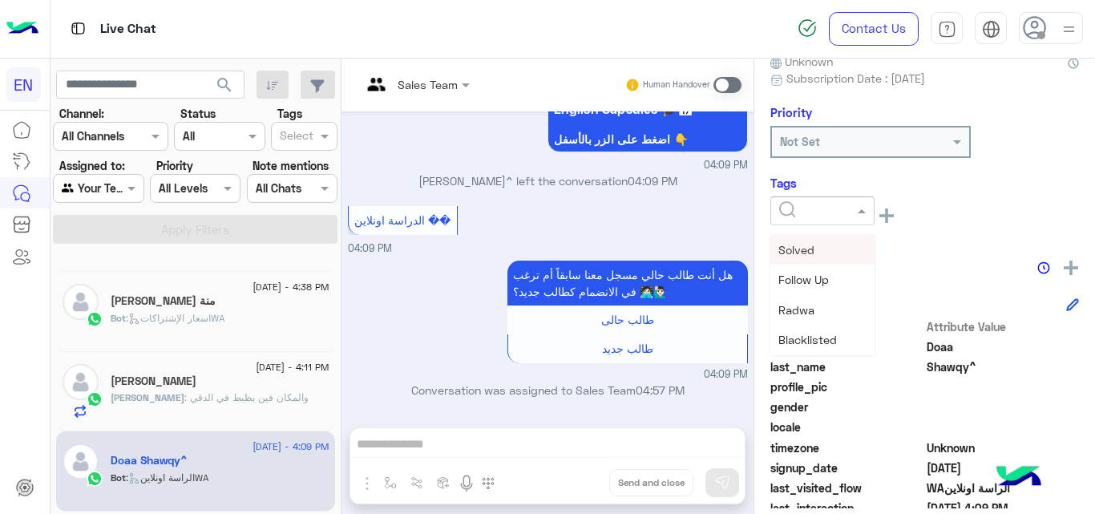
click at [807, 217] on input "text" at bounding box center [803, 211] width 49 height 17
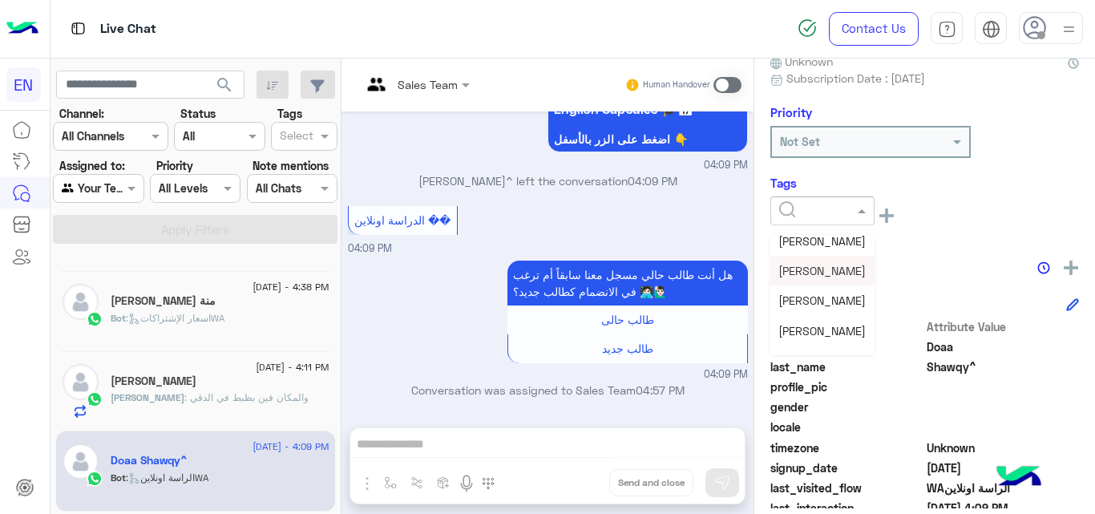
click at [805, 257] on div "Christine" at bounding box center [823, 271] width 104 height 30
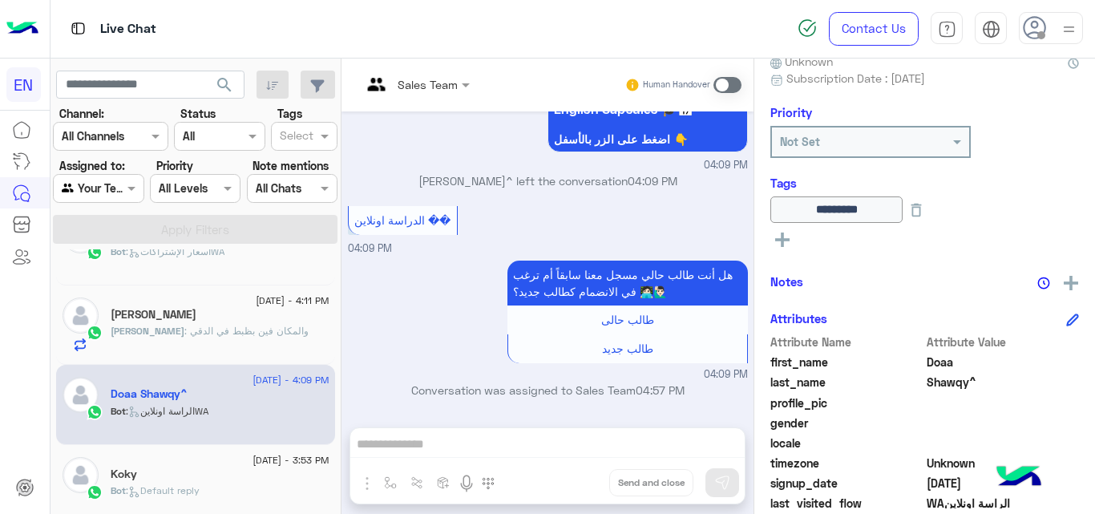
scroll to position [1276, 0]
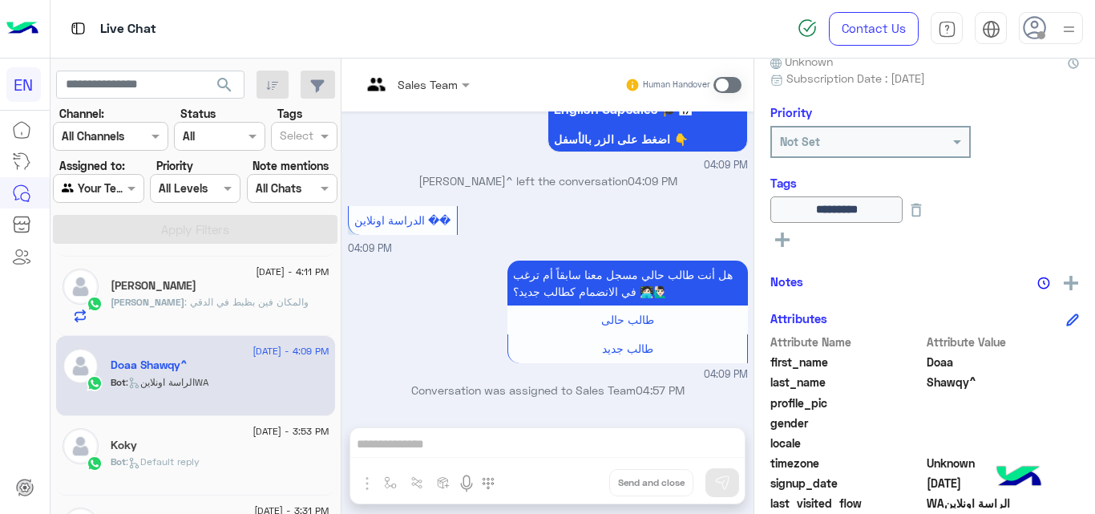
click at [253, 435] on span "13 August - 3:53 PM" at bounding box center [291, 431] width 76 height 14
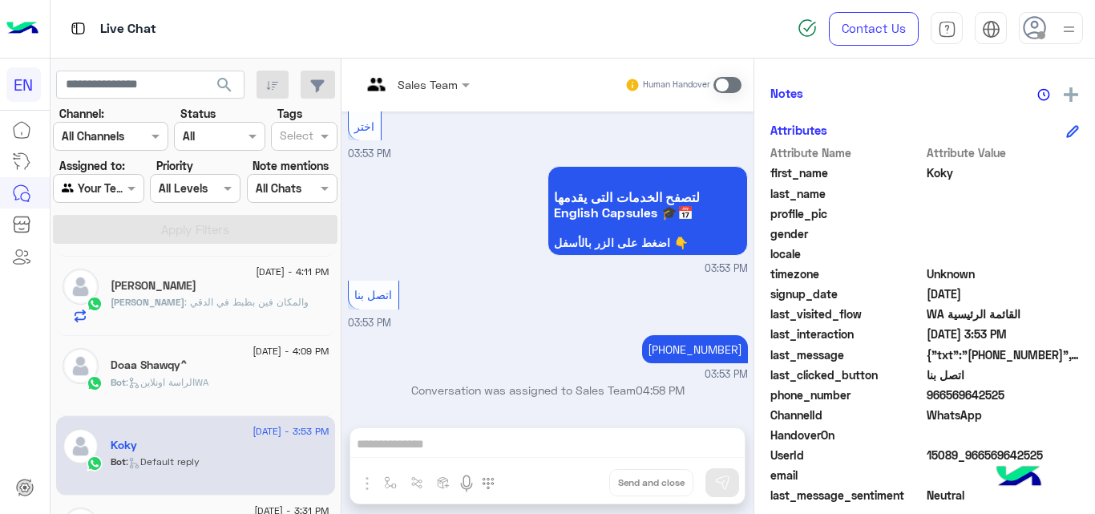
scroll to position [350, 0]
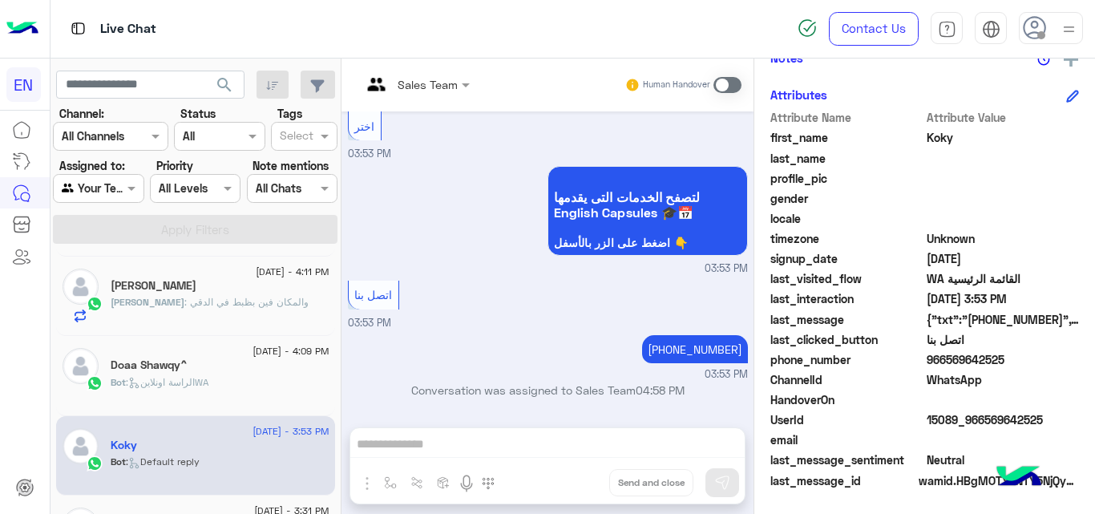
click at [964, 366] on span "966569642525" at bounding box center [1003, 359] width 153 height 17
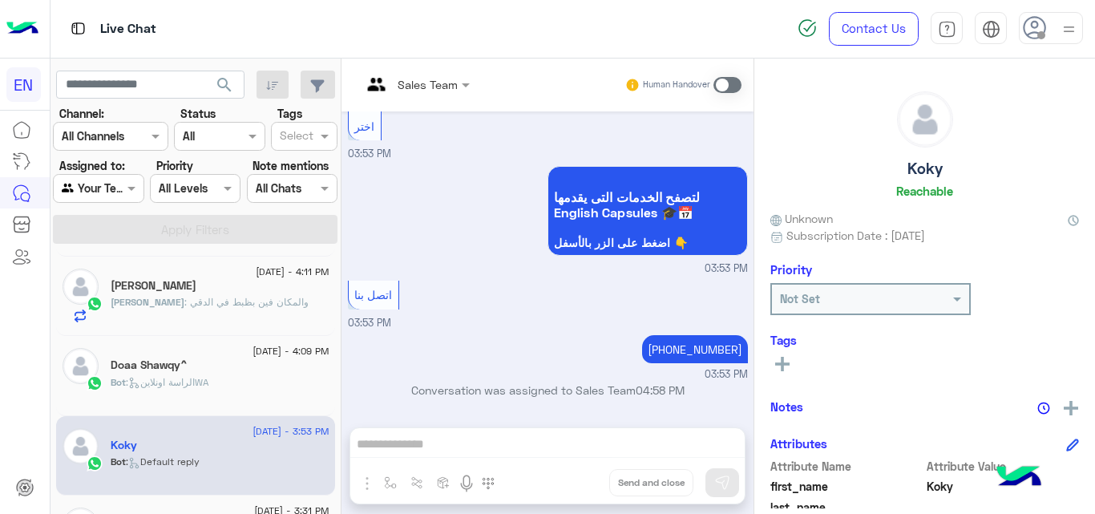
scroll to position [0, 0]
click at [778, 369] on icon at bounding box center [782, 365] width 14 height 14
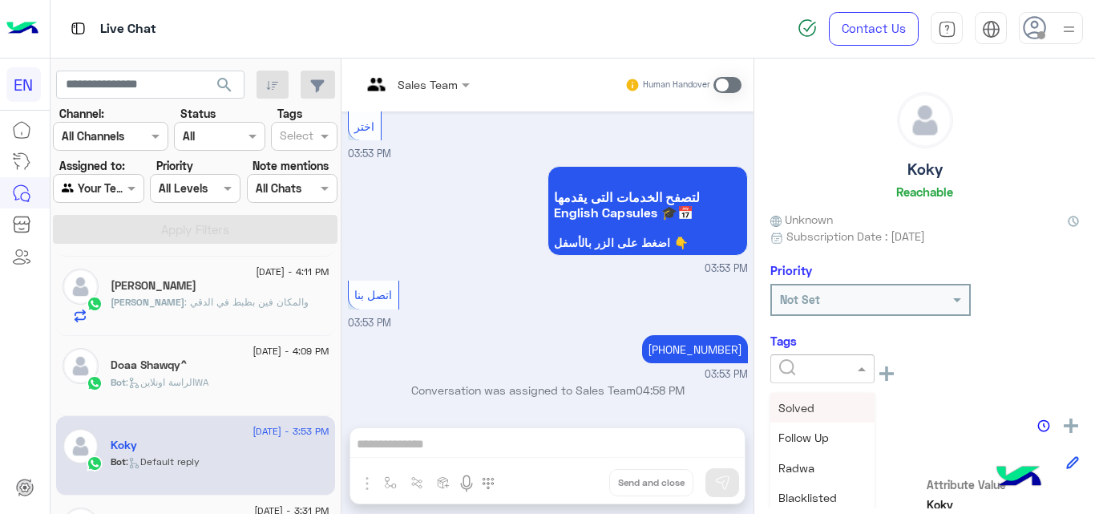
click at [799, 362] on input "text" at bounding box center [803, 369] width 49 height 17
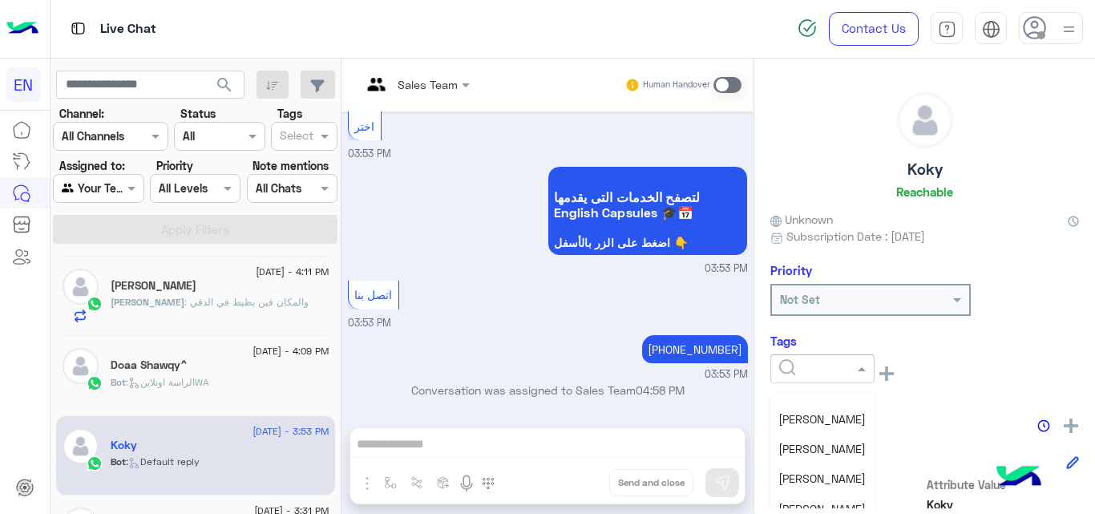
scroll to position [123, 0]
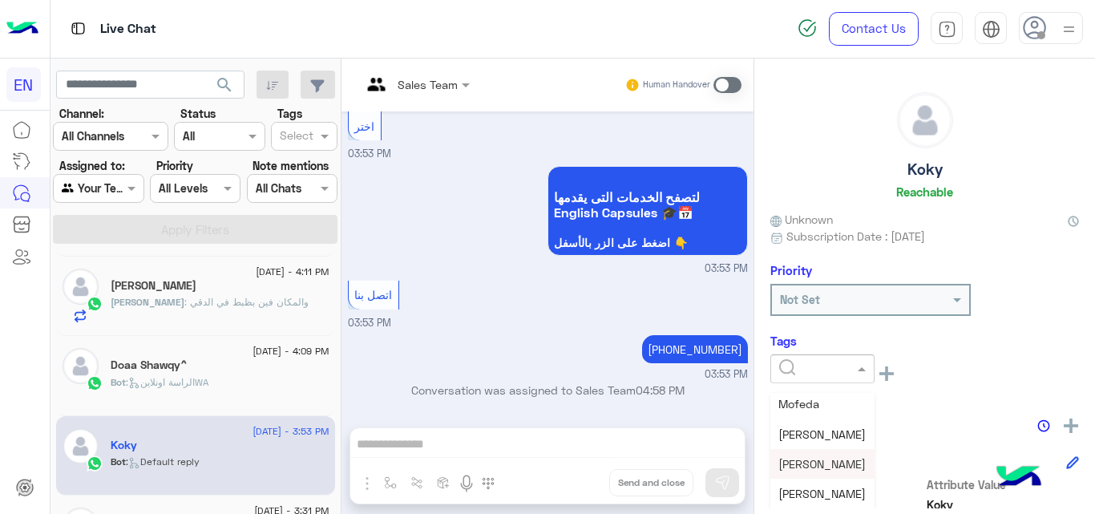
click at [833, 465] on div "Christine" at bounding box center [823, 464] width 104 height 30
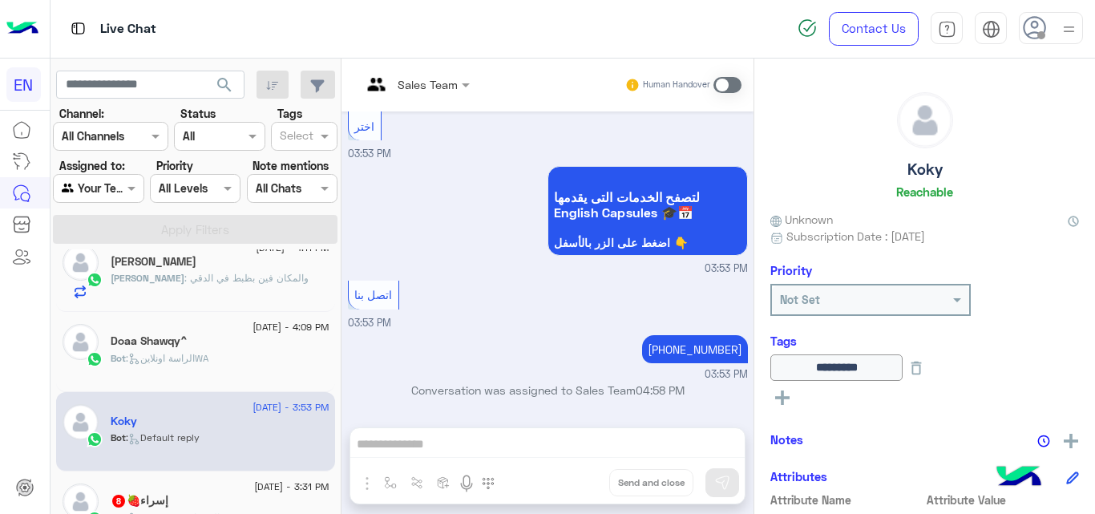
scroll to position [1309, 0]
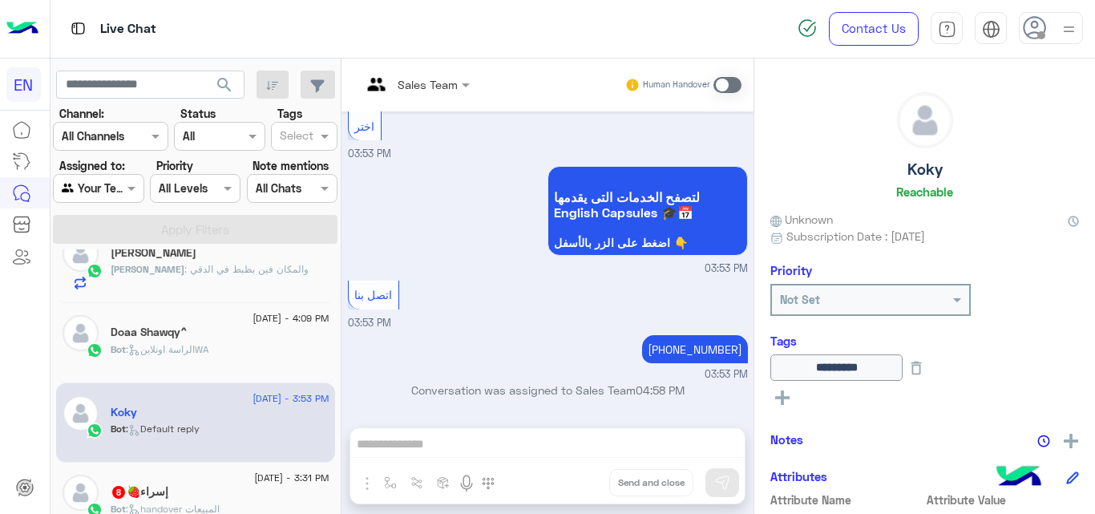
click at [281, 488] on div "إسراء🍓 8" at bounding box center [220, 493] width 219 height 17
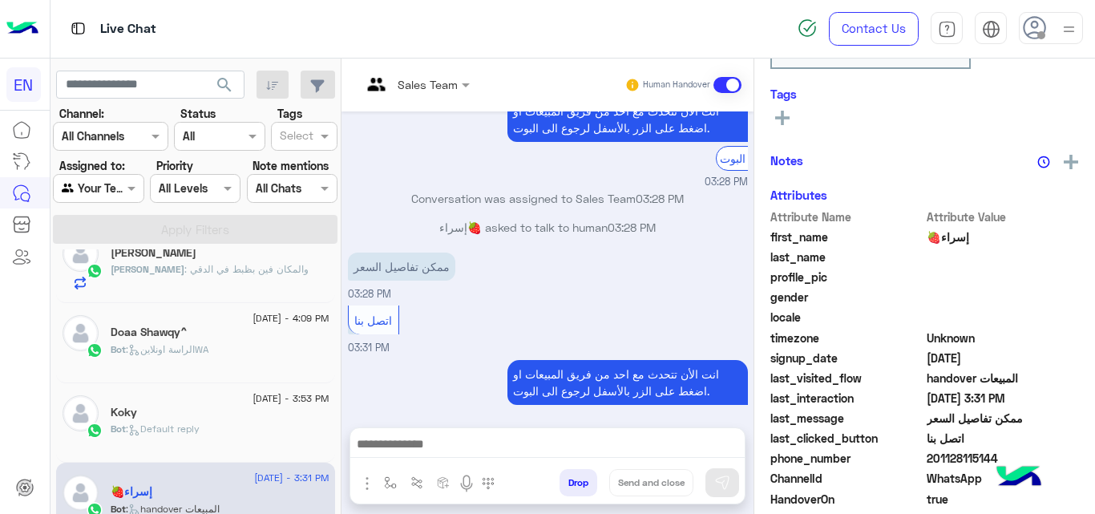
scroll to position [280, 0]
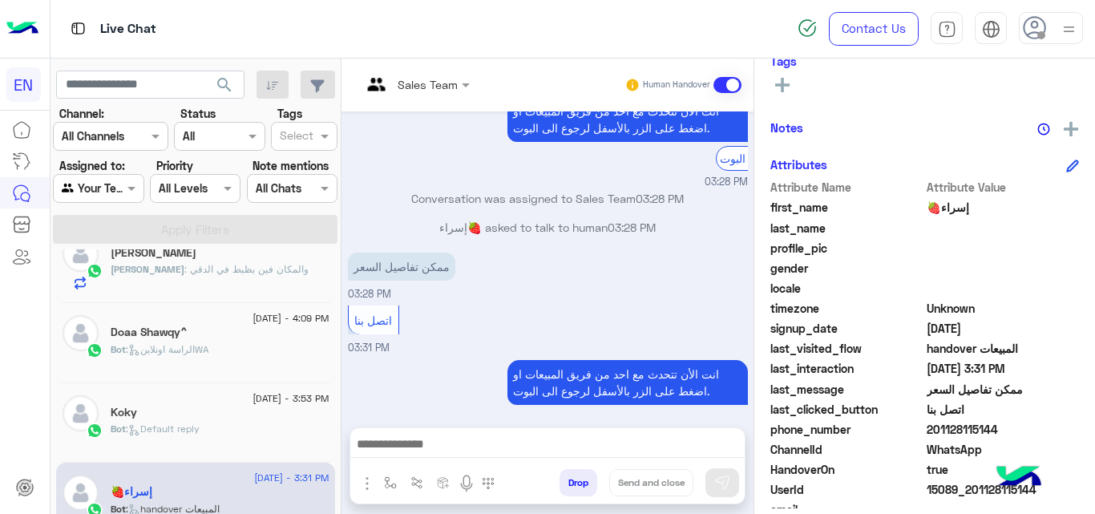
click at [962, 434] on span "201128115144" at bounding box center [1003, 429] width 153 height 17
click at [945, 200] on span "إسراء🍓" at bounding box center [1003, 207] width 153 height 17
click at [785, 90] on icon at bounding box center [782, 85] width 14 height 14
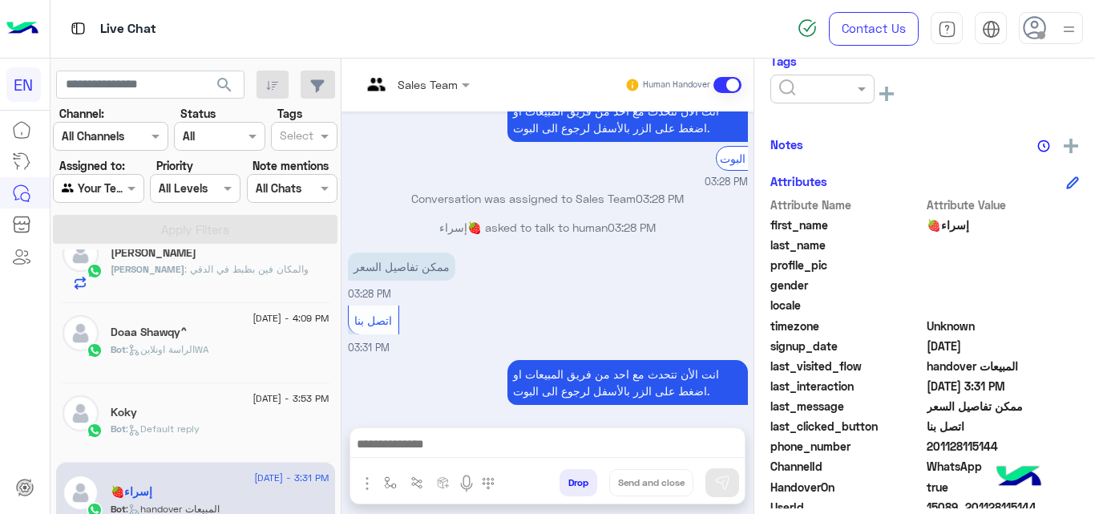
click at [842, 92] on div at bounding box center [822, 88] width 103 height 18
click at [869, 135] on div "Solved Follow Up Radwa Blacklisted Mofeda Nada Mohamed Christine Abdullah Sales…" at bounding box center [823, 173] width 104 height 120
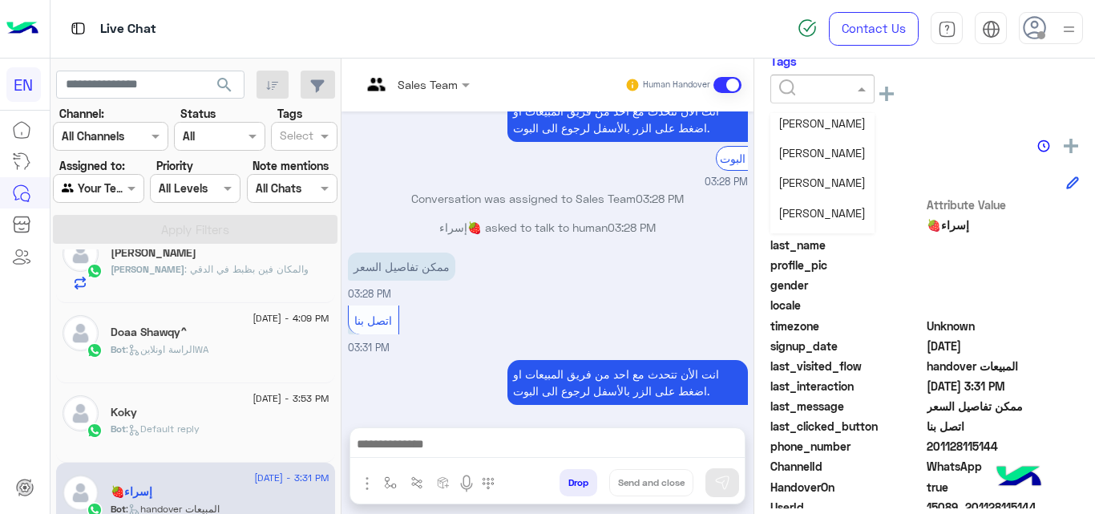
scroll to position [181, 0]
click at [811, 112] on div "Christine" at bounding box center [823, 126] width 104 height 30
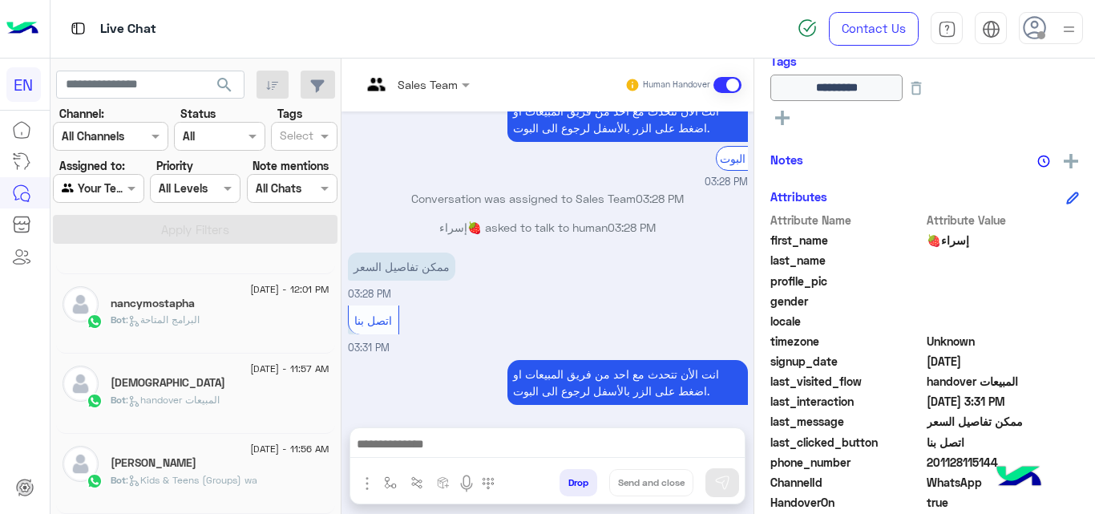
scroll to position [8, 0]
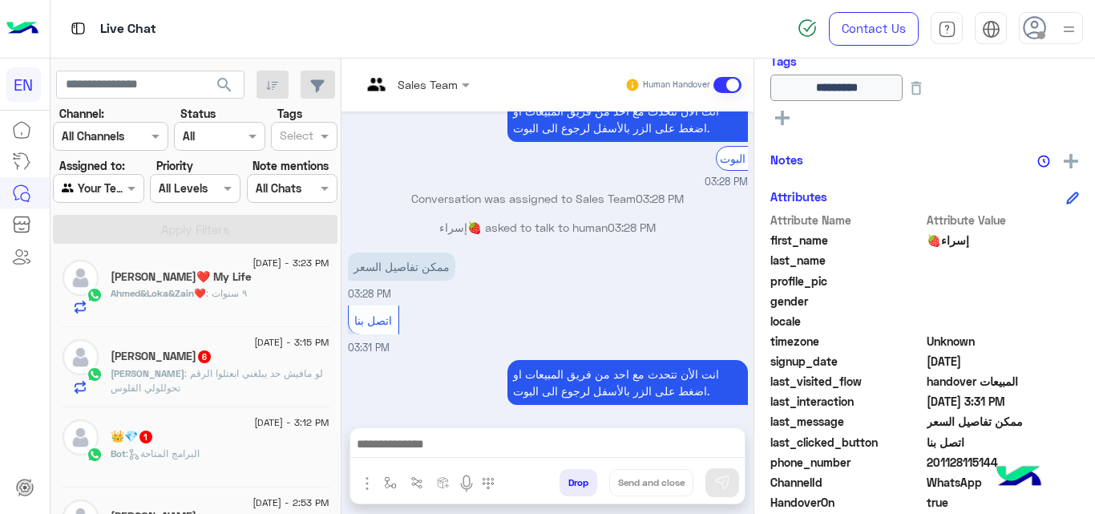
click at [273, 282] on div "Ahmed&Loka&Zain❤️ My Life" at bounding box center [220, 278] width 219 height 17
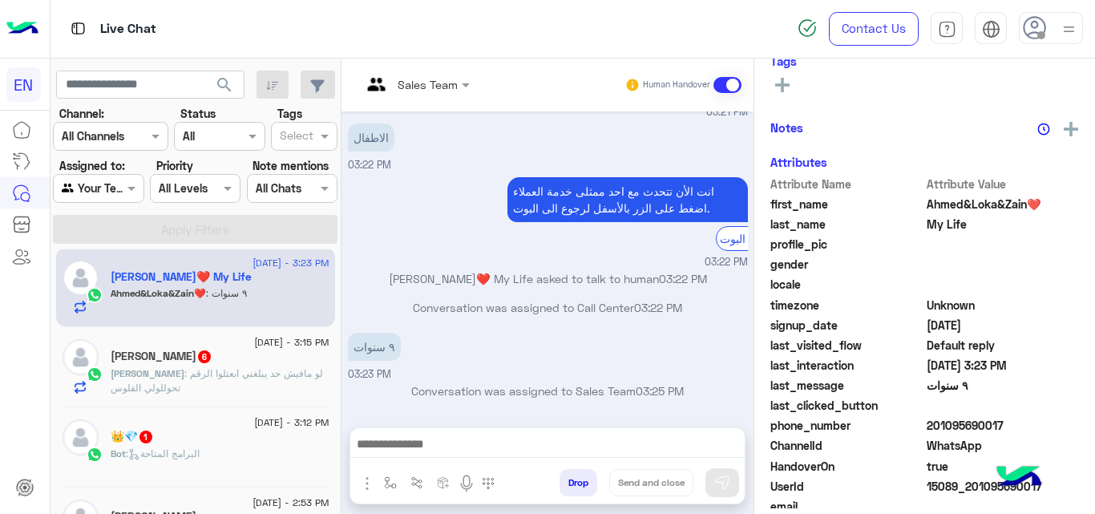
scroll to position [346, 0]
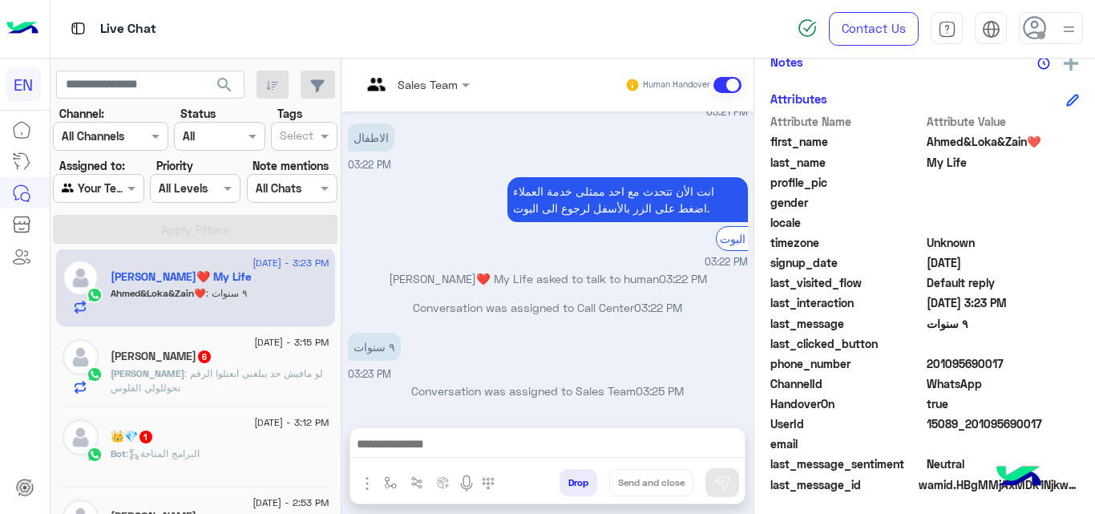
click at [980, 361] on span "201095690017" at bounding box center [1003, 363] width 153 height 17
click at [297, 374] on span ": لو مافيش حد يبلغني ابعتلوا الرقم تحوللولي الفلوس" at bounding box center [217, 380] width 212 height 26
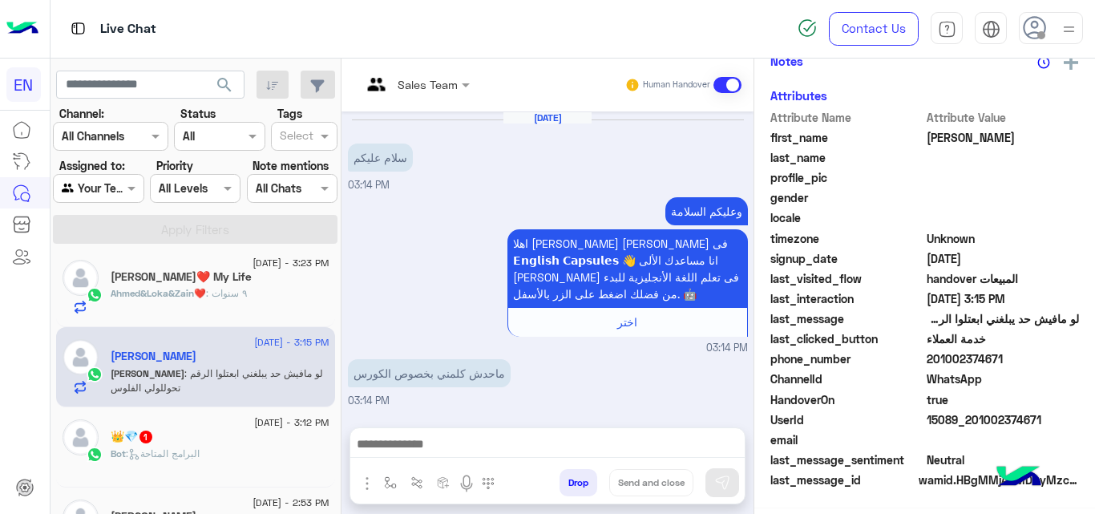
scroll to position [346, 0]
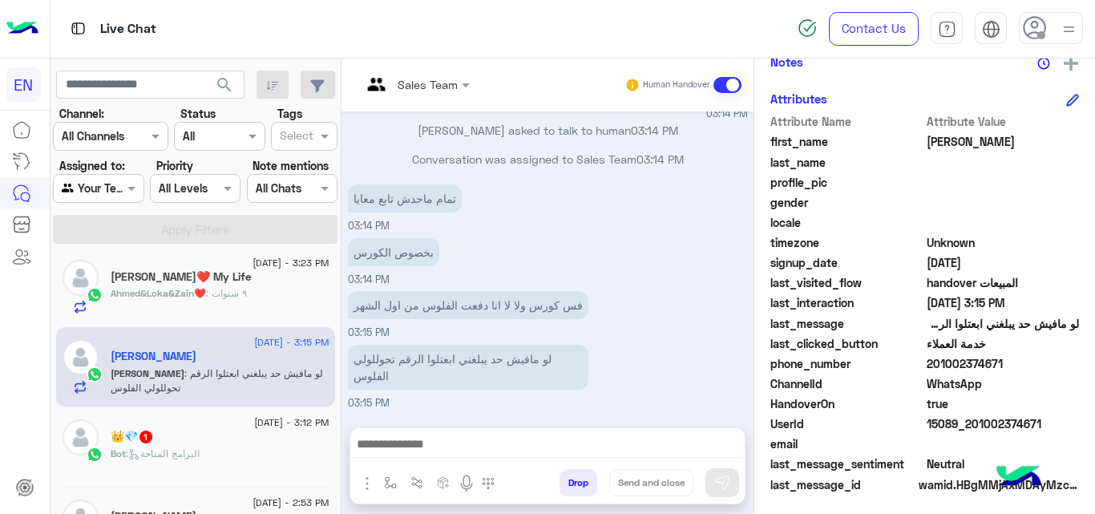
click at [344, 273] on div "Aug 13, 2025 سلام عليكم 03:14 PM وعليكم السلامة اهلا بيك طالبنا العزيز Nona فى …" at bounding box center [548, 261] width 412 height 300
drag, startPoint x: 342, startPoint y: 276, endPoint x: 335, endPoint y: 285, distance: 11.6
click at [335, 285] on mat-drawer-container "search Channel: Channel All Channels Status Channel All Tags Select Assigned to…" at bounding box center [574, 290] width 1046 height 462
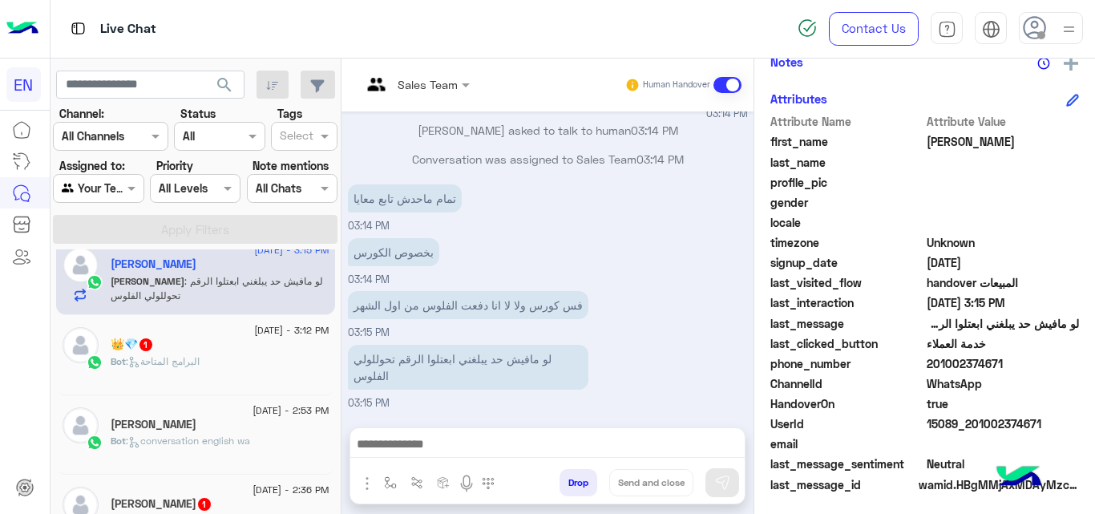
scroll to position [172, 0]
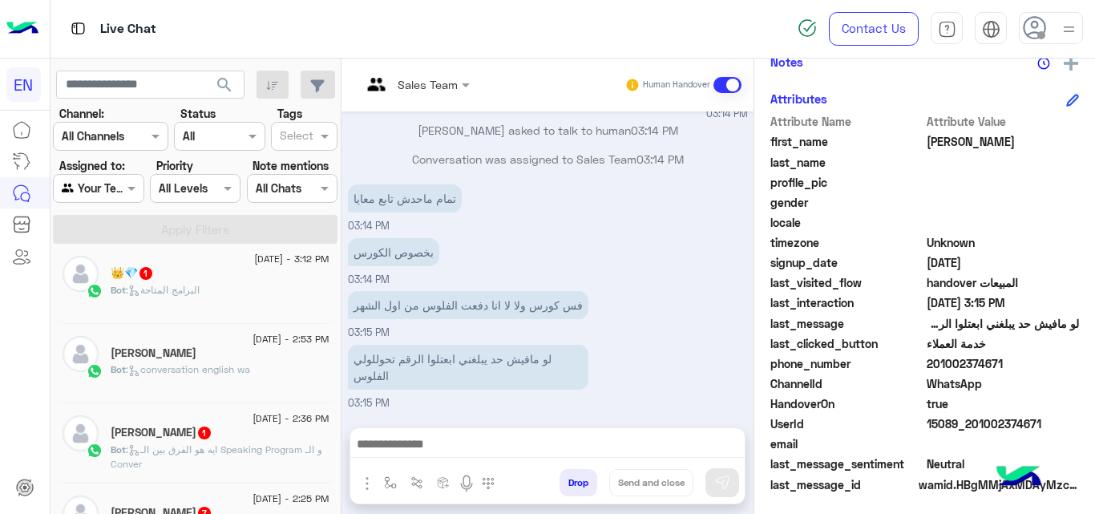
click at [239, 297] on div "Bot : البرامج المتاحة" at bounding box center [220, 297] width 219 height 28
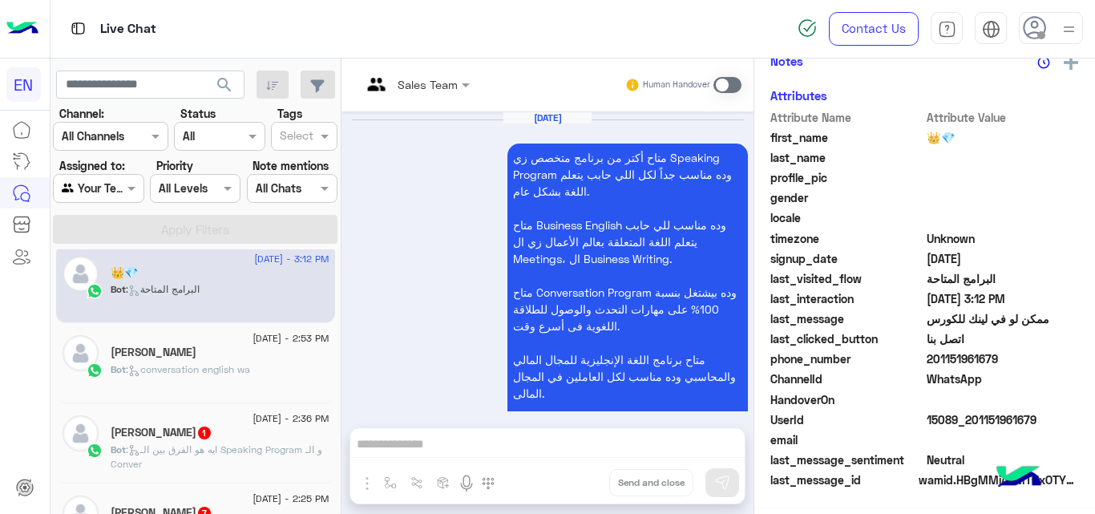
scroll to position [346, 0]
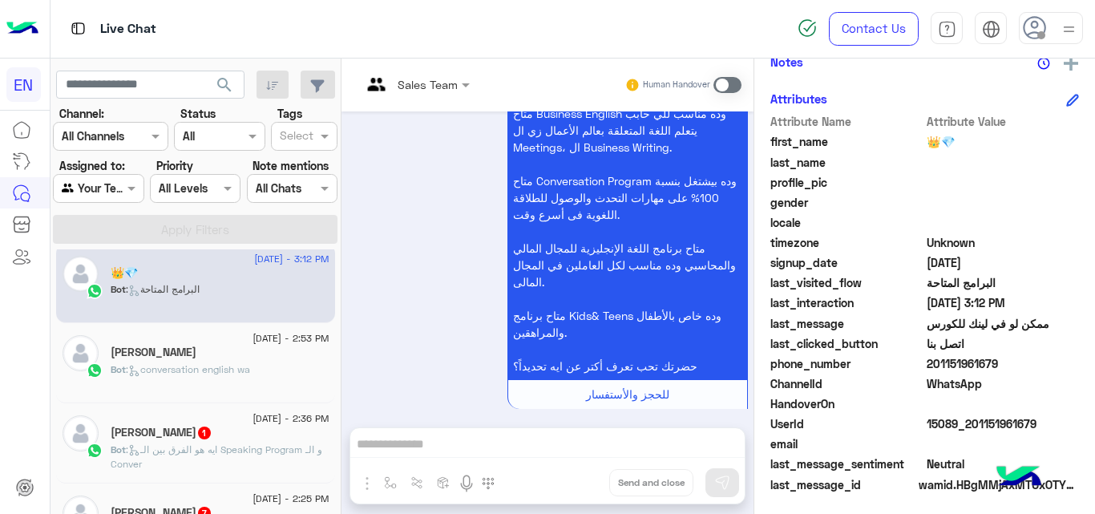
click at [973, 355] on span "201151961679" at bounding box center [1003, 363] width 153 height 17
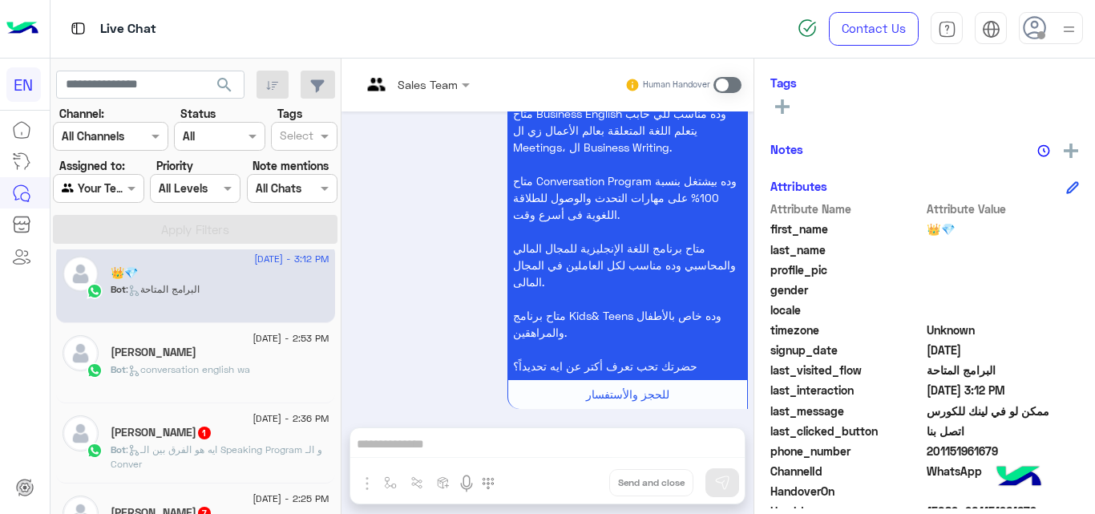
scroll to position [230, 0]
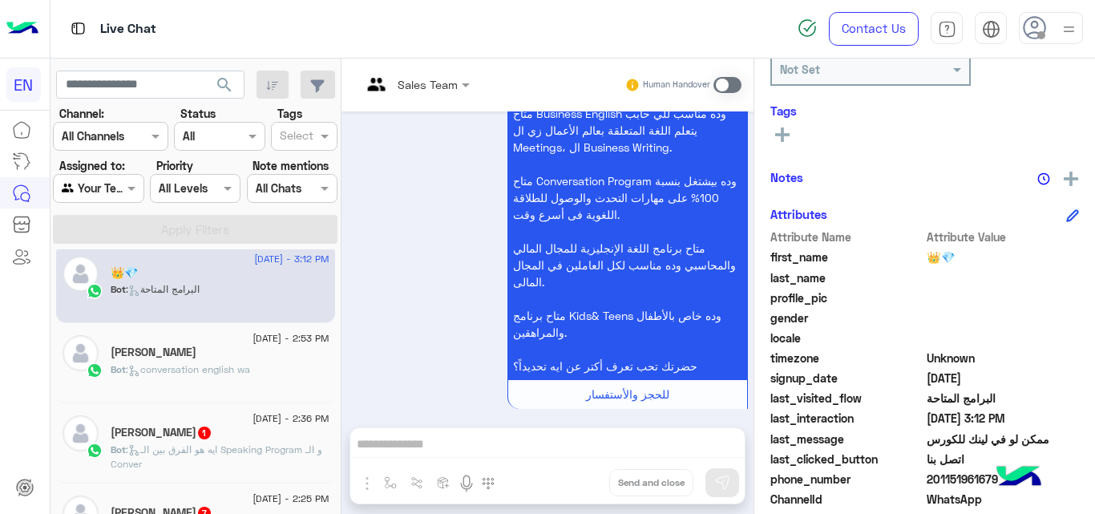
drag, startPoint x: 791, startPoint y: 122, endPoint x: 787, endPoint y: 131, distance: 9.4
click at [787, 131] on div "Tags See All" at bounding box center [925, 126] width 309 height 46
click at [787, 131] on icon at bounding box center [782, 134] width 14 height 14
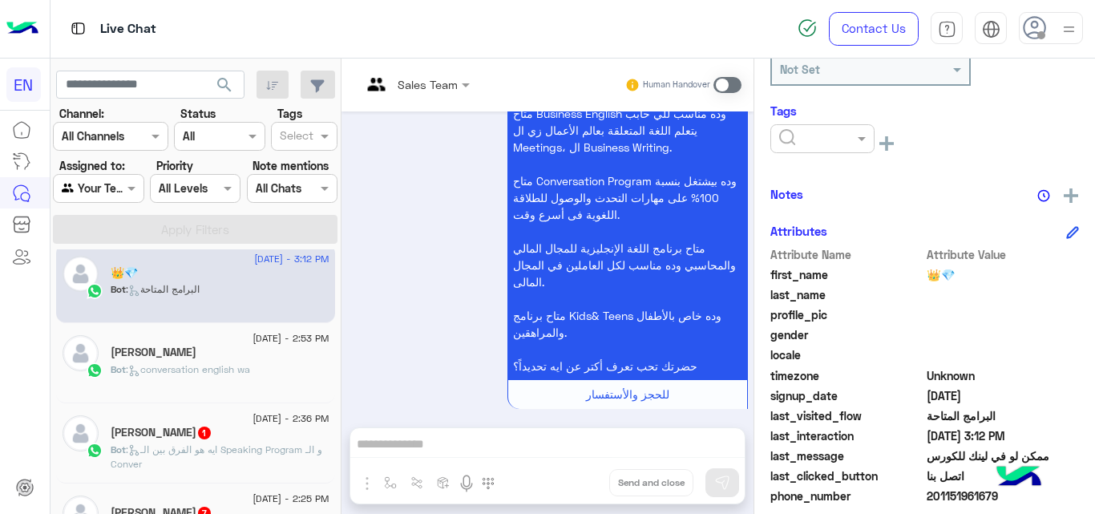
click at [822, 147] on div at bounding box center [823, 138] width 104 height 29
drag, startPoint x: 868, startPoint y: 188, endPoint x: 874, endPoint y: 220, distance: 32.6
click at [874, 220] on div "Solved Follow Up Radwa Blacklisted Mofeda Nada Mohamed Christine Abdullah Sales…" at bounding box center [823, 223] width 104 height 120
click at [823, 255] on span "Christine" at bounding box center [822, 252] width 87 height 14
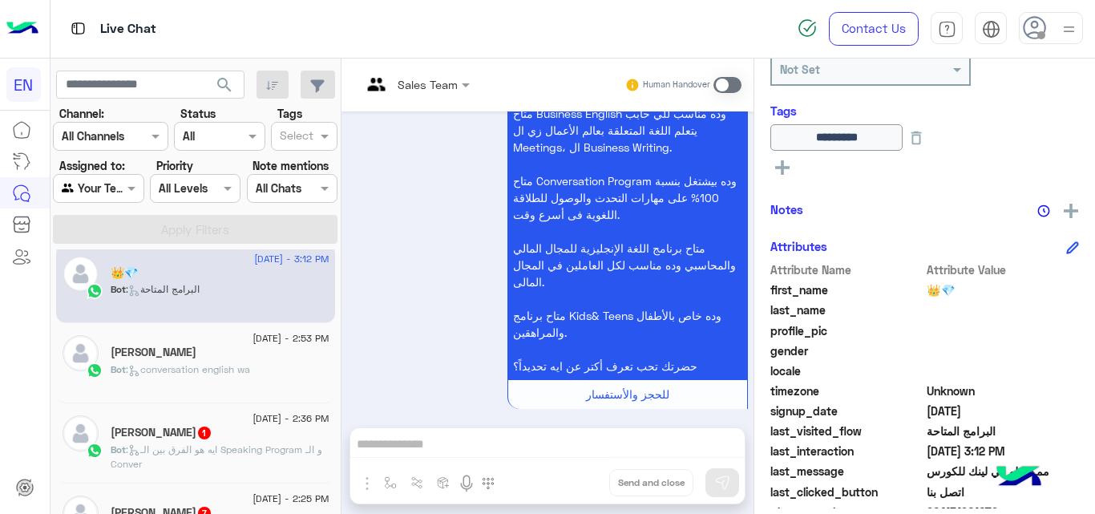
scroll to position [229, 0]
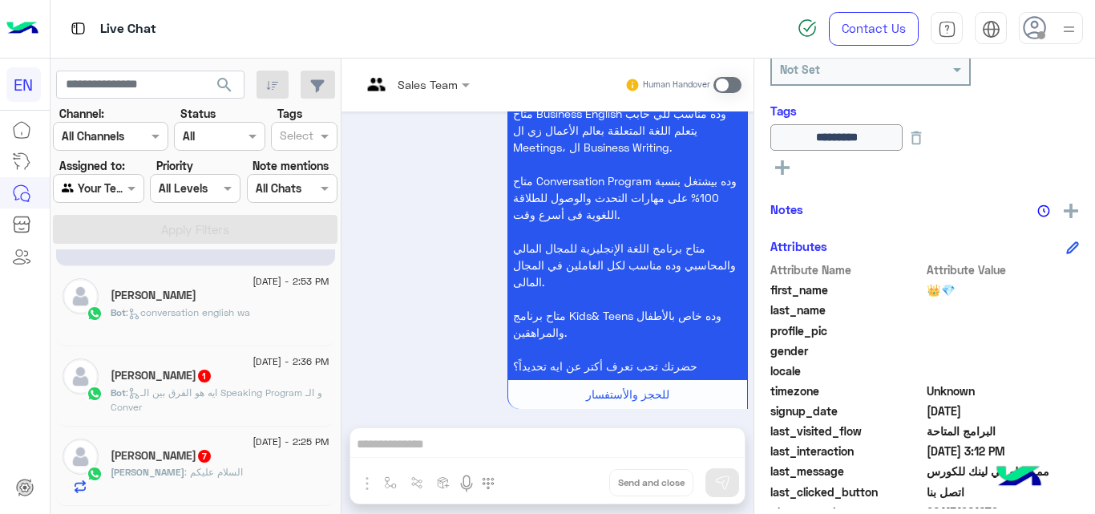
click at [282, 308] on div "Bot : conversation english wa" at bounding box center [220, 319] width 219 height 28
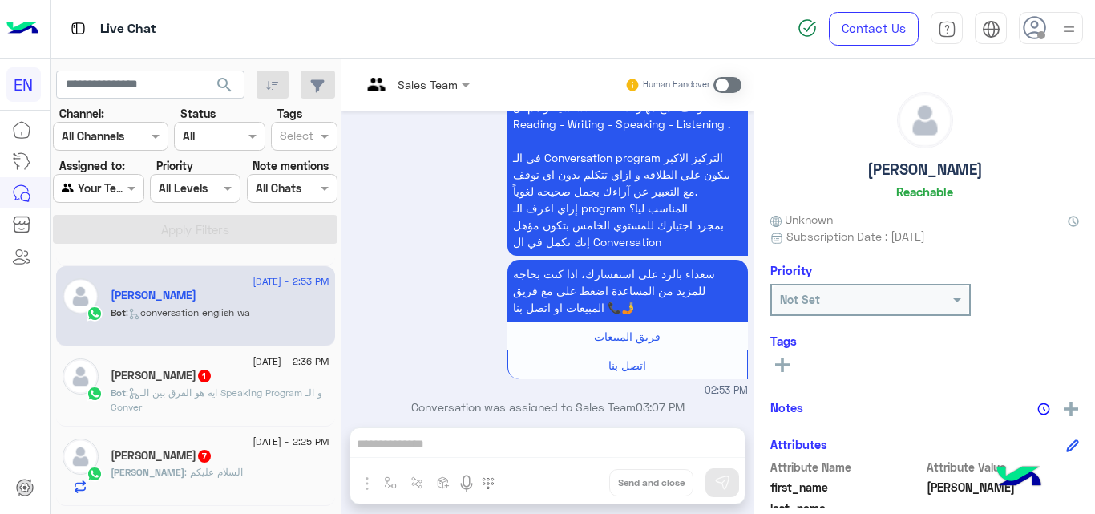
scroll to position [350, 0]
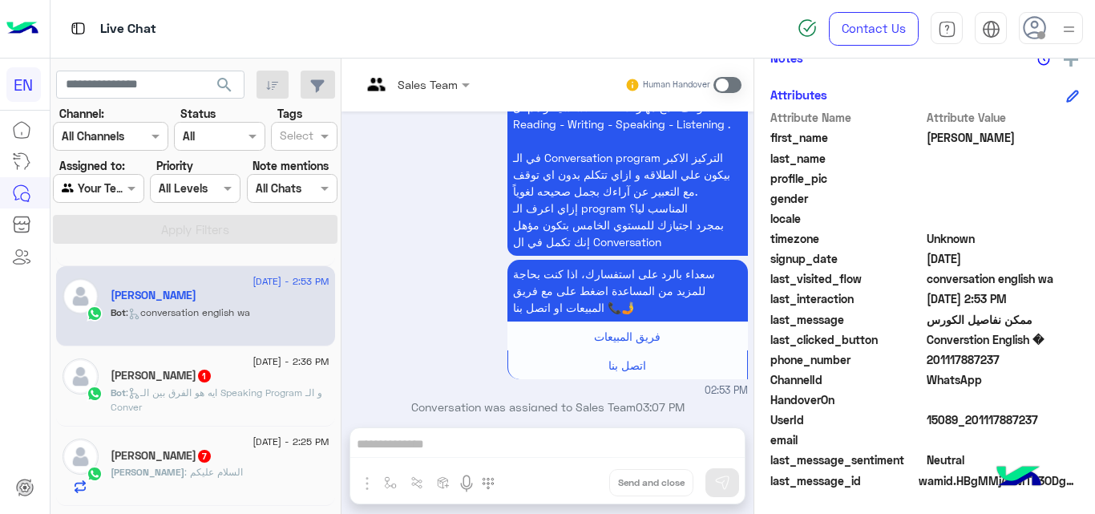
click at [978, 365] on span "201117887237" at bounding box center [1003, 359] width 153 height 17
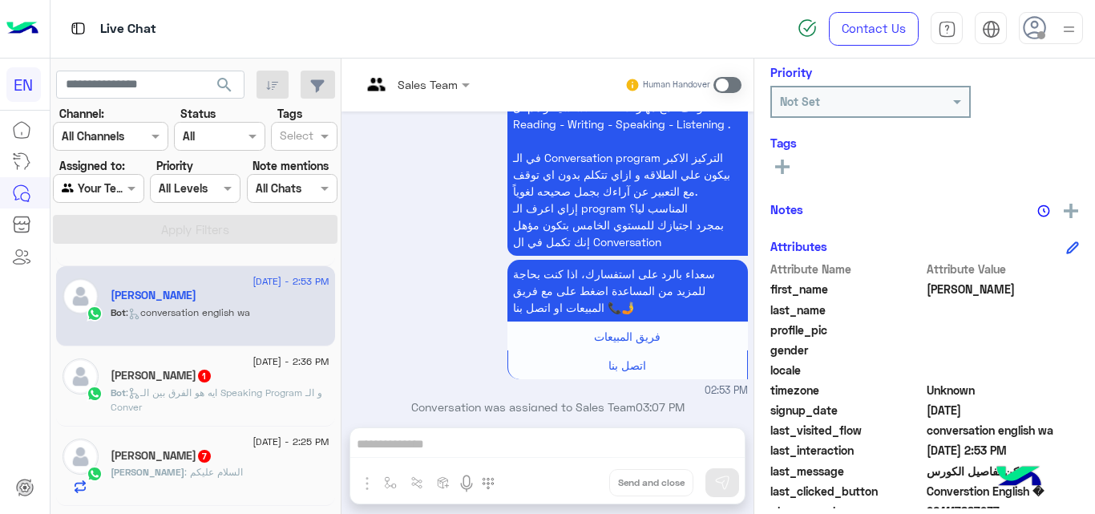
click at [787, 160] on icon at bounding box center [782, 167] width 14 height 14
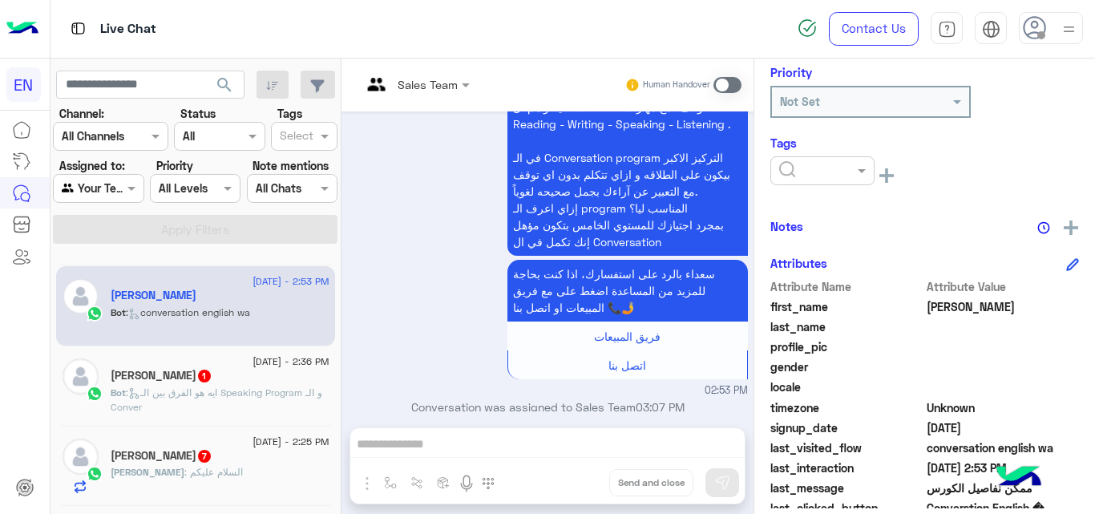
click at [848, 173] on div at bounding box center [822, 170] width 103 height 18
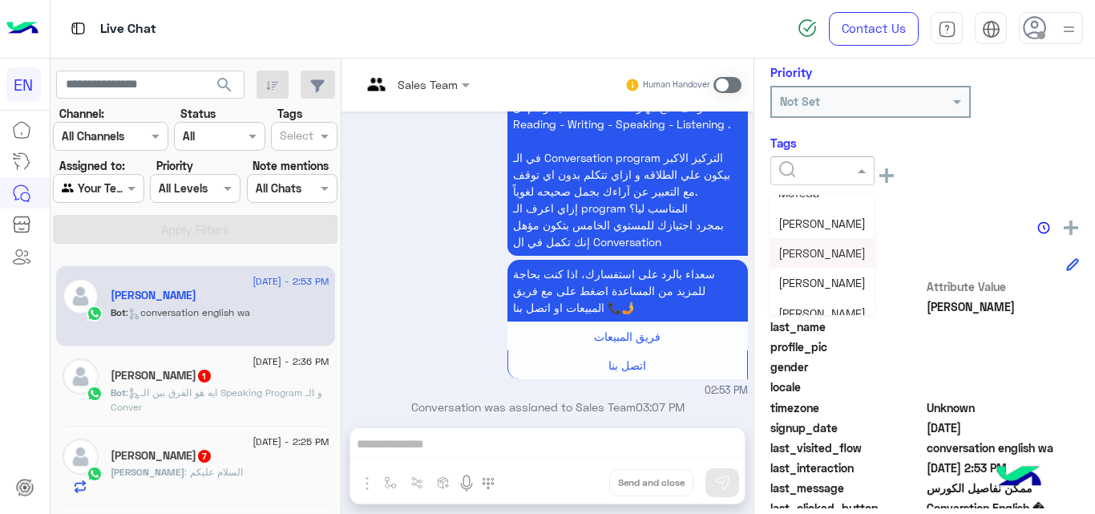
click at [831, 246] on div "Christine" at bounding box center [823, 253] width 104 height 30
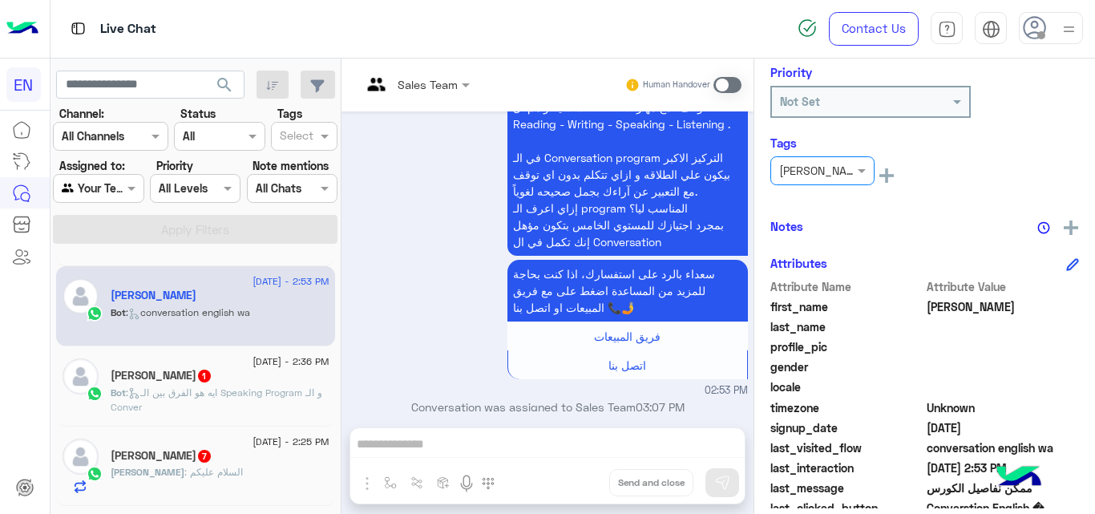
click at [257, 386] on p "Bot : ايه هو الفرق بين الـ Speaking Program و الـ Conver" at bounding box center [220, 400] width 219 height 29
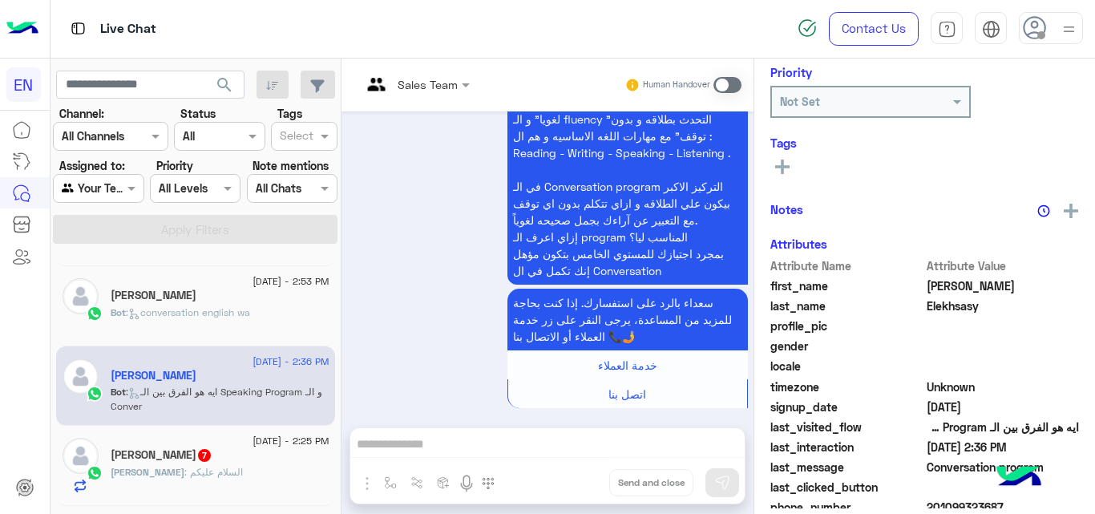
scroll to position [346, 0]
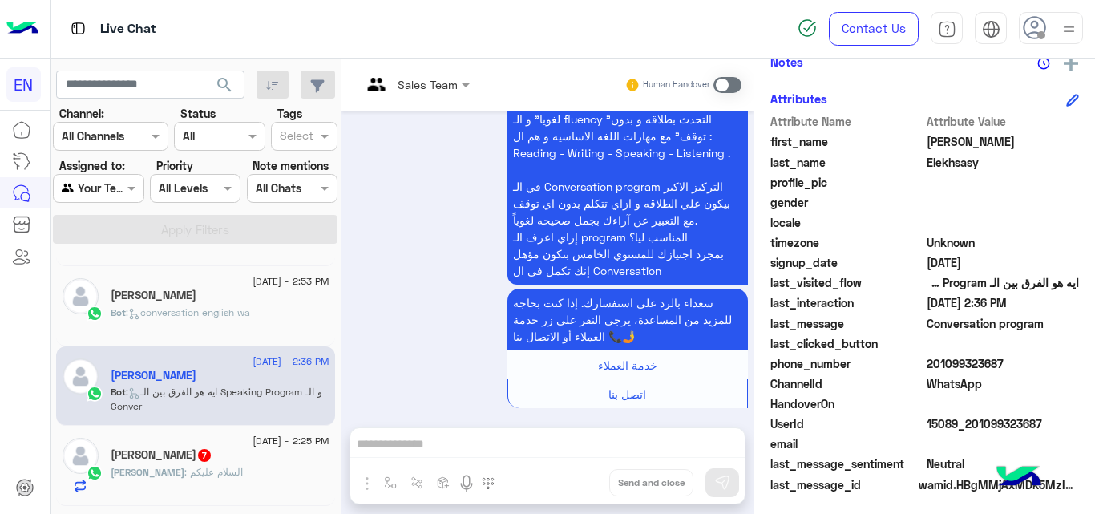
click at [981, 366] on span "201099323687" at bounding box center [1003, 363] width 153 height 17
click at [947, 144] on span "Sarah" at bounding box center [1003, 141] width 153 height 17
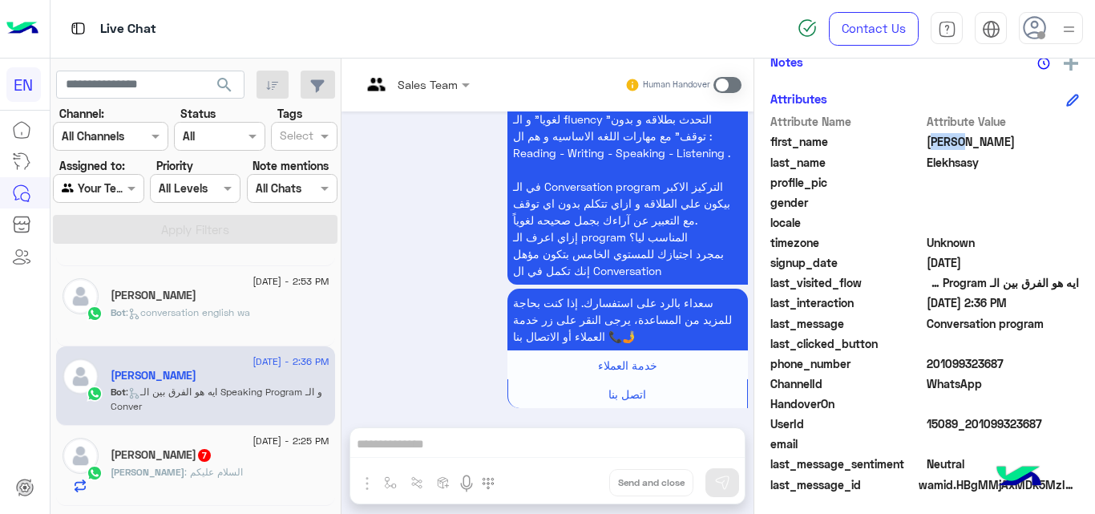
scroll to position [218, 0]
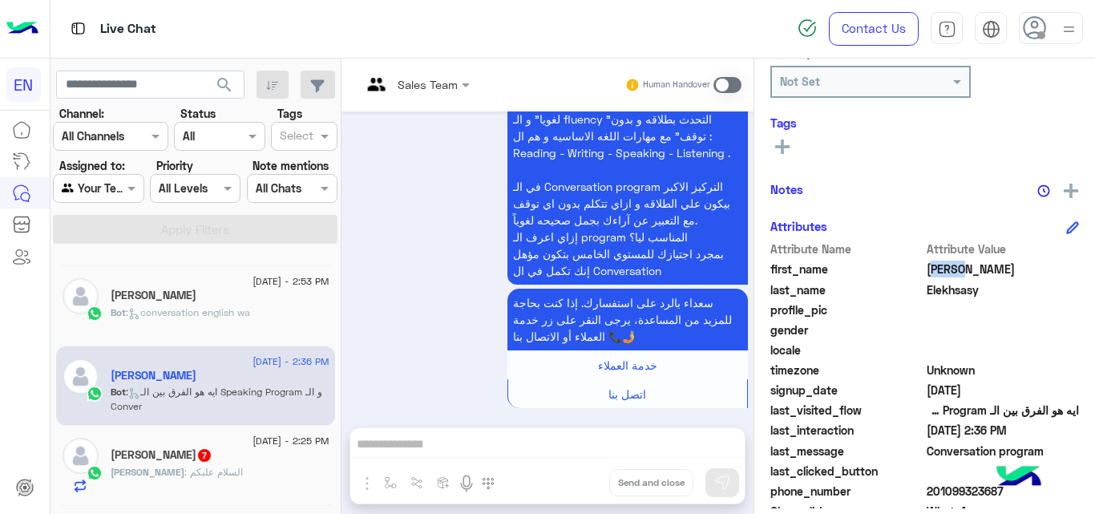
click at [785, 149] on icon at bounding box center [782, 147] width 14 height 14
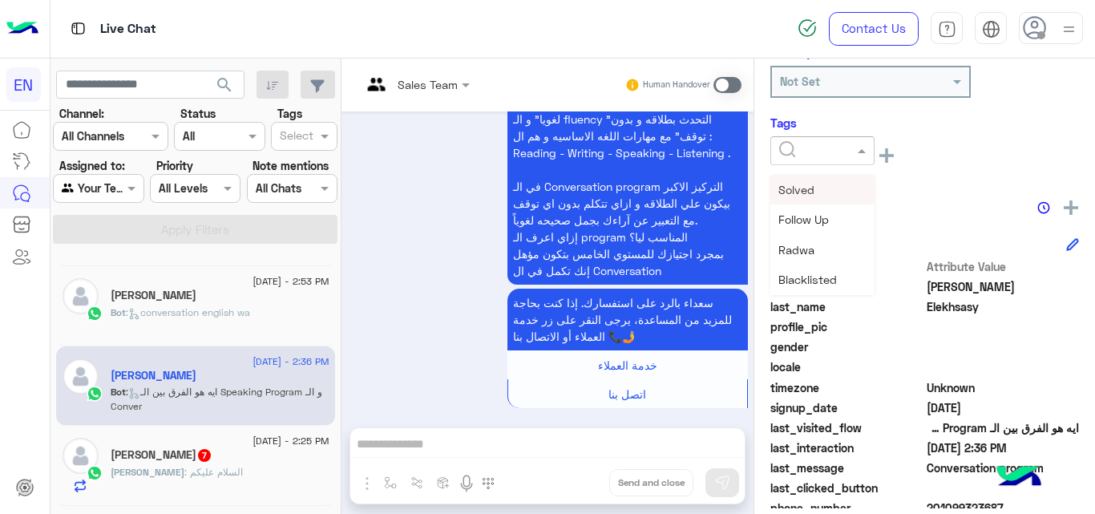
click at [822, 152] on input "text" at bounding box center [803, 151] width 49 height 17
drag, startPoint x: 868, startPoint y: 207, endPoint x: 869, endPoint y: 234, distance: 27.3
click at [869, 234] on div "Solved Follow Up Radwa Blacklisted Mofeda Nada Mohamed Christine Abdullah Sales…" at bounding box center [823, 235] width 104 height 120
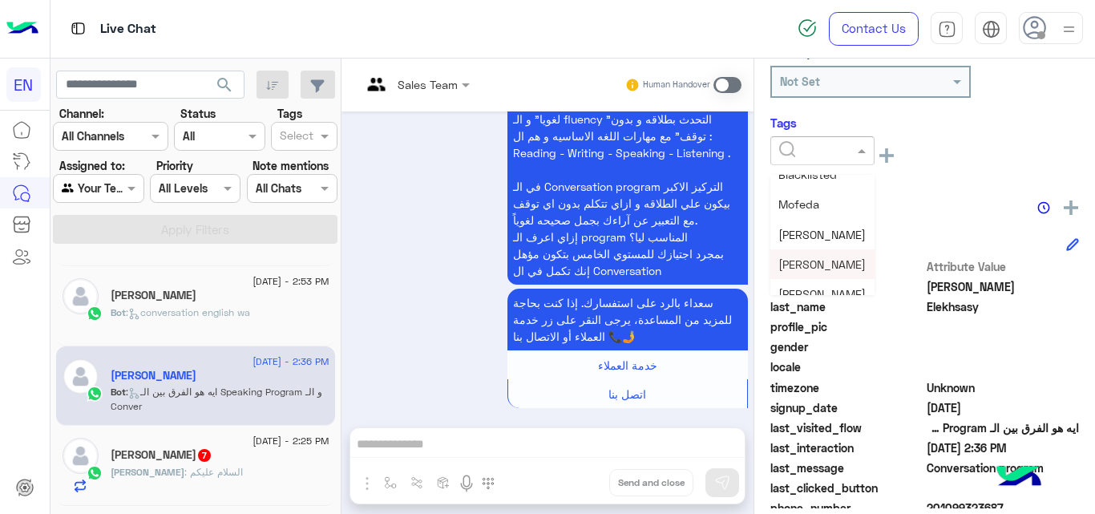
click at [813, 268] on span "Christine" at bounding box center [822, 264] width 87 height 14
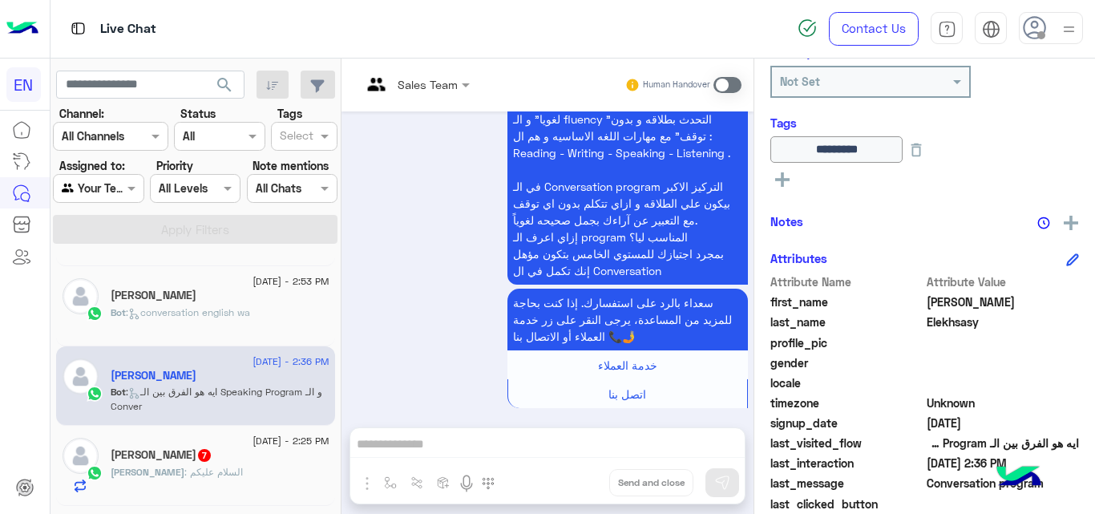
click at [227, 463] on div "Gehan 7" at bounding box center [220, 456] width 219 height 17
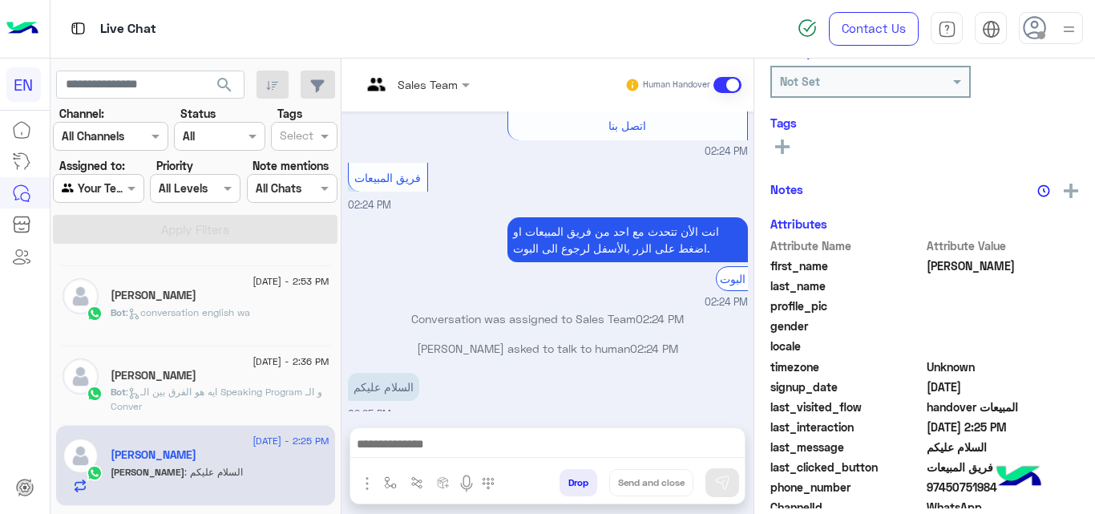
scroll to position [346, 0]
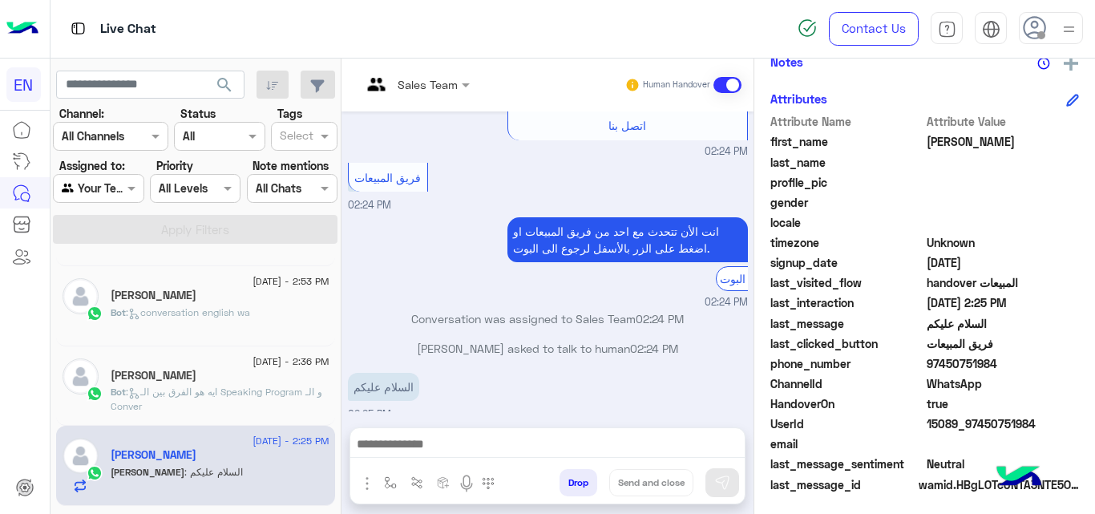
click at [957, 362] on span "97450751984" at bounding box center [1003, 363] width 153 height 17
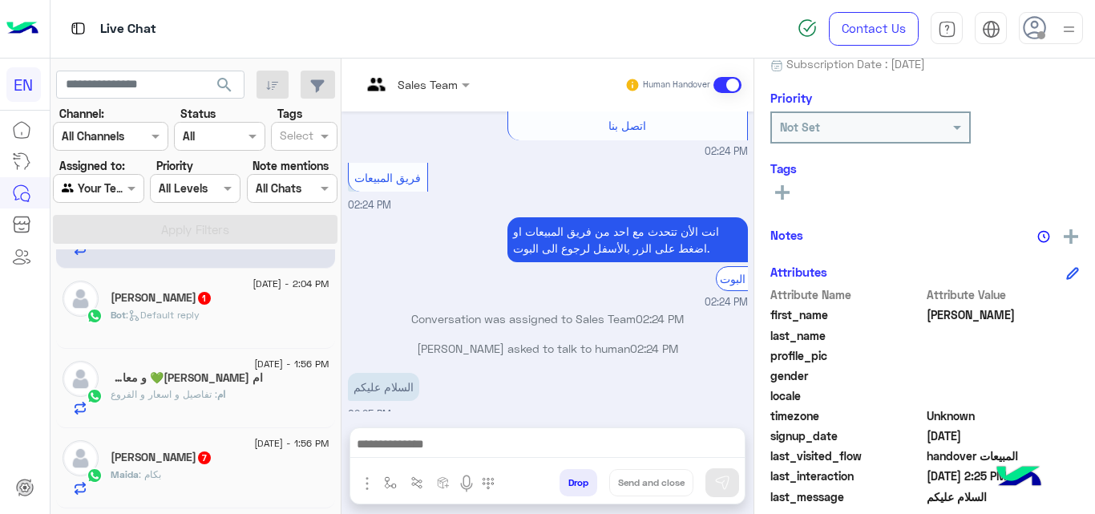
scroll to position [160, 0]
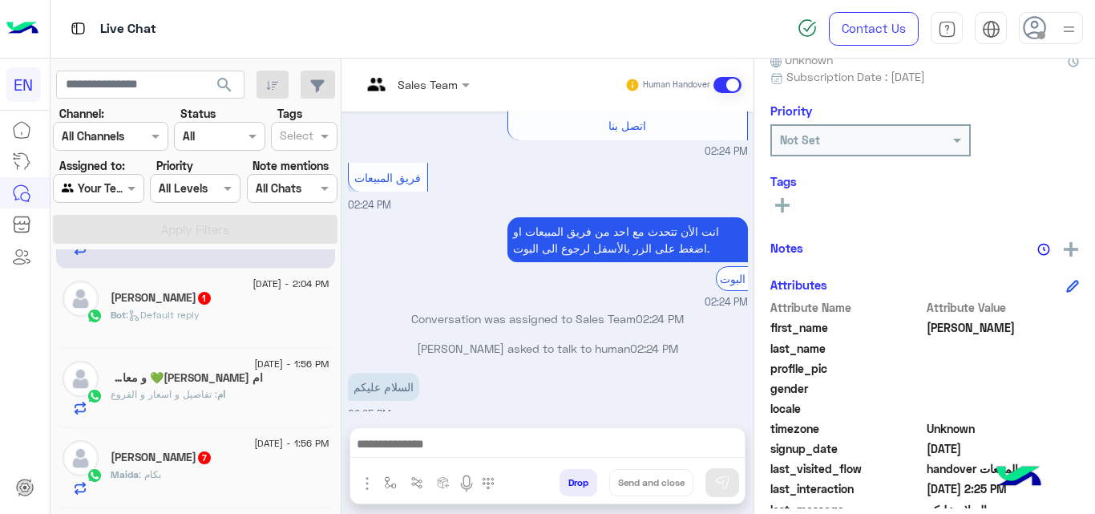
click at [782, 203] on rect at bounding box center [782, 205] width 3 height 14
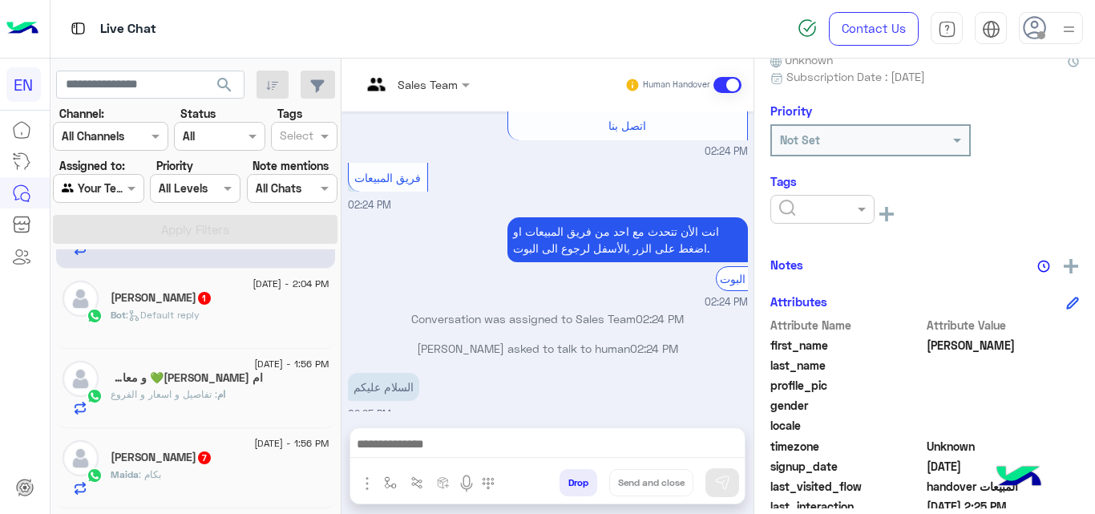
click at [799, 212] on input "text" at bounding box center [803, 209] width 49 height 17
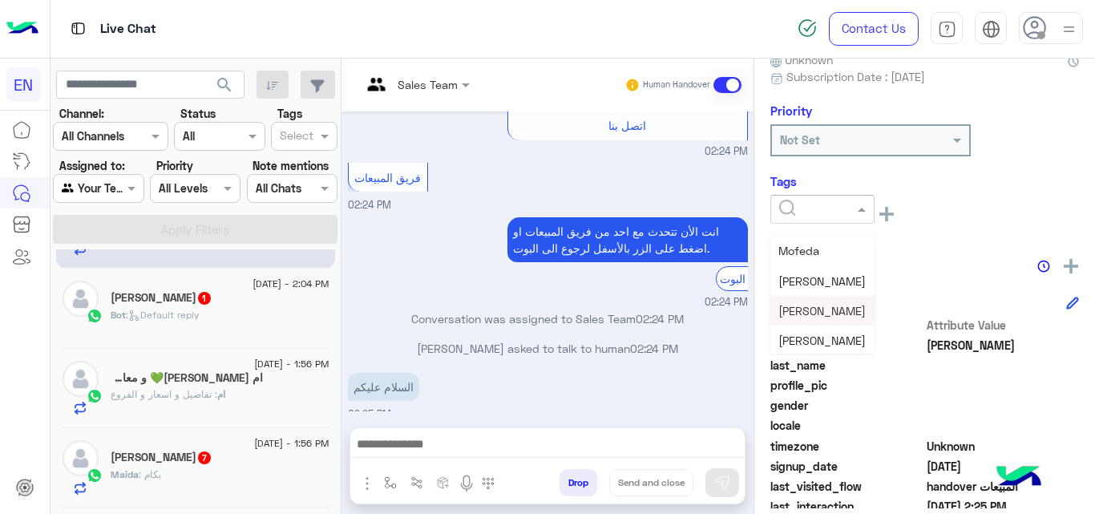
click at [798, 306] on span "Christine" at bounding box center [822, 311] width 87 height 14
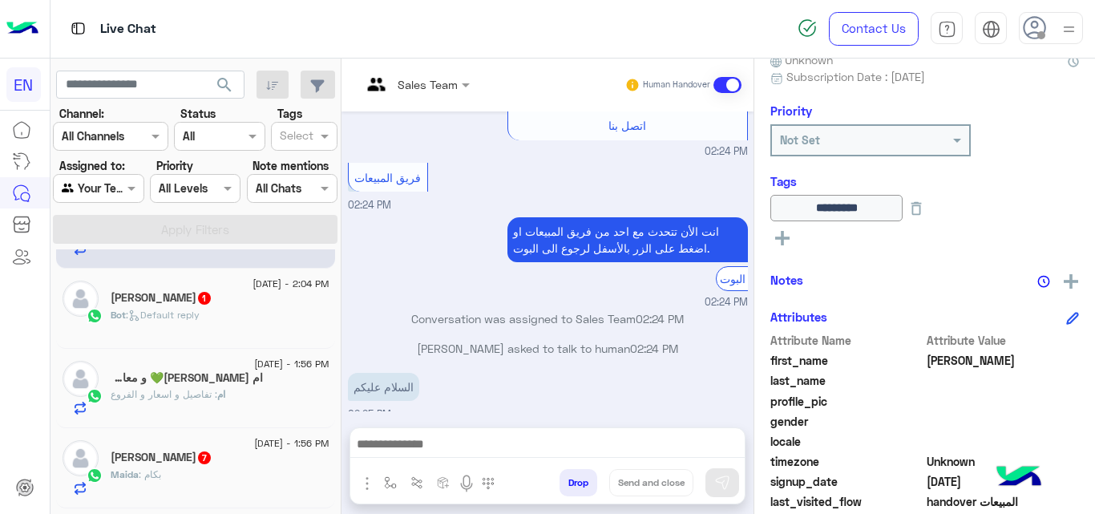
click at [279, 301] on div "Shaima Ezzat 1" at bounding box center [220, 299] width 219 height 17
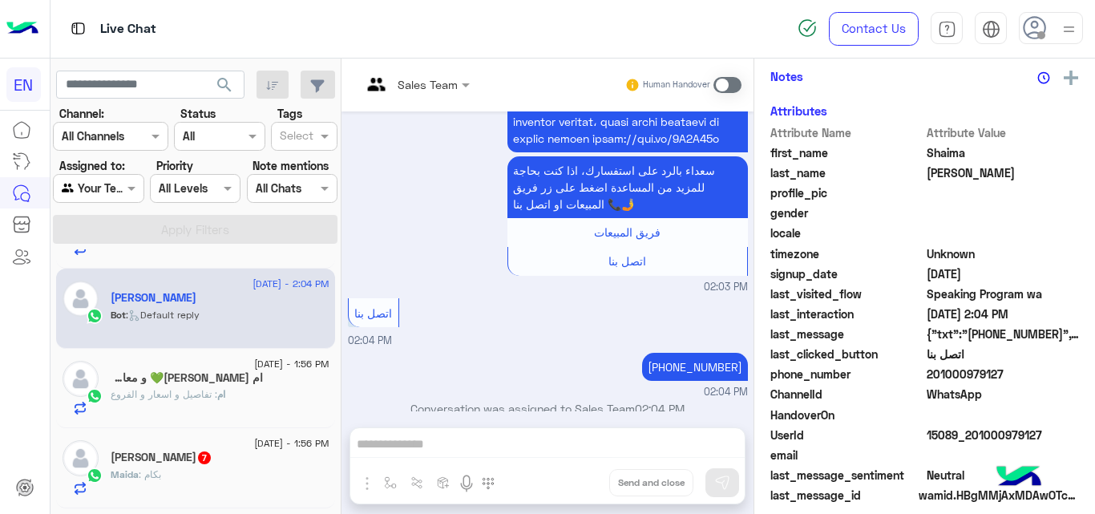
scroll to position [340, 0]
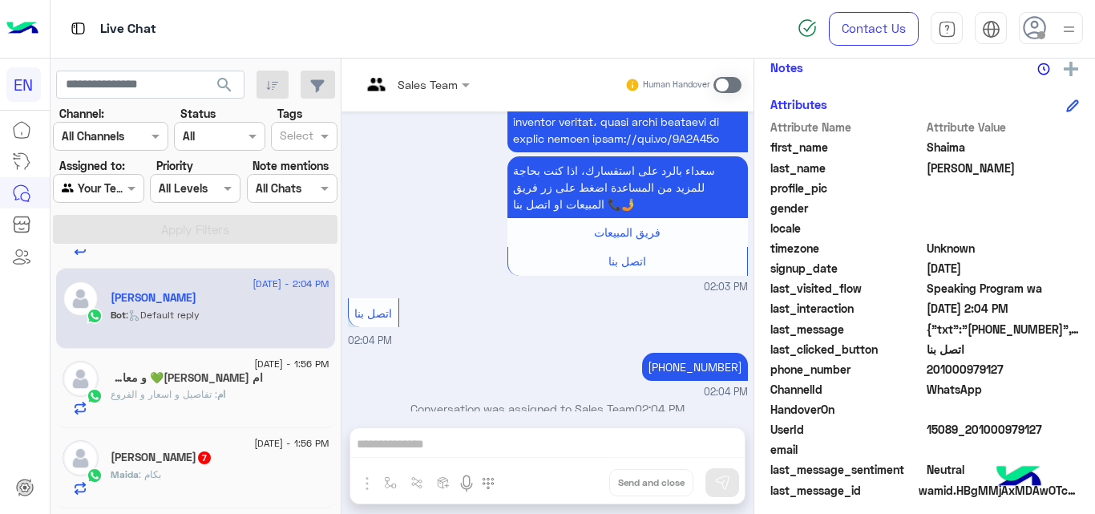
click at [963, 366] on span "201000979127" at bounding box center [1003, 369] width 153 height 17
click at [933, 153] on span "Shaima" at bounding box center [1003, 147] width 153 height 17
click at [985, 370] on span "201000979127" at bounding box center [1003, 369] width 153 height 17
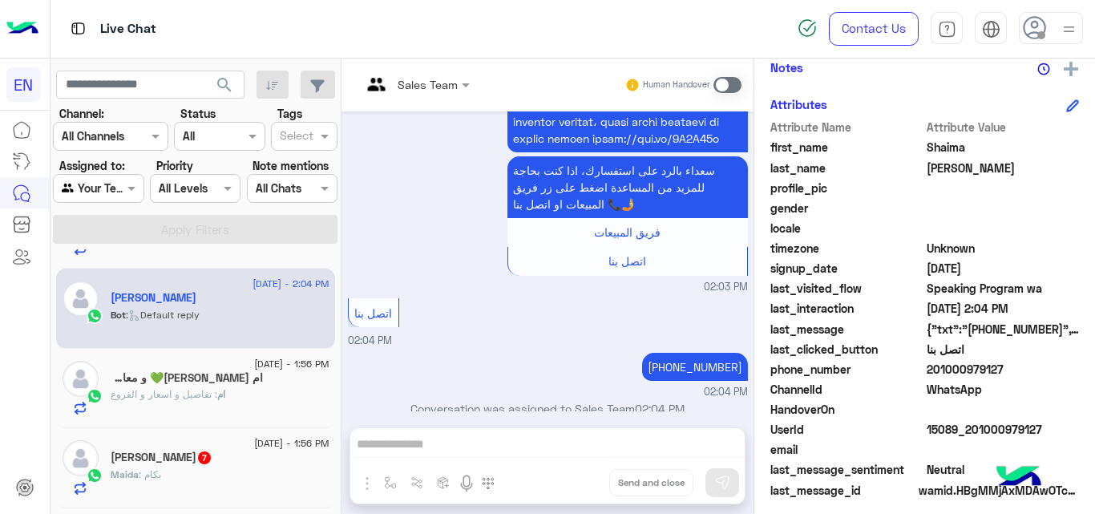
click at [985, 370] on span "201000979127" at bounding box center [1003, 369] width 153 height 17
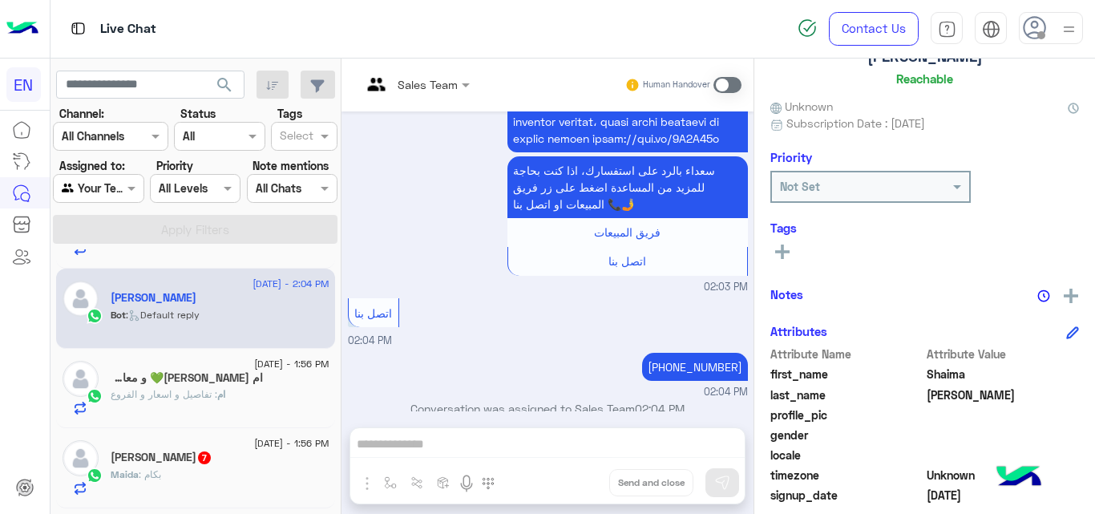
scroll to position [108, 0]
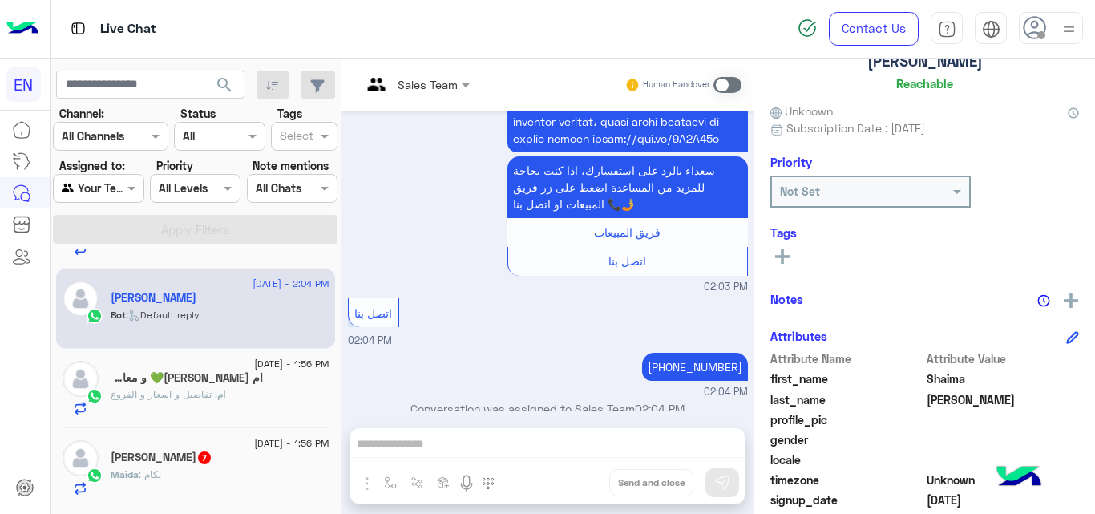
click at [783, 256] on rect at bounding box center [782, 256] width 3 height 14
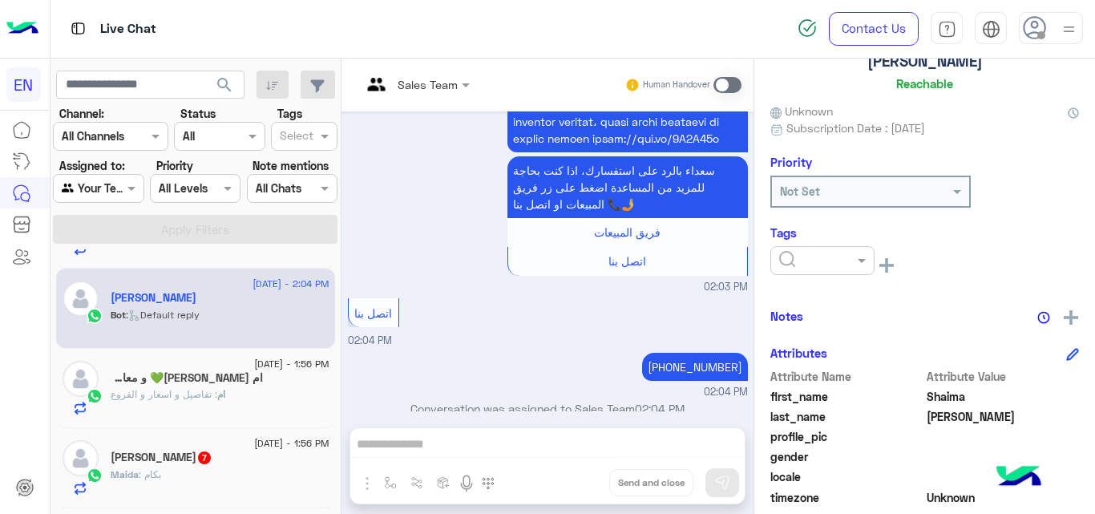
click at [819, 262] on input "text" at bounding box center [803, 261] width 49 height 17
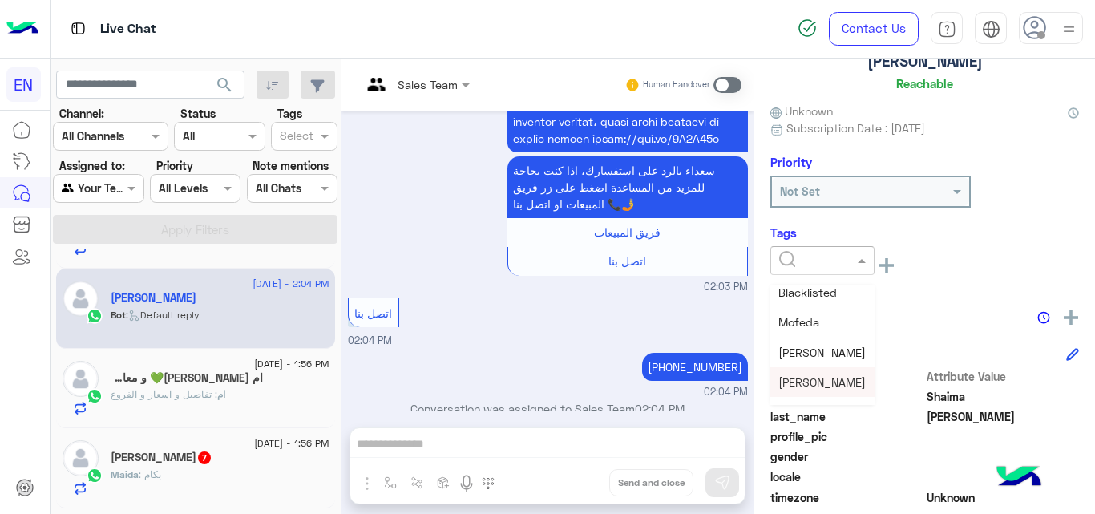
click at [797, 383] on span "Christine" at bounding box center [822, 382] width 87 height 14
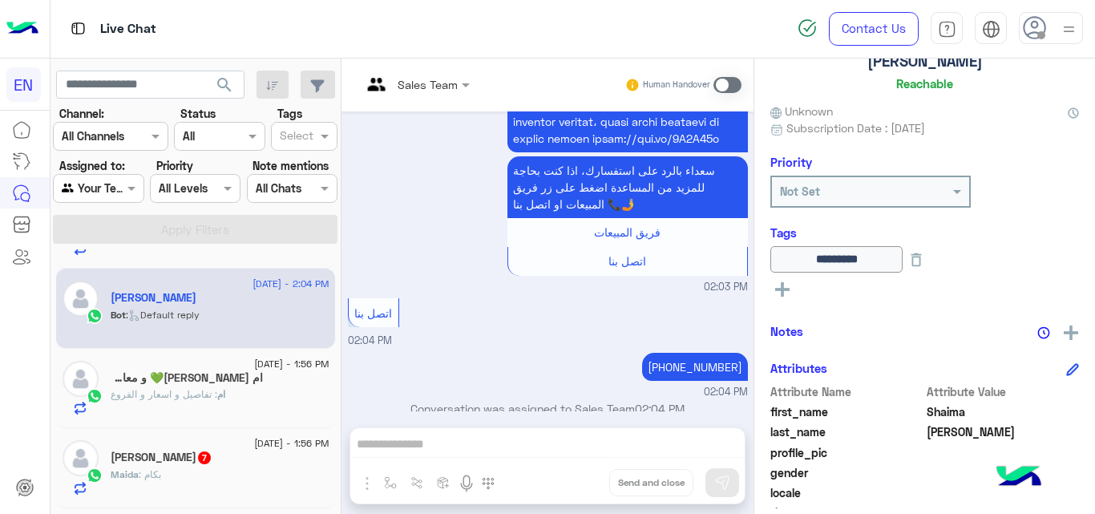
drag, startPoint x: 341, startPoint y: 331, endPoint x: 341, endPoint y: 347, distance: 16.0
click at [341, 347] on mat-drawer "Sales Team Human Handover Aug 13, 2025 Shaima Ezzat left the conversation 02:03…" at bounding box center [718, 290] width 755 height 462
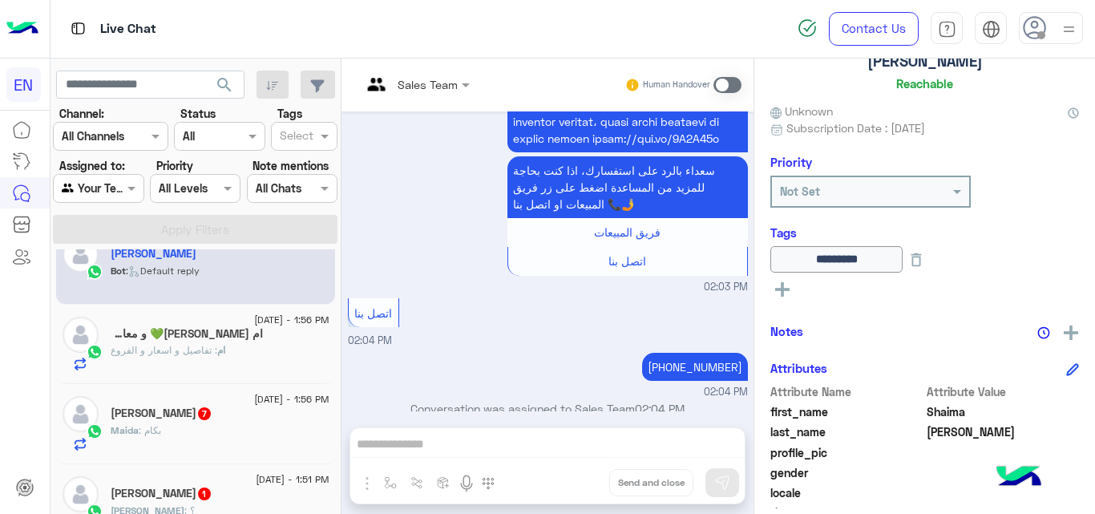
scroll to position [524, 0]
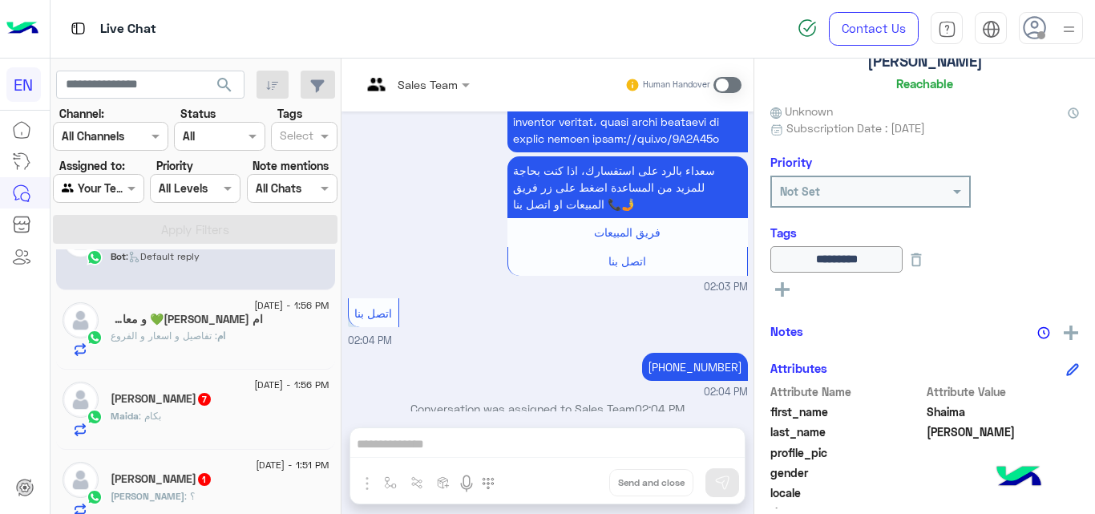
click at [264, 314] on div "ام مالك💚 و معاذ❤️" at bounding box center [220, 321] width 219 height 17
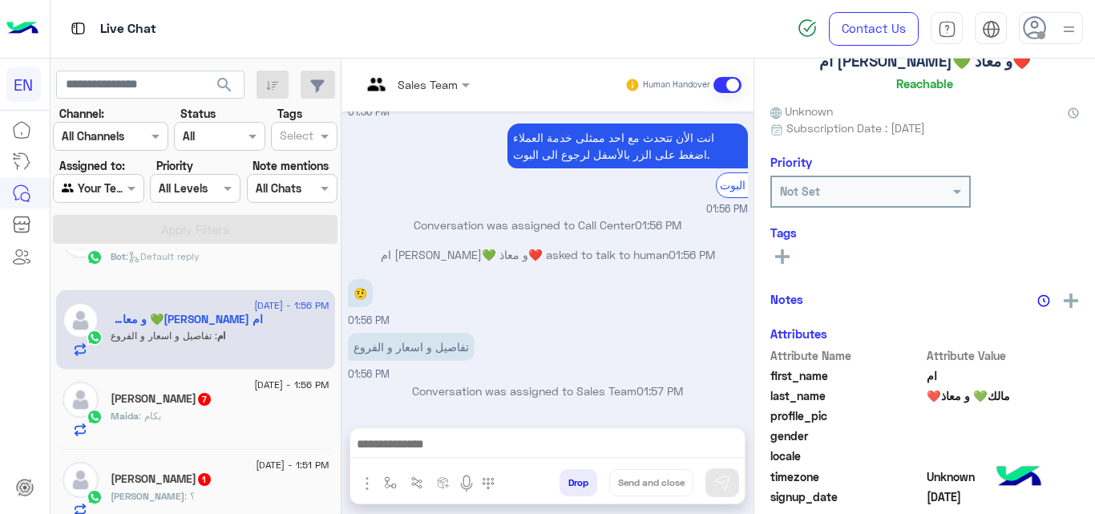
scroll to position [243, 0]
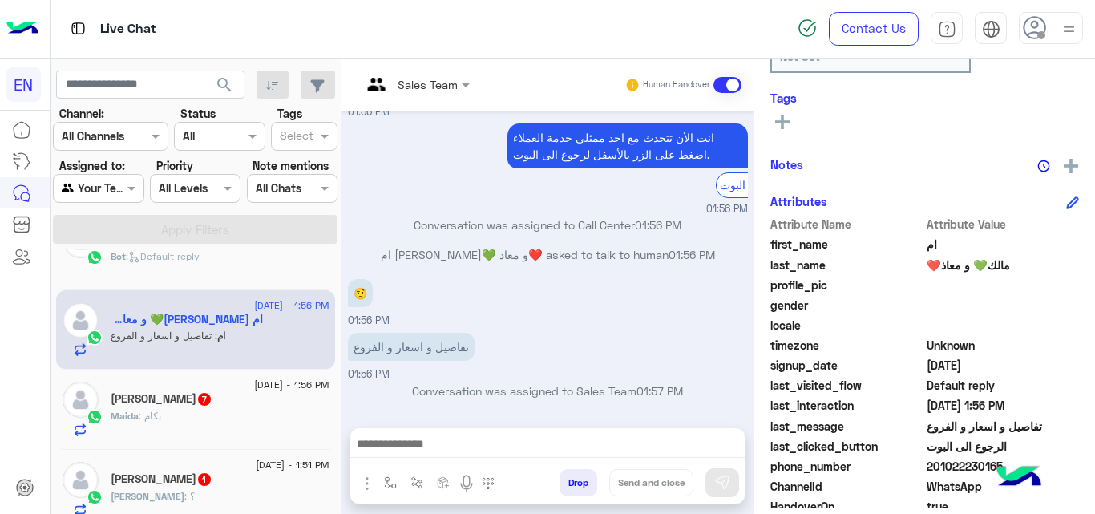
click at [967, 467] on span "201022230165" at bounding box center [1003, 466] width 153 height 17
click at [929, 247] on span "ام" at bounding box center [1003, 244] width 153 height 17
click at [787, 127] on icon at bounding box center [782, 122] width 14 height 14
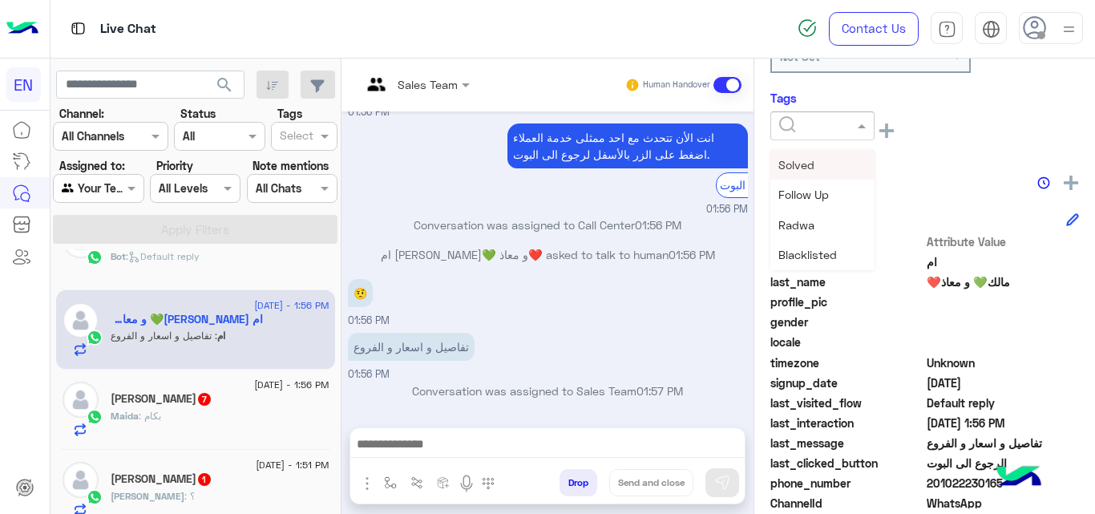
click at [847, 137] on div at bounding box center [823, 125] width 104 height 29
click at [815, 174] on span "Christine" at bounding box center [822, 172] width 87 height 14
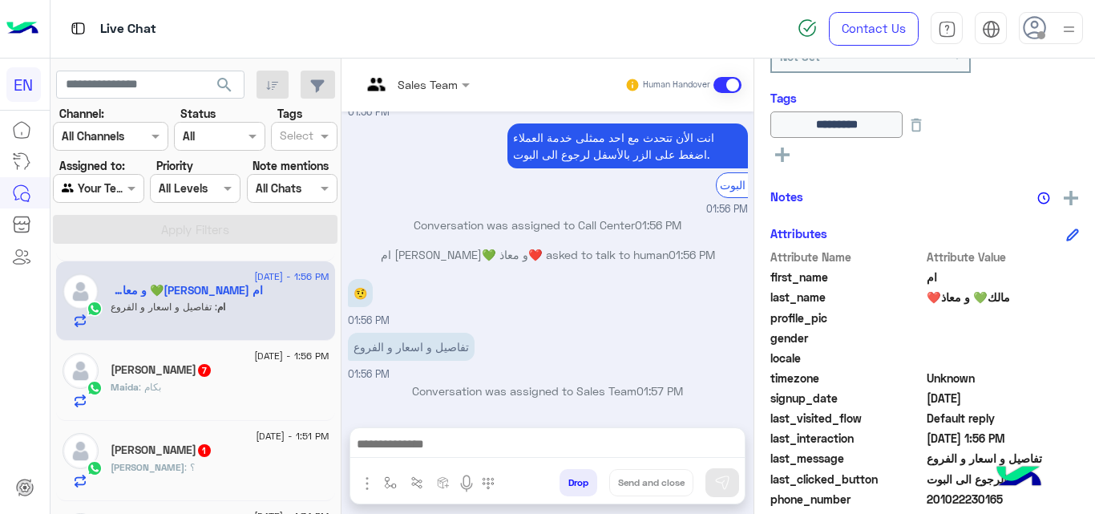
scroll to position [562, 0]
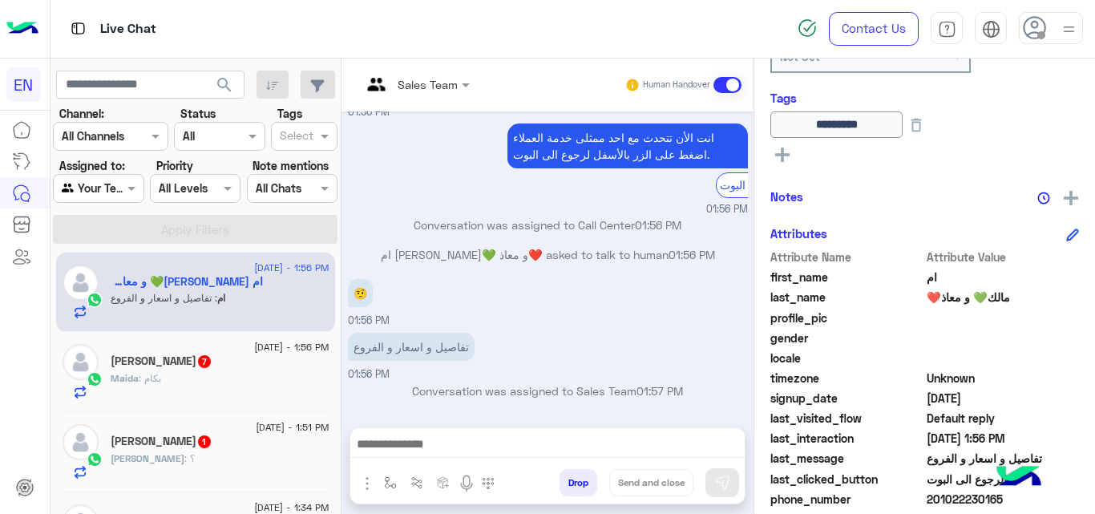
click at [274, 382] on div "Maida : بكام" at bounding box center [220, 385] width 219 height 28
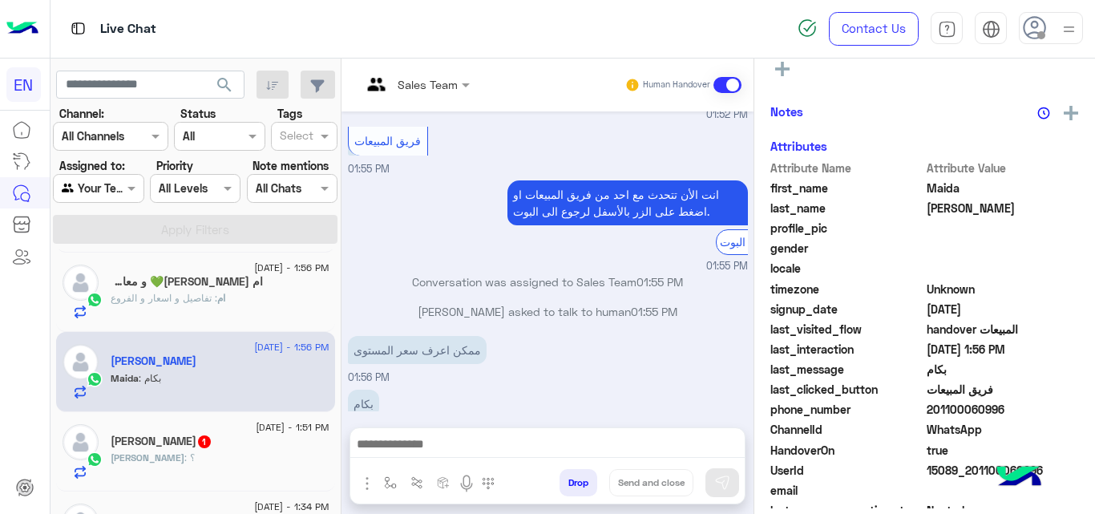
scroll to position [346, 0]
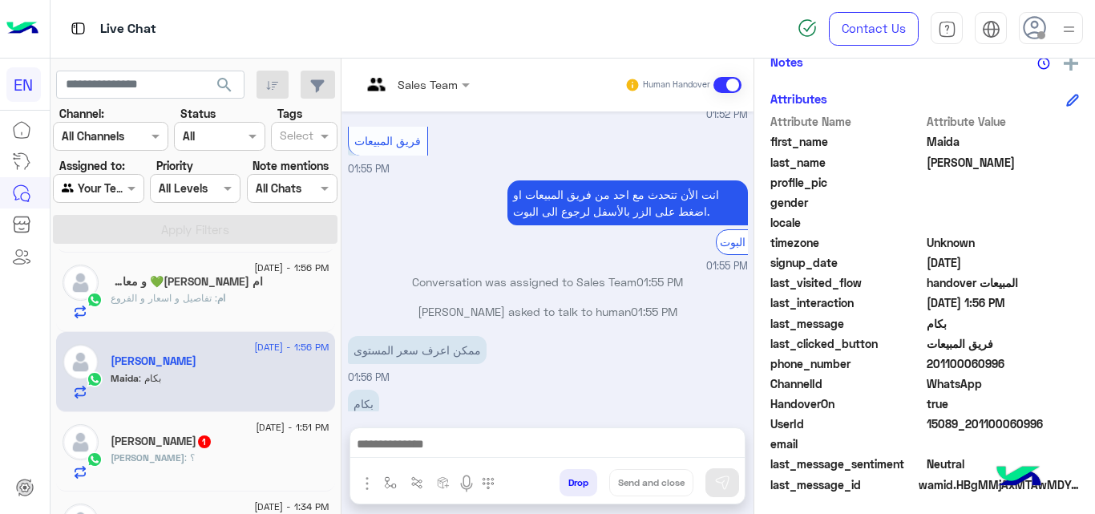
click at [949, 365] on span "201100060996" at bounding box center [1003, 363] width 153 height 17
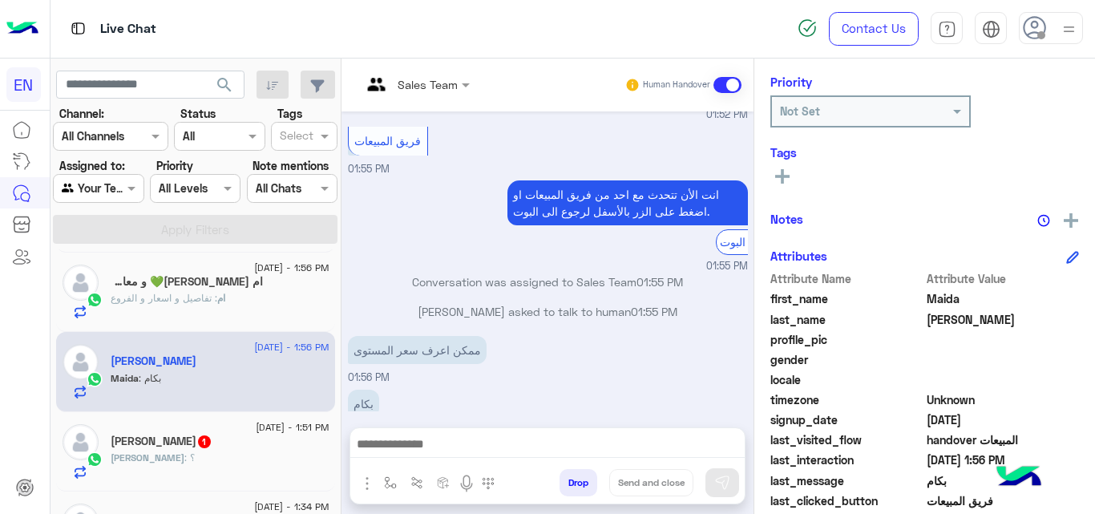
scroll to position [188, 0]
click at [783, 180] on rect at bounding box center [782, 177] width 3 height 14
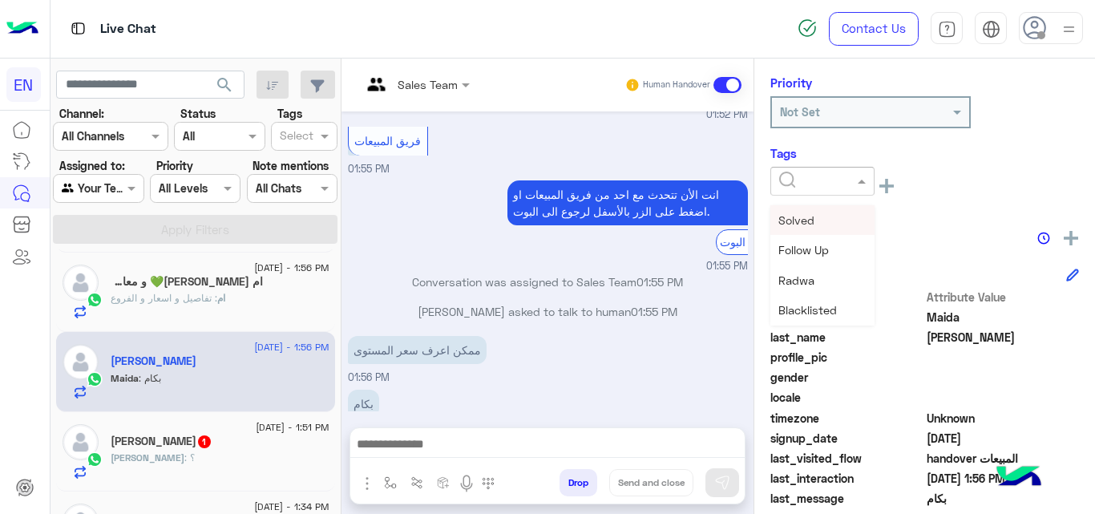
click at [809, 178] on input "text" at bounding box center [803, 181] width 49 height 17
click at [818, 292] on div "Christine" at bounding box center [823, 279] width 104 height 30
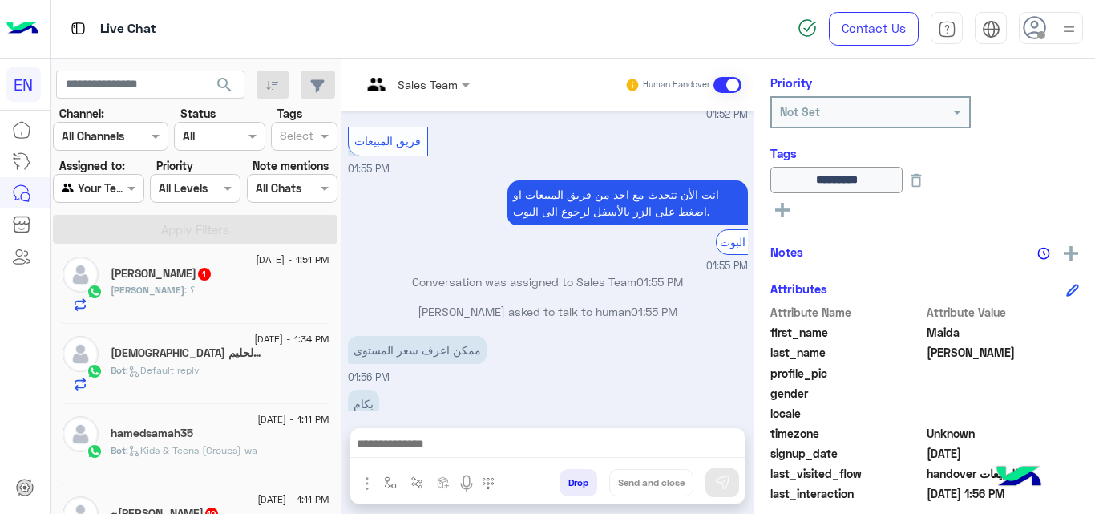
scroll to position [724, 0]
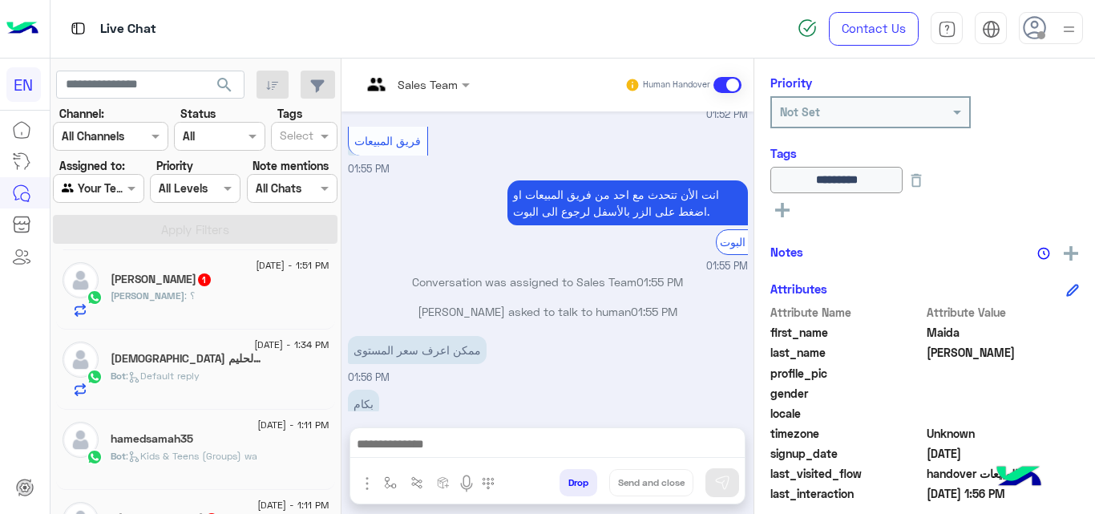
click at [258, 308] on div "Ahmed : ؟" at bounding box center [220, 303] width 219 height 28
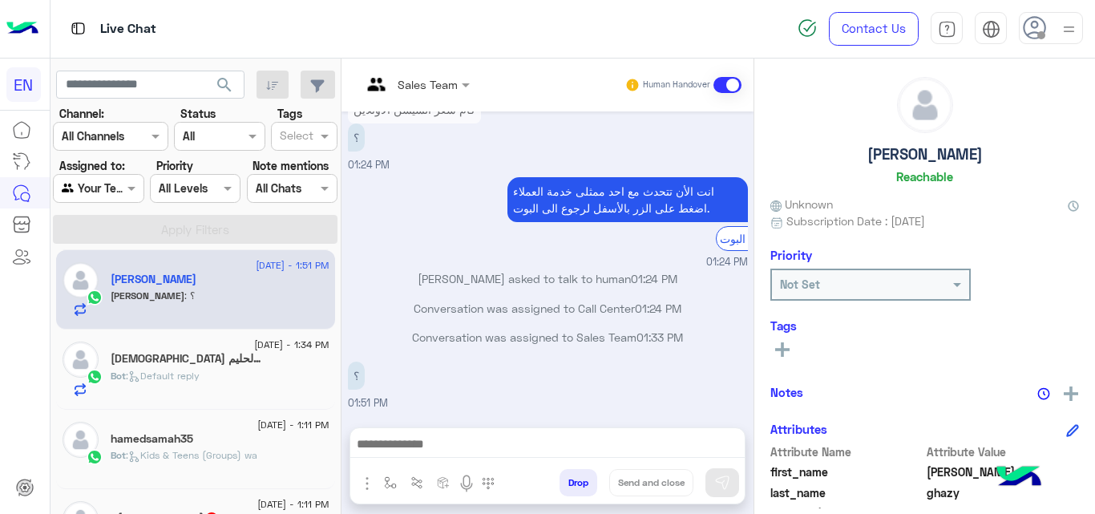
scroll to position [260, 0]
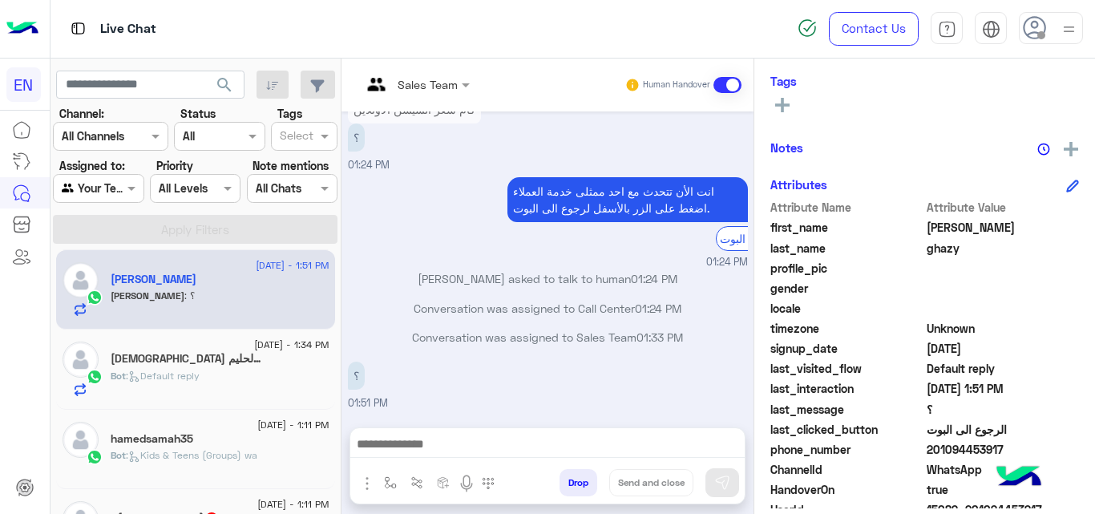
click at [951, 451] on span "201094453917" at bounding box center [1003, 449] width 153 height 17
click at [277, 357] on div "اسلام عبدالحليم" at bounding box center [220, 360] width 219 height 17
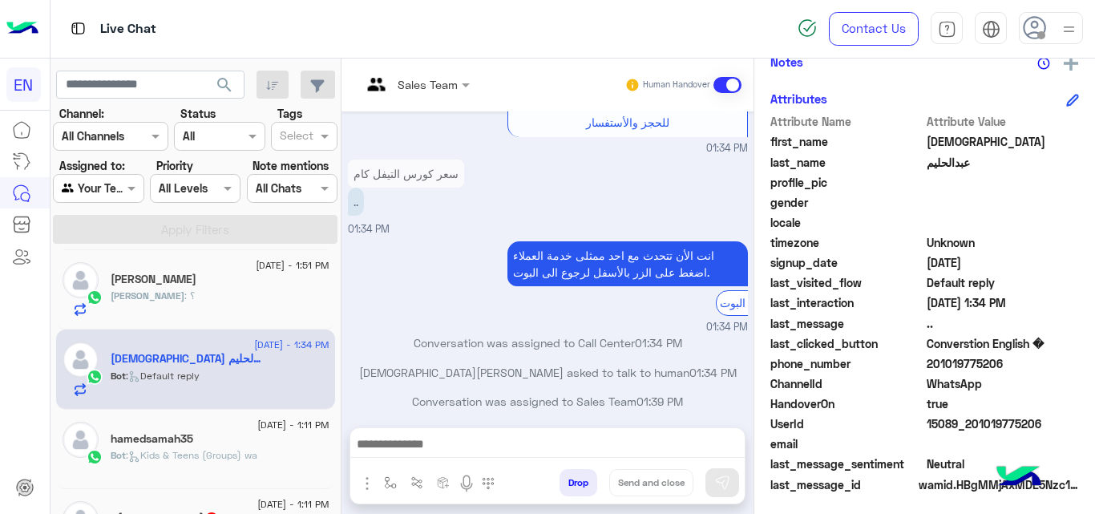
scroll to position [350, 0]
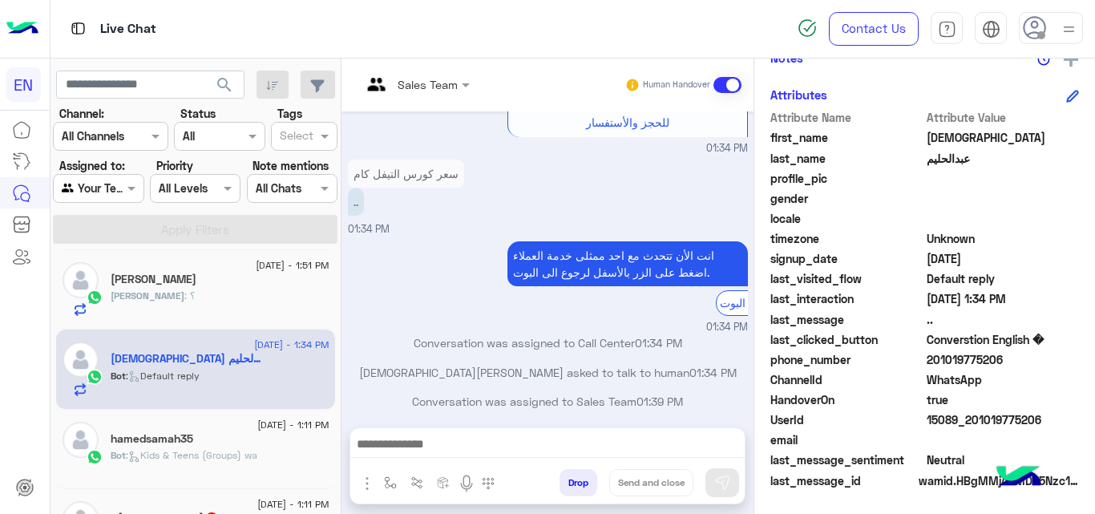
click at [961, 358] on span "201019775206" at bounding box center [1003, 359] width 153 height 17
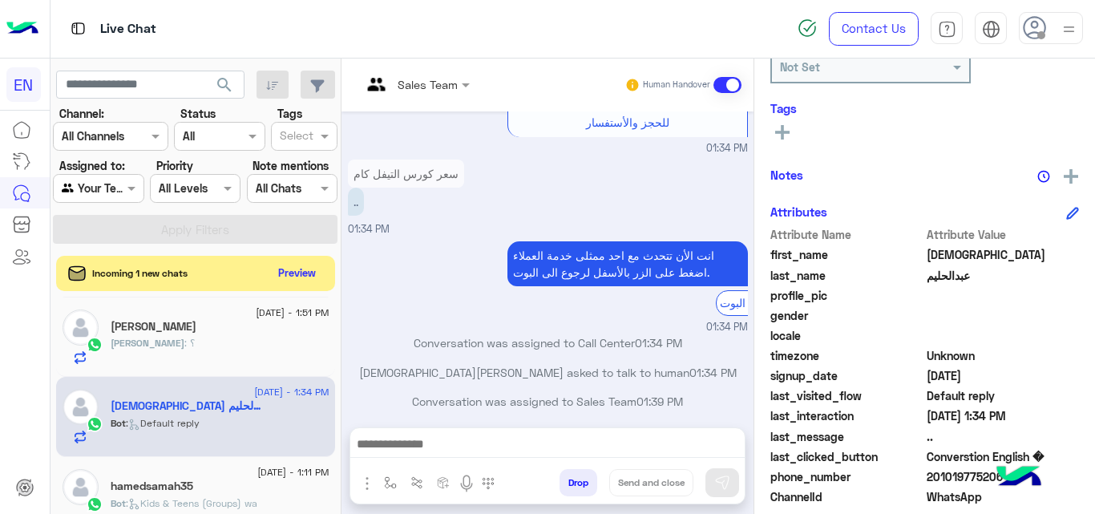
scroll to position [230, 0]
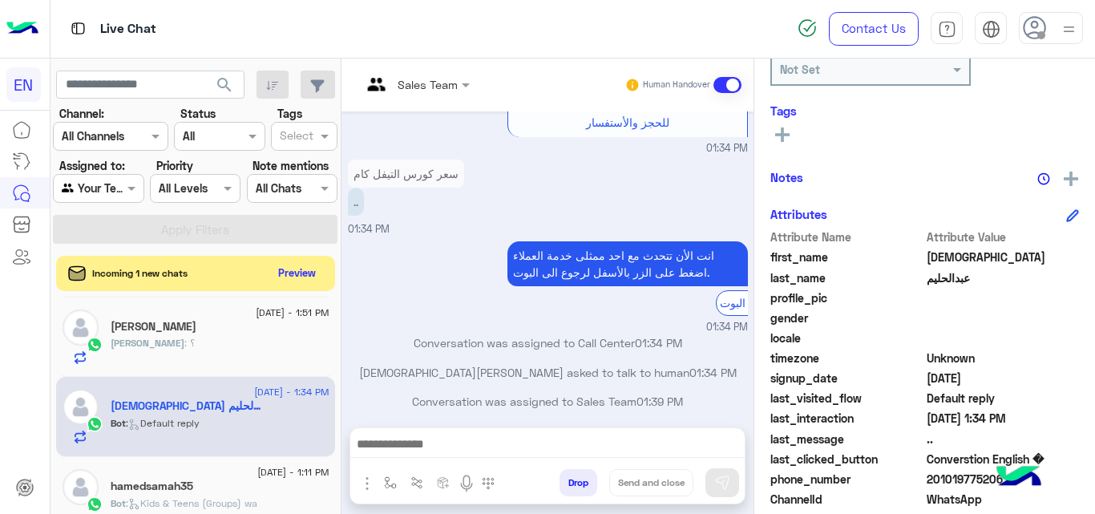
click at [788, 134] on rect at bounding box center [782, 134] width 14 height 3
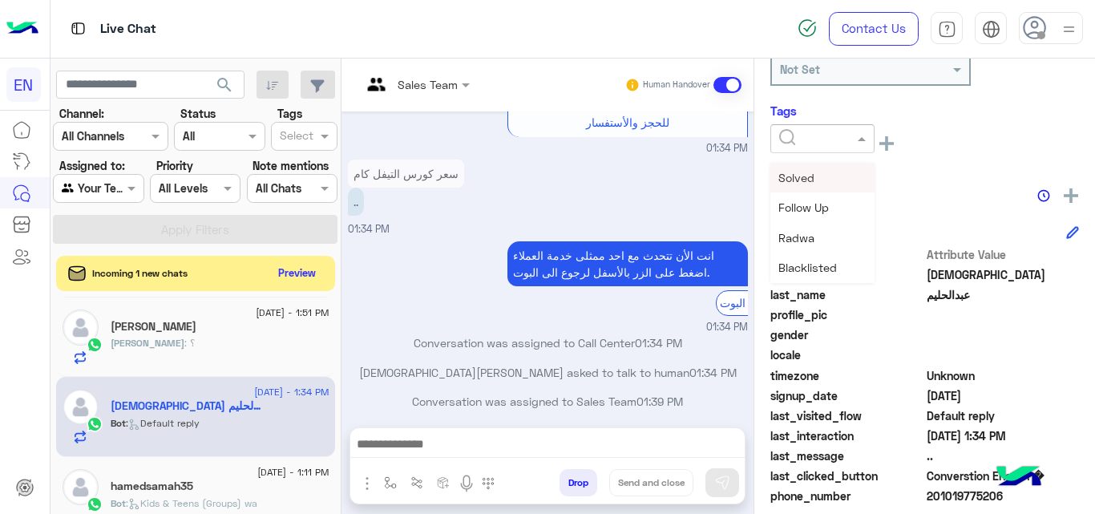
click at [844, 151] on div at bounding box center [823, 138] width 104 height 29
click at [809, 271] on div "Christine" at bounding box center [823, 261] width 104 height 30
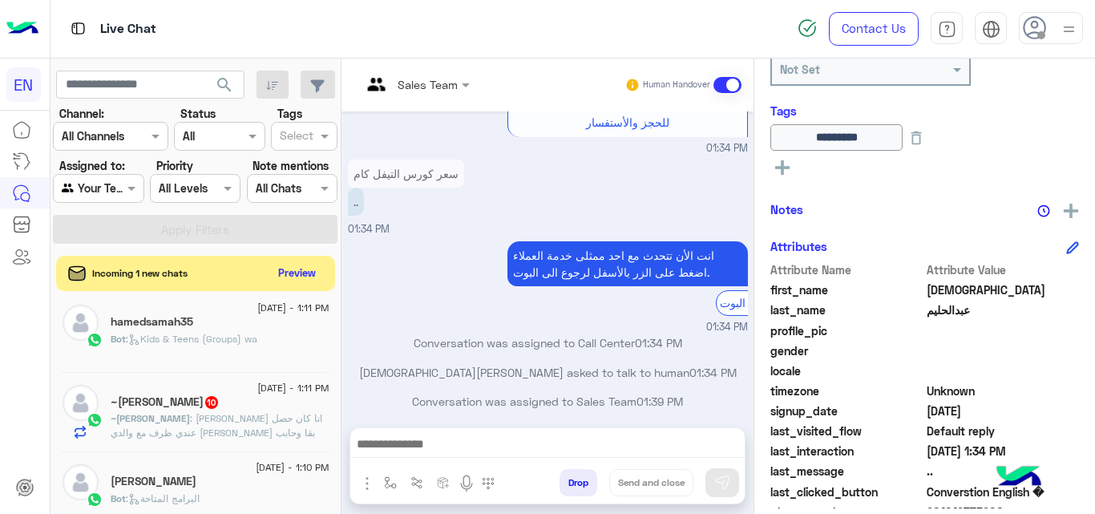
scroll to position [906, 0]
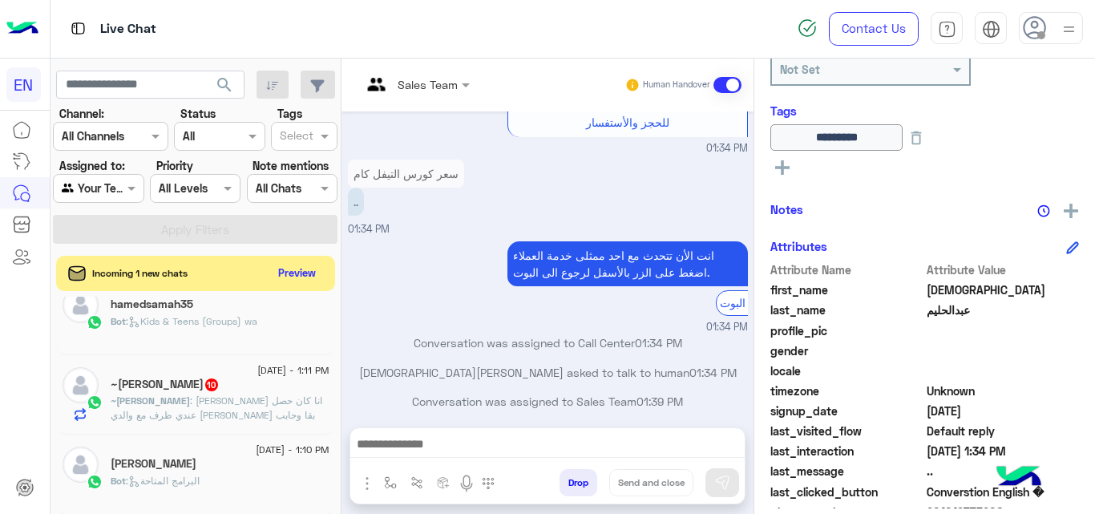
click at [309, 462] on div "Norhan" at bounding box center [220, 465] width 219 height 17
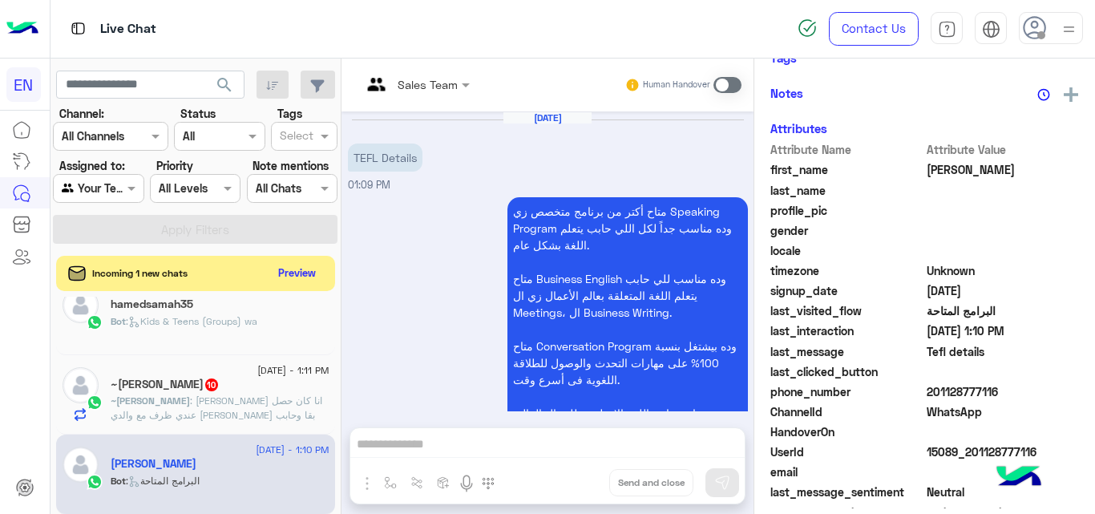
scroll to position [665, 0]
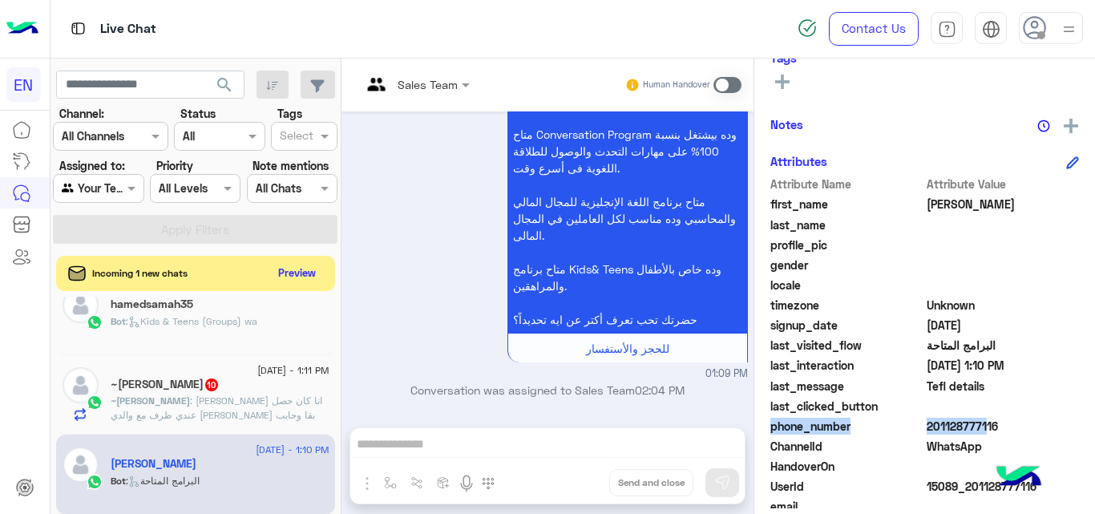
drag, startPoint x: 975, startPoint y: 414, endPoint x: 977, endPoint y: 424, distance: 10.7
click at [977, 424] on div "Attribute Name Attribute Value first_name Norhan last_name profile_pic gender l…" at bounding box center [925, 367] width 309 height 382
click at [977, 424] on span "201128777116" at bounding box center [1003, 426] width 153 height 17
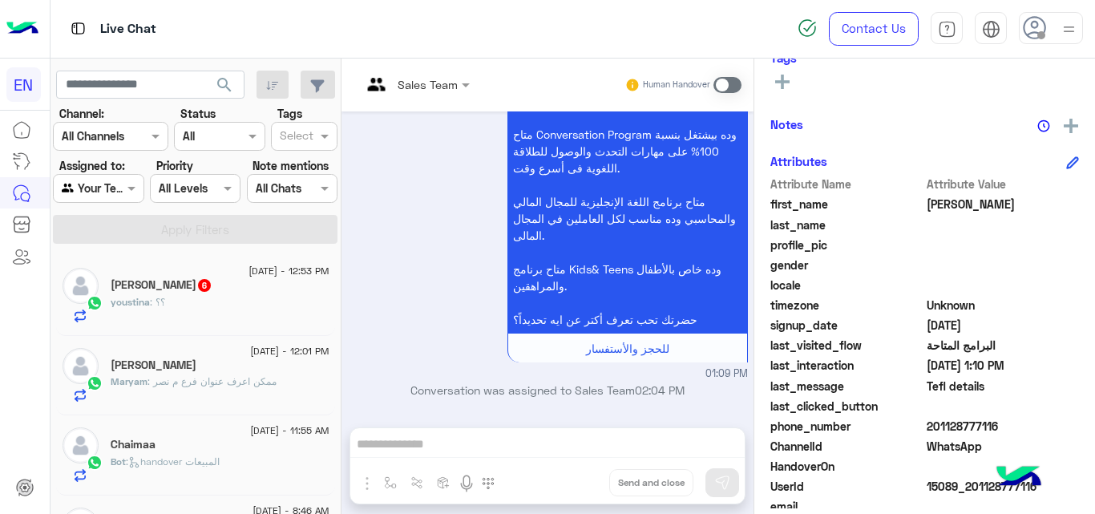
scroll to position [8, 0]
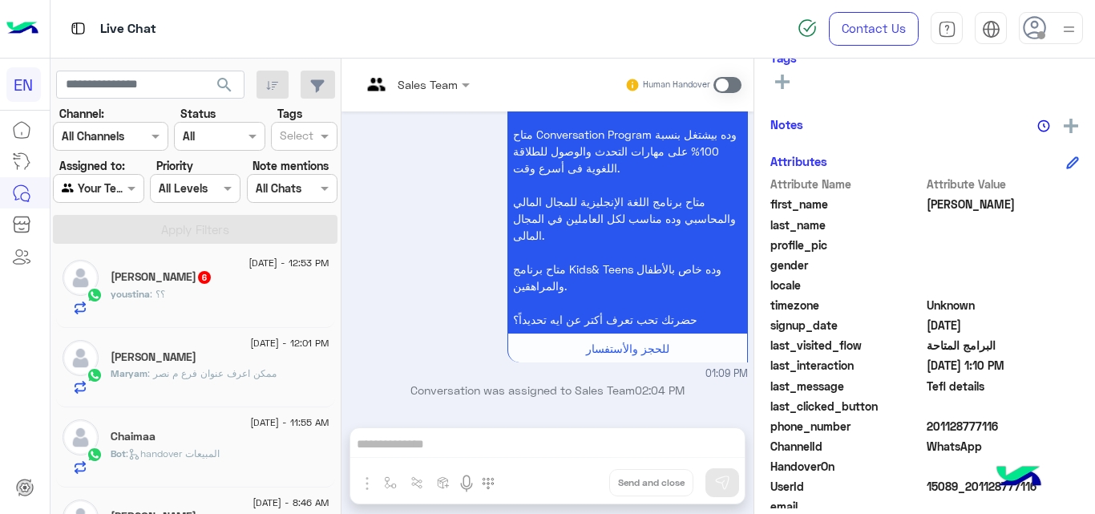
click at [295, 277] on div "youstina Raaf 6" at bounding box center [220, 278] width 219 height 17
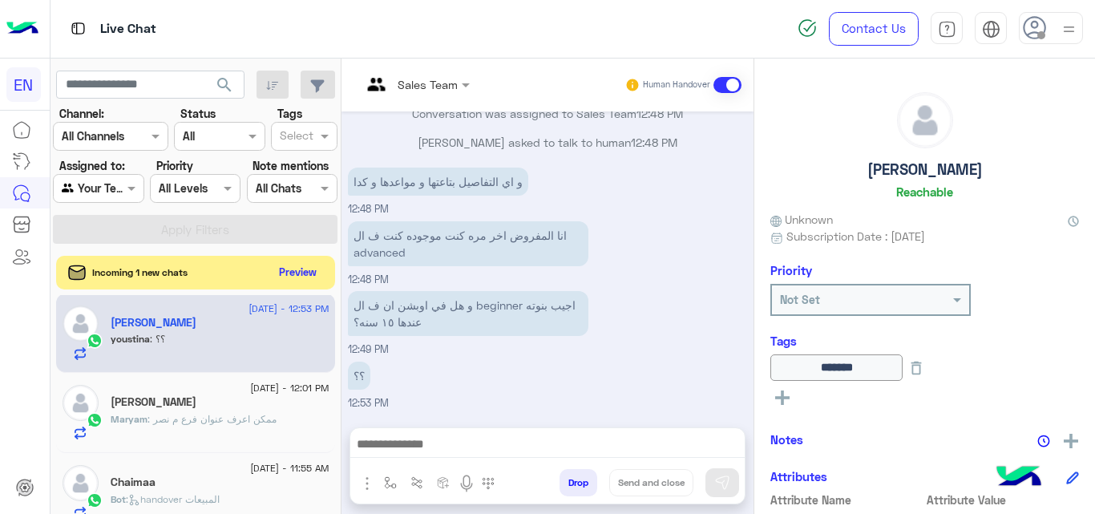
click at [318, 265] on button "Preview" at bounding box center [298, 272] width 50 height 22
